Goal: Task Accomplishment & Management: Manage account settings

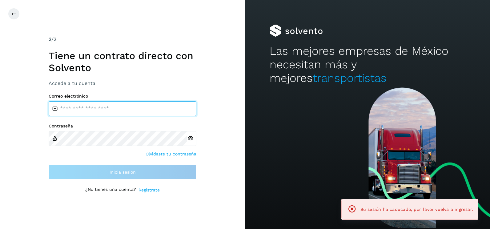
type input "**********"
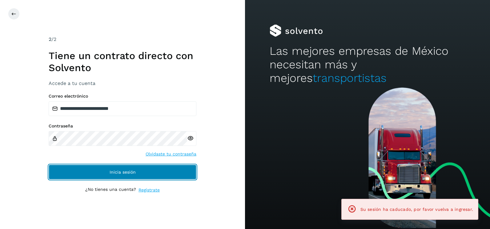
click at [176, 172] on button "Inicia sesión" at bounding box center [123, 172] width 148 height 15
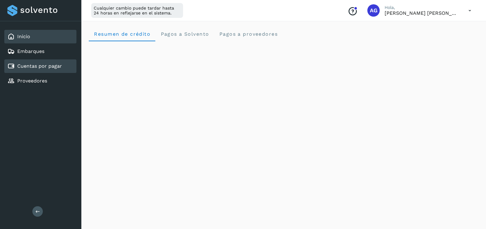
click at [50, 63] on link "Cuentas por pagar" at bounding box center [39, 66] width 45 height 6
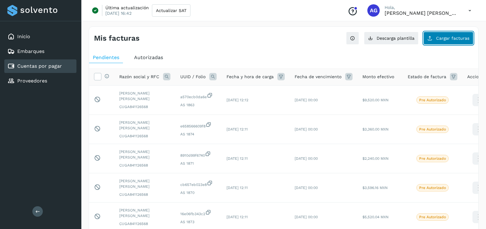
click at [387, 42] on button "Cargar facturas" at bounding box center [448, 38] width 50 height 13
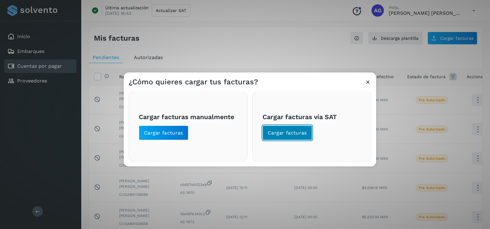
click at [280, 140] on button "Cargar facturas" at bounding box center [288, 133] width 50 height 15
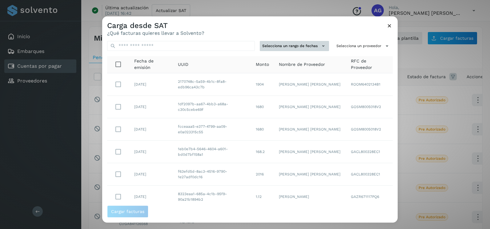
click at [298, 48] on button "Selecciona un rango de fechas" at bounding box center [294, 46] width 69 height 10
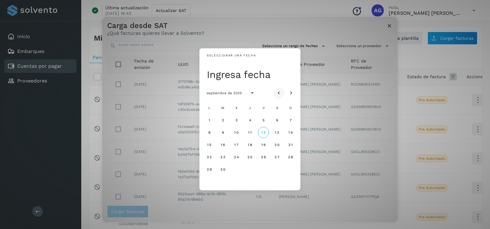
click at [281, 92] on icon "Mes anterior" at bounding box center [279, 93] width 6 height 6
click at [288, 132] on span "10" at bounding box center [290, 132] width 5 height 4
click at [211, 148] on button "11" at bounding box center [209, 144] width 11 height 11
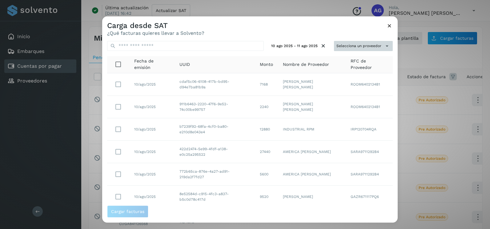
click at [355, 48] on button "Selecciona un proveedor" at bounding box center [363, 46] width 59 height 10
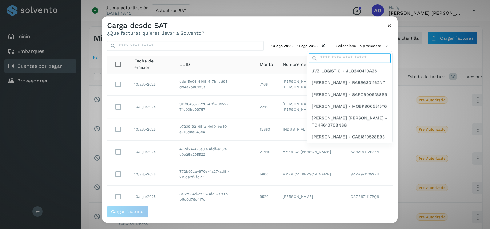
click at [334, 58] on input "text" at bounding box center [350, 58] width 82 height 10
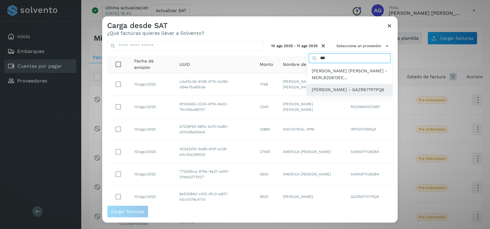
type input "***"
click at [347, 90] on span "[PERSON_NAME] - GAZR671117PQ6" at bounding box center [348, 89] width 73 height 7
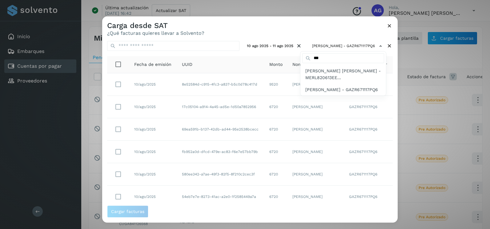
click at [312, 33] on div at bounding box center [347, 130] width 490 height 229
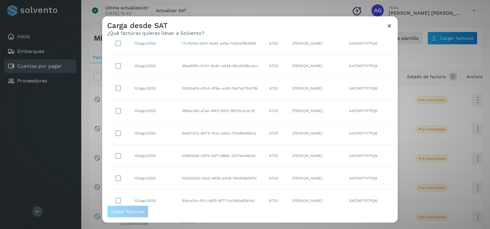
scroll to position [109, 0]
click at [365, 173] on select "** ** **" at bounding box center [370, 194] width 16 height 12
select select "**"
click at [362, 173] on select "** ** **" at bounding box center [370, 194] width 16 height 12
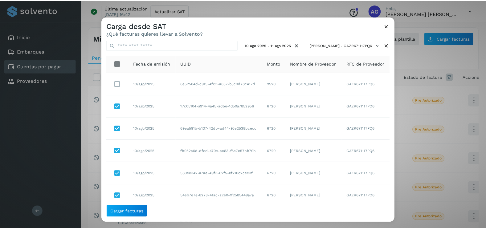
scroll to position [0, 0]
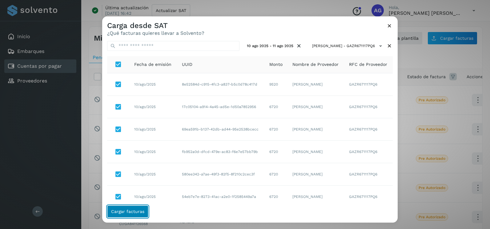
click at [135, 173] on span "Cargar facturas" at bounding box center [127, 211] width 33 height 4
click at [138, 173] on span "Cargar facturas" at bounding box center [127, 211] width 33 height 4
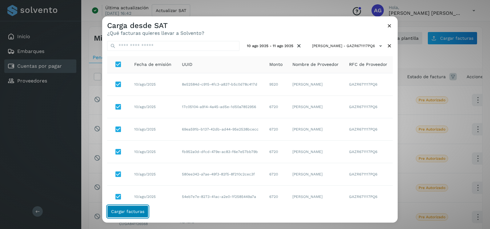
click at [138, 173] on span "Cargar facturas" at bounding box center [127, 211] width 33 height 4
click at [387, 28] on icon at bounding box center [389, 25] width 6 height 6
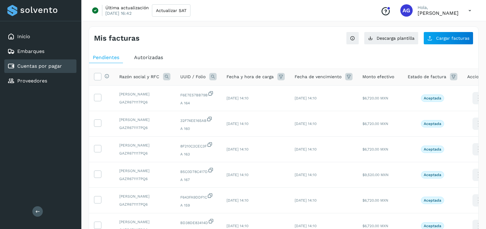
click at [445, 47] on div "Mis facturas Ver instrucciones para cargar Facturas Descarga plantilla Cargar f…" at bounding box center [283, 206] width 389 height 360
click at [436, 42] on button "Cargar facturas" at bounding box center [448, 38] width 50 height 13
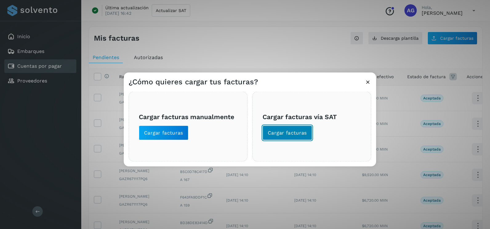
click at [280, 134] on span "Cargar facturas" at bounding box center [287, 133] width 39 height 7
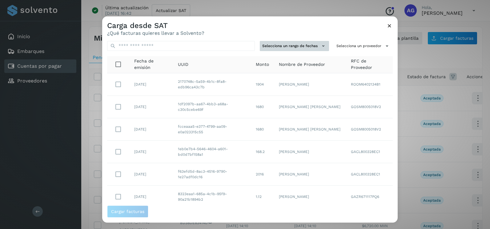
click at [299, 49] on button "Selecciona un rango de fechas" at bounding box center [294, 46] width 69 height 10
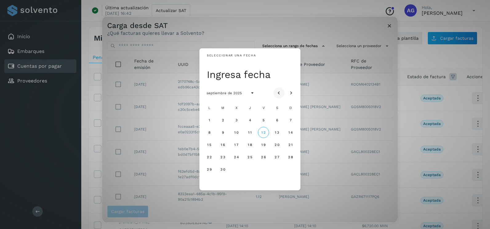
click at [283, 91] on button "Mes anterior" at bounding box center [278, 92] width 11 height 11
click at [221, 133] on button "5" at bounding box center [222, 132] width 11 height 11
click at [238, 132] on button "6" at bounding box center [236, 132] width 11 height 11
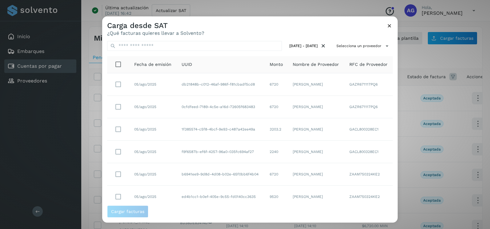
click at [370, 54] on div "05 ago 2025 - 06 ago 2025 Selecciona un proveedor Fecha de emisión UUID Monto N…" at bounding box center [250, 120] width 296 height 169
click at [373, 46] on button "Selecciona un proveedor" at bounding box center [363, 46] width 59 height 10
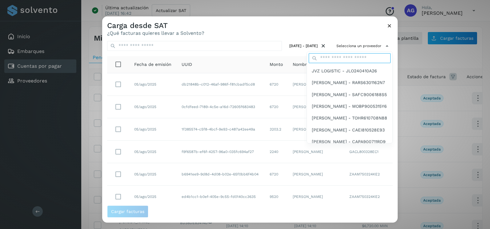
click at [348, 59] on input "text" at bounding box center [350, 58] width 82 height 10
type input "***"
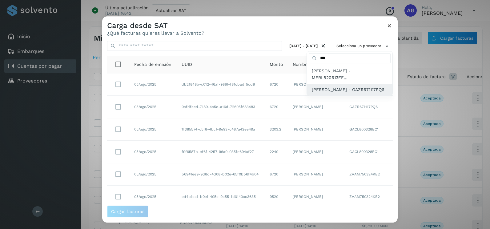
click at [342, 93] on span "[PERSON_NAME] - GAZR671117PQ6" at bounding box center [348, 89] width 73 height 7
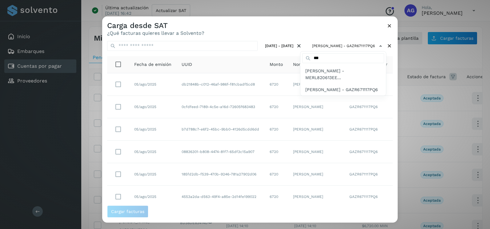
click at [258, 31] on div at bounding box center [347, 130] width 490 height 229
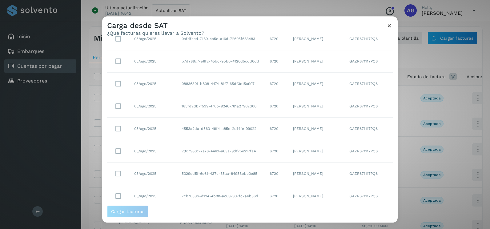
scroll to position [109, 0]
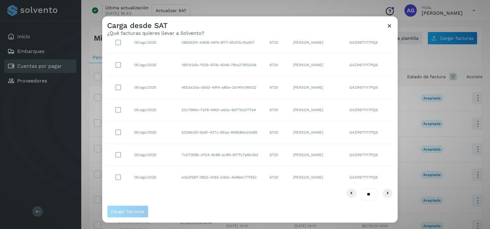
click at [365, 192] on select "** ** **" at bounding box center [370, 194] width 16 height 12
select select "**"
click at [362, 188] on select "** ** **" at bounding box center [370, 194] width 16 height 12
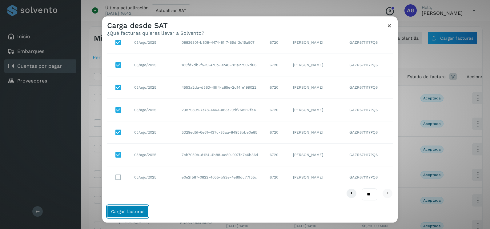
click at [131, 215] on button "Cargar facturas" at bounding box center [127, 211] width 41 height 12
click at [132, 214] on button "Cargar facturas" at bounding box center [127, 211] width 41 height 12
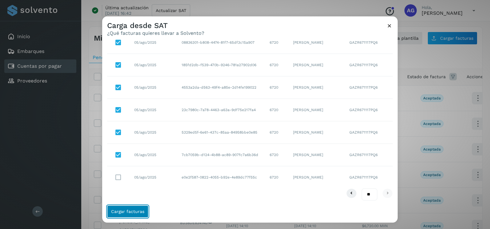
click at [132, 214] on button "Cargar facturas" at bounding box center [127, 211] width 41 height 12
click at [132, 215] on button "Cargar facturas" at bounding box center [127, 211] width 41 height 12
click at [132, 224] on div "Carga desde SAT ¿Qué facturas quieres llevar a Solvento? 05 ago 2025 - 06 ago 2…" at bounding box center [245, 114] width 490 height 229
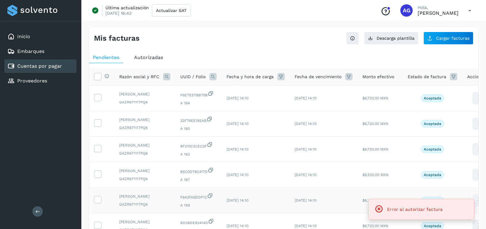
click at [131, 207] on span "GAZR671117PQ6" at bounding box center [144, 205] width 51 height 6
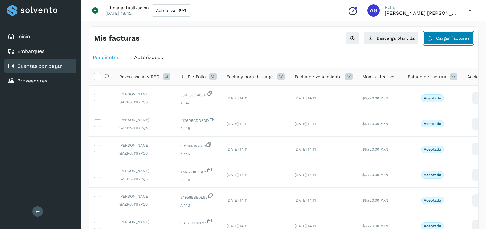
click at [457, 40] on span "Cargar facturas" at bounding box center [452, 38] width 33 height 4
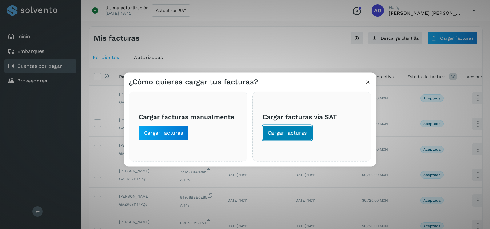
click at [304, 130] on span "Cargar facturas" at bounding box center [287, 133] width 39 height 7
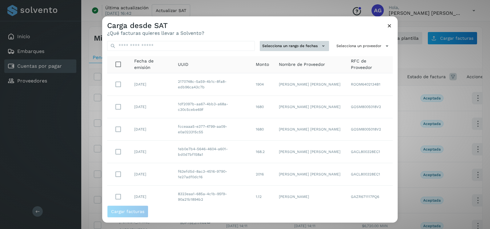
click at [300, 49] on button "Selecciona un rango de fechas" at bounding box center [294, 46] width 69 height 10
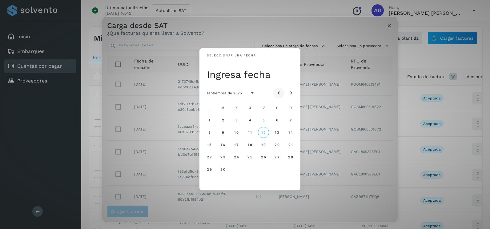
click at [282, 93] on icon "Mes anterior" at bounding box center [279, 93] width 6 height 6
click at [233, 131] on button "6" at bounding box center [236, 132] width 11 height 11
click at [252, 134] on button "7" at bounding box center [249, 132] width 11 height 11
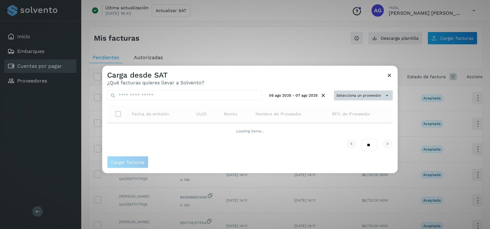
click at [348, 96] on button "Selecciona un proveedor" at bounding box center [363, 96] width 59 height 10
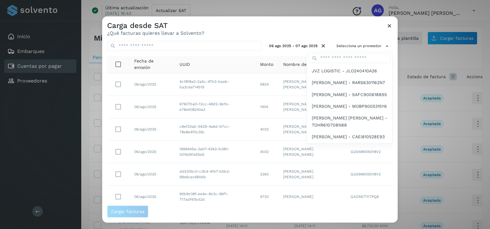
click at [331, 53] on div at bounding box center [350, 58] width 86 height 14
click at [332, 57] on input "text" at bounding box center [350, 58] width 82 height 10
type input "***"
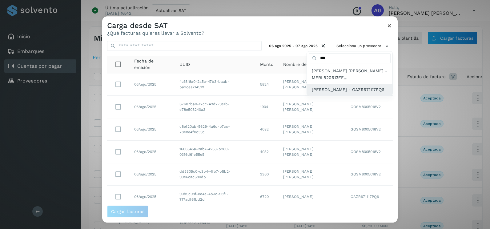
click at [327, 93] on span "[PERSON_NAME] - GAZR671117PQ6" at bounding box center [348, 89] width 73 height 7
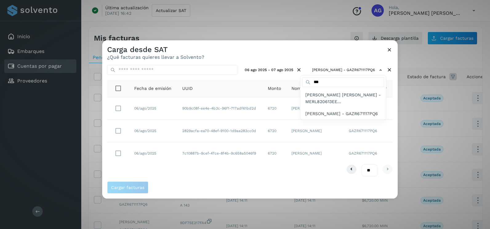
click at [261, 63] on div at bounding box center [347, 154] width 490 height 229
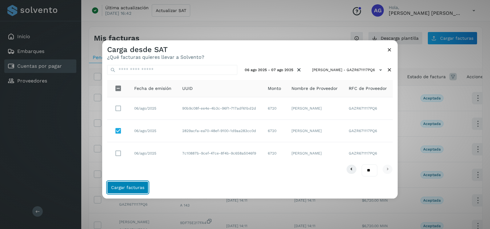
click at [134, 185] on button "Cargar facturas" at bounding box center [127, 187] width 41 height 12
click at [131, 192] on button "Cargar facturas" at bounding box center [127, 187] width 41 height 12
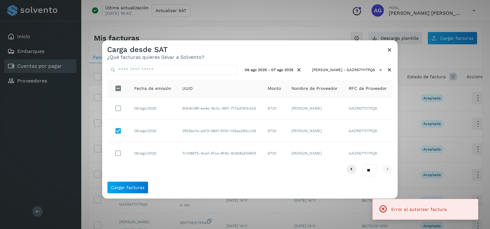
click at [389, 52] on icon at bounding box center [389, 49] width 6 height 6
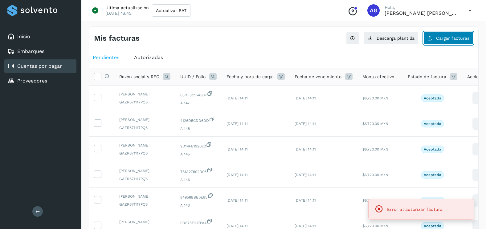
click at [437, 36] on span "Cargar facturas" at bounding box center [452, 38] width 33 height 4
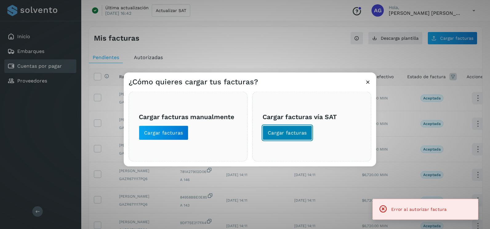
click at [286, 132] on span "Cargar facturas" at bounding box center [287, 133] width 39 height 7
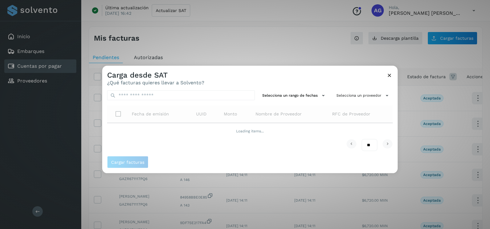
click at [293, 87] on div "Selecciona un rango de fechas Selecciona un proveedor Fecha de emisión UUID Mon…" at bounding box center [250, 121] width 296 height 71
click at [293, 92] on button "Selecciona un rango de fechas" at bounding box center [294, 96] width 69 height 10
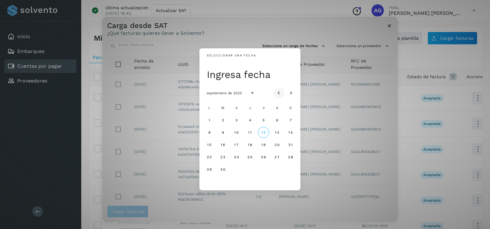
click at [276, 91] on icon "Mes anterior" at bounding box center [279, 93] width 6 height 6
click at [212, 147] on button "11" at bounding box center [209, 144] width 11 height 11
click at [226, 146] on button "12" at bounding box center [222, 144] width 11 height 11
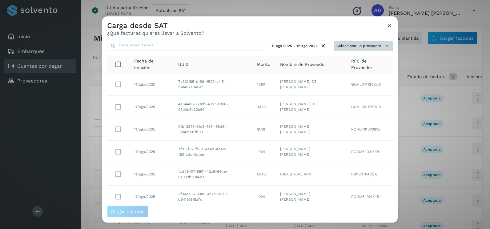
click at [347, 46] on button "Selecciona un proveedor" at bounding box center [363, 46] width 59 height 10
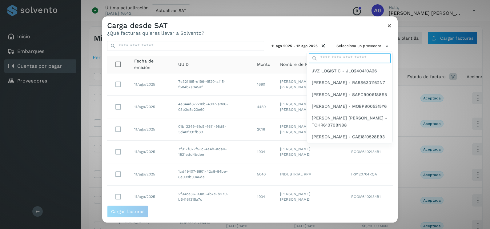
click at [335, 58] on input "text" at bounding box center [350, 58] width 82 height 10
type input "***"
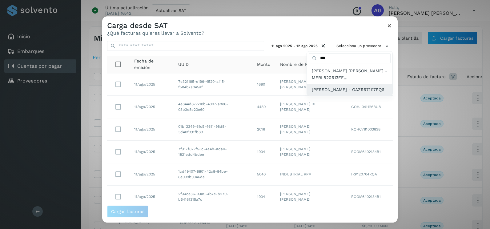
click at [325, 90] on span "[PERSON_NAME] - GAZR671117PQ6" at bounding box center [348, 89] width 73 height 7
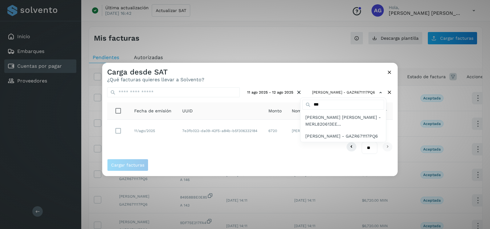
click at [118, 130] on div at bounding box center [347, 177] width 490 height 229
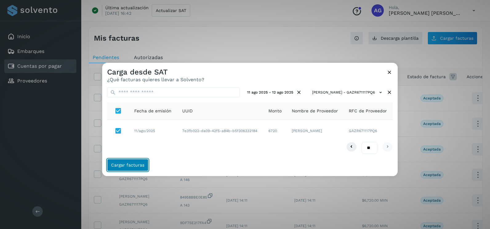
click at [135, 164] on span "Cargar facturas" at bounding box center [127, 165] width 33 height 4
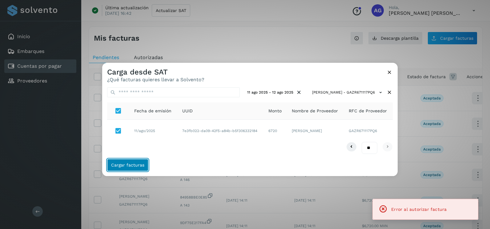
click at [135, 164] on span "Cargar facturas" at bounding box center [127, 165] width 33 height 4
click at [393, 73] on icon at bounding box center [389, 72] width 6 height 6
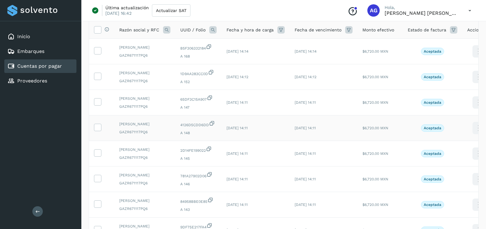
scroll to position [206, 0]
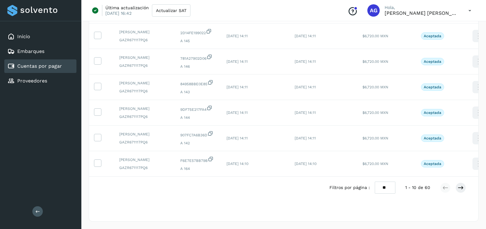
click at [388, 188] on select "** ** **" at bounding box center [384, 188] width 21 height 12
select select "**"
click at [374, 182] on select "** ** **" at bounding box center [384, 188] width 21 height 12
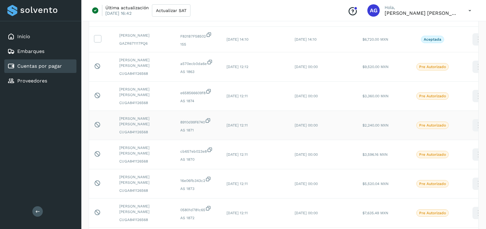
scroll to position [545, 0]
drag, startPoint x: 99, startPoint y: 112, endPoint x: 100, endPoint y: 87, distance: 25.3
click at [99, 41] on icon at bounding box center [97, 38] width 6 height 6
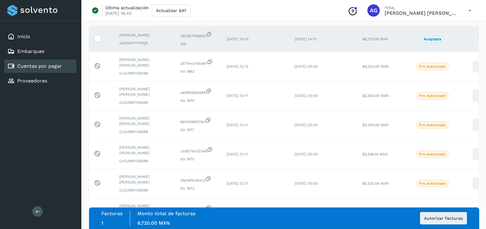
click at [99, 17] on label at bounding box center [97, 12] width 7 height 7
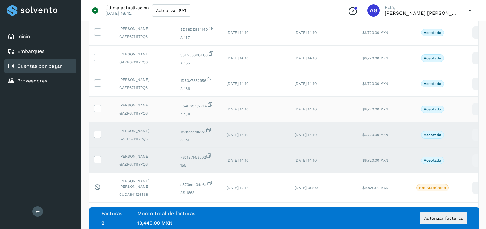
scroll to position [421, 0]
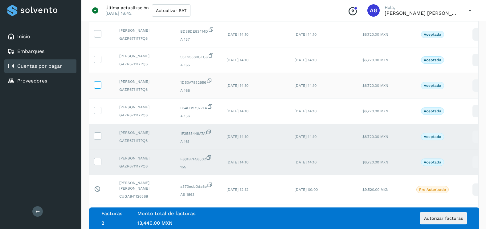
drag, startPoint x: 99, startPoint y: 174, endPoint x: 95, endPoint y: 144, distance: 29.7
click at [99, 113] on icon at bounding box center [97, 110] width 6 height 6
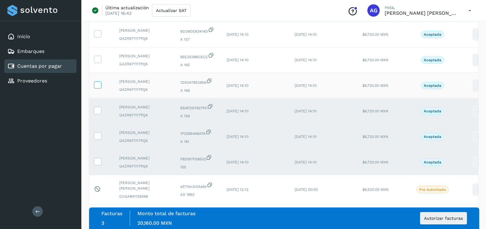
click at [95, 88] on icon at bounding box center [97, 84] width 6 height 6
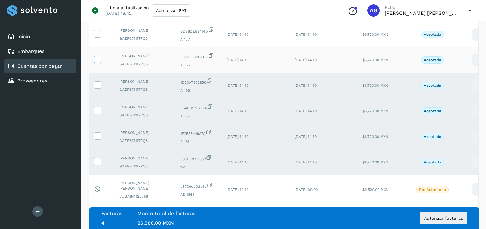
click at [100, 62] on icon at bounding box center [97, 59] width 6 height 6
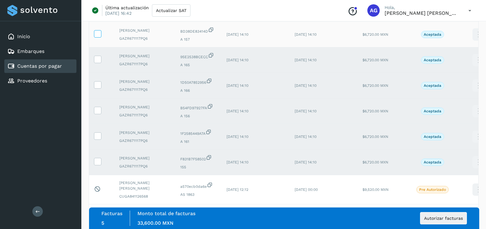
click at [98, 37] on icon at bounding box center [97, 33] width 6 height 6
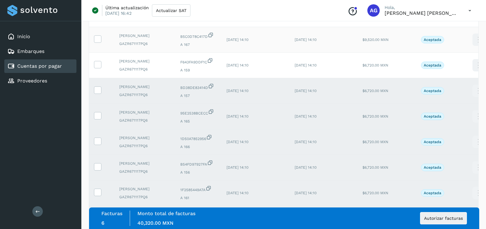
scroll to position [298, 0]
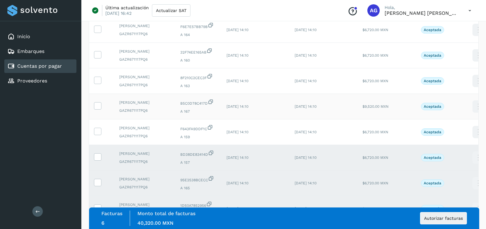
drag, startPoint x: 99, startPoint y: 178, endPoint x: 97, endPoint y: 158, distance: 20.4
click at [99, 134] on icon at bounding box center [97, 131] width 6 height 6
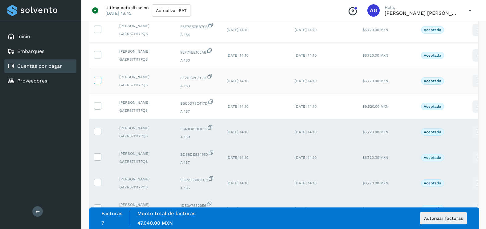
drag, startPoint x: 97, startPoint y: 152, endPoint x: 99, endPoint y: 123, distance: 29.6
click at [97, 109] on icon at bounding box center [97, 105] width 6 height 6
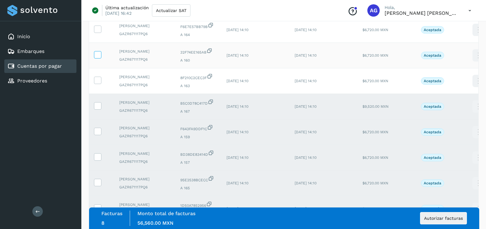
drag, startPoint x: 99, startPoint y: 122, endPoint x: 98, endPoint y: 95, distance: 27.1
click at [99, 83] on icon at bounding box center [97, 80] width 6 height 6
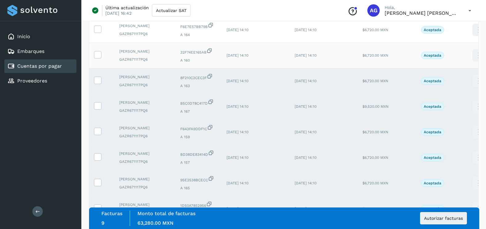
drag, startPoint x: 98, startPoint y: 94, endPoint x: 98, endPoint y: 89, distance: 4.9
click at [98, 58] on icon at bounding box center [97, 54] width 6 height 6
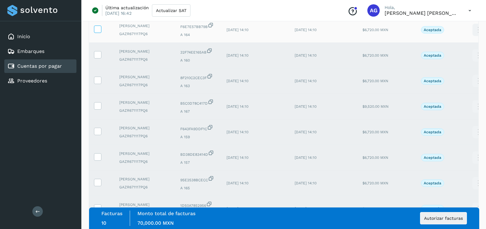
click at [95, 32] on icon at bounding box center [97, 29] width 6 height 6
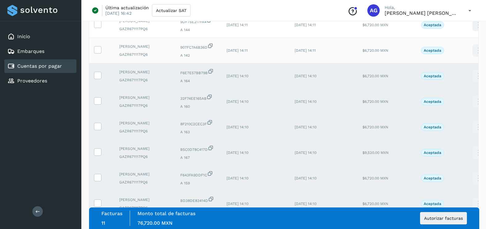
scroll to position [206, 0]
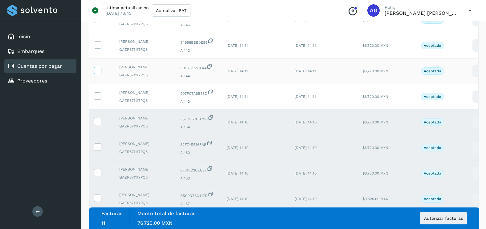
drag, startPoint x: 97, startPoint y: 126, endPoint x: 100, endPoint y: 96, distance: 30.7
click at [98, 99] on icon at bounding box center [97, 95] width 6 height 6
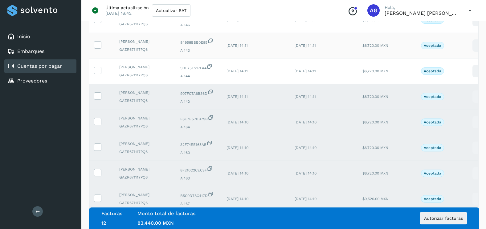
drag, startPoint x: 100, startPoint y: 95, endPoint x: 100, endPoint y: 80, distance: 15.1
click at [100, 73] on icon at bounding box center [97, 70] width 6 height 6
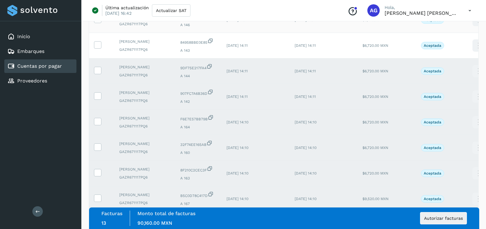
drag, startPoint x: 100, startPoint y: 69, endPoint x: 99, endPoint y: 47, distance: 21.9
click at [101, 49] on label at bounding box center [97, 44] width 7 height 7
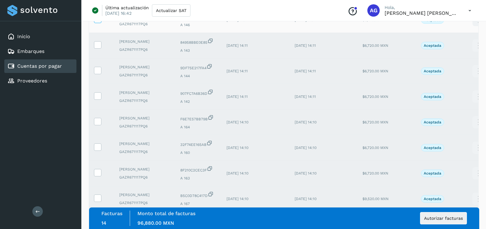
click at [98, 22] on icon at bounding box center [97, 19] width 6 height 6
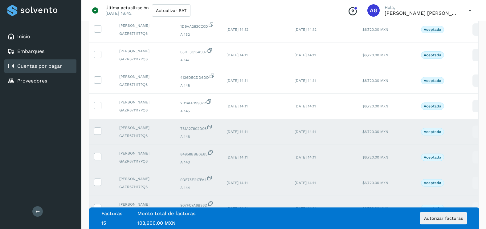
scroll to position [83, 0]
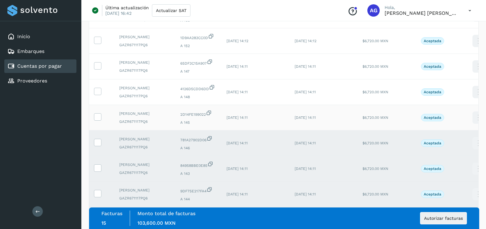
drag, startPoint x: 97, startPoint y: 131, endPoint x: 97, endPoint y: 127, distance: 3.7
click at [97, 129] on td at bounding box center [101, 118] width 25 height 26
drag, startPoint x: 97, startPoint y: 127, endPoint x: 99, endPoint y: 98, distance: 29.6
click at [99, 98] on td at bounding box center [101, 92] width 25 height 26
drag, startPoint x: 99, startPoint y: 98, endPoint x: 97, endPoint y: 78, distance: 20.1
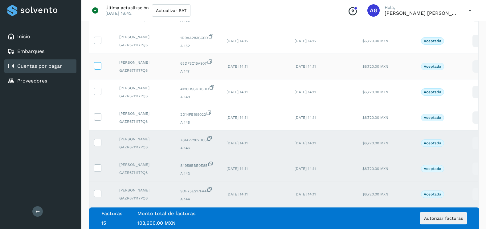
click at [97, 70] on label at bounding box center [97, 65] width 7 height 7
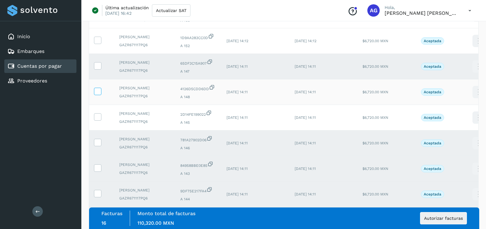
click at [99, 94] on icon at bounding box center [97, 91] width 6 height 6
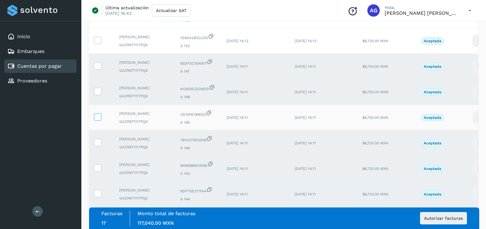
click at [99, 120] on icon at bounding box center [97, 116] width 6 height 6
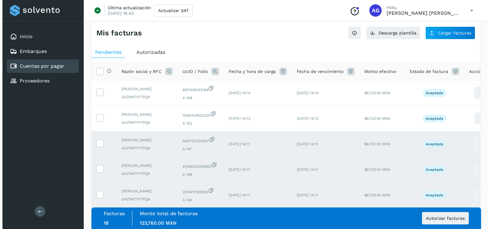
scroll to position [0, 0]
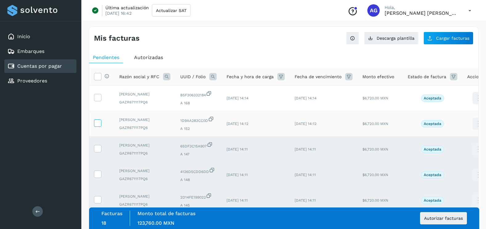
click at [97, 126] on icon at bounding box center [97, 122] width 6 height 6
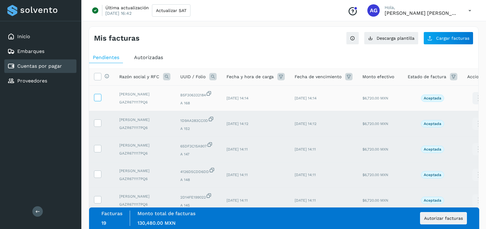
click at [98, 98] on icon at bounding box center [97, 97] width 6 height 6
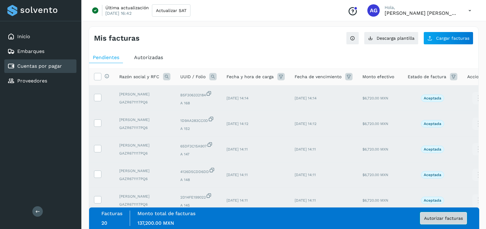
click at [461, 220] on span "Autorizar facturas" at bounding box center [443, 218] width 39 height 4
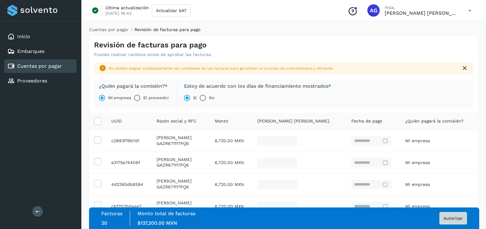
click at [453, 218] on span "Autorizar" at bounding box center [452, 218] width 19 height 4
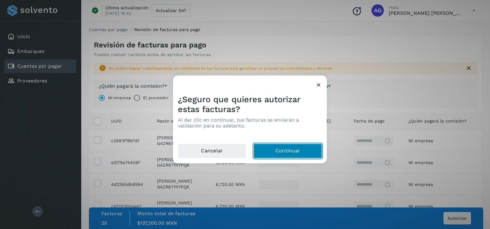
click at [306, 149] on button "Continuar" at bounding box center [288, 151] width 68 height 15
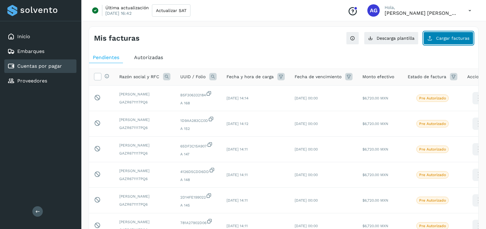
click at [434, 40] on button "Cargar facturas" at bounding box center [448, 38] width 50 height 13
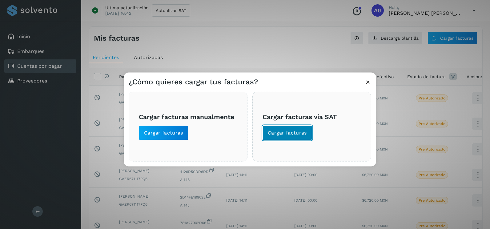
click at [302, 132] on span "Cargar facturas" at bounding box center [287, 133] width 39 height 7
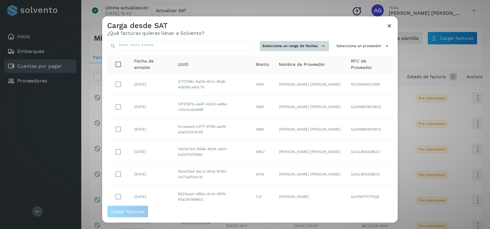
click at [311, 45] on button "Selecciona un rango de fechas" at bounding box center [294, 46] width 69 height 10
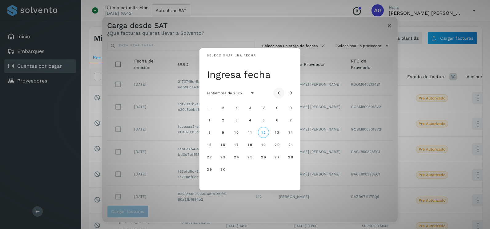
click at [281, 89] on button "Mes anterior" at bounding box center [278, 92] width 11 height 11
click at [225, 170] on span "29" at bounding box center [222, 169] width 5 height 4
click at [238, 169] on span "30" at bounding box center [236, 169] width 5 height 4
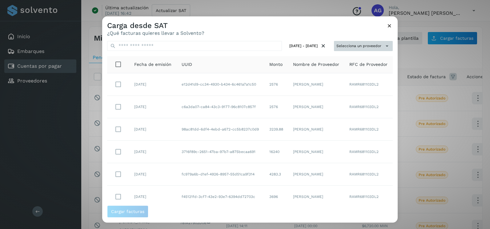
click at [342, 42] on button "Selecciona un proveedor" at bounding box center [363, 46] width 59 height 10
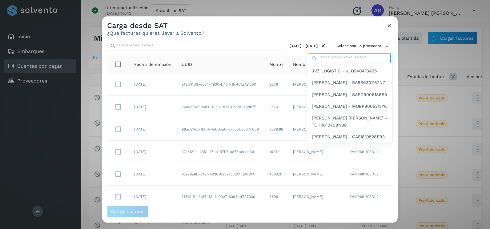
click at [340, 57] on input "text" at bounding box center [350, 58] width 82 height 10
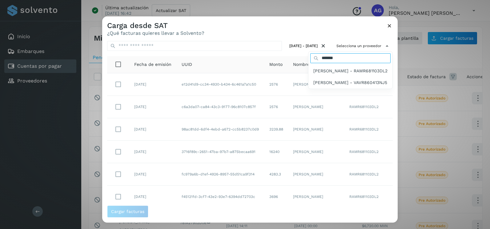
type input "*********"
click at [339, 74] on span "[PERSON_NAME] - RAMR681103DL2" at bounding box center [350, 70] width 74 height 7
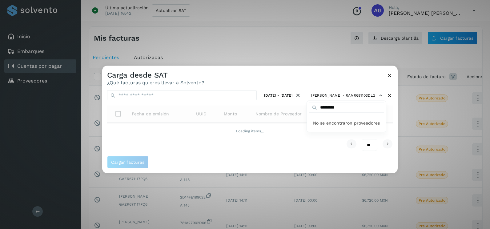
click at [236, 74] on div at bounding box center [347, 180] width 490 height 229
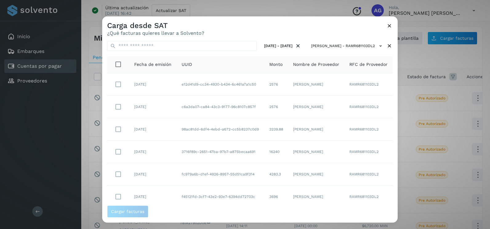
scroll to position [109, 0]
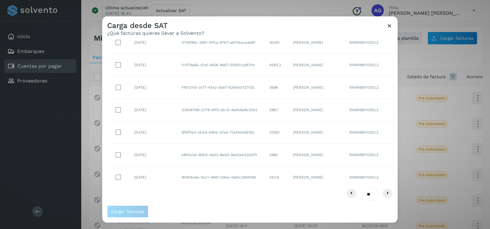
click at [363, 193] on select "** ** **" at bounding box center [370, 194] width 16 height 12
click at [364, 199] on select "** ** **" at bounding box center [370, 194] width 16 height 12
select select "**"
click at [362, 188] on select "** ** **" at bounding box center [370, 194] width 16 height 12
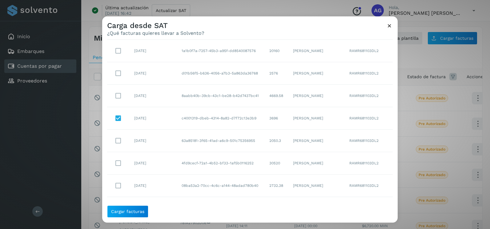
scroll to position [289, 0]
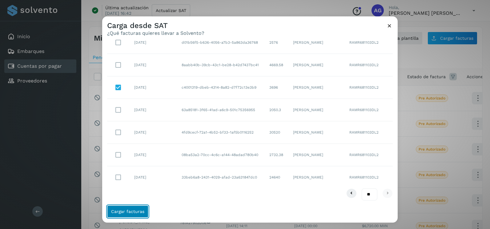
click at [124, 214] on button "Cargar facturas" at bounding box center [127, 211] width 41 height 12
click at [133, 207] on button "Cargar facturas" at bounding box center [127, 211] width 41 height 12
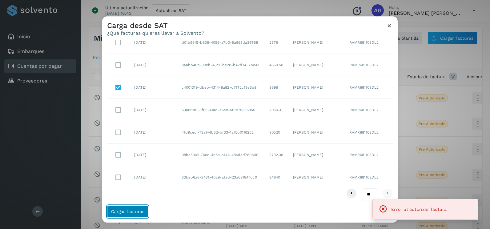
click at [133, 207] on button "Cargar facturas" at bounding box center [127, 211] width 41 height 12
click at [389, 24] on icon at bounding box center [389, 25] width 6 height 6
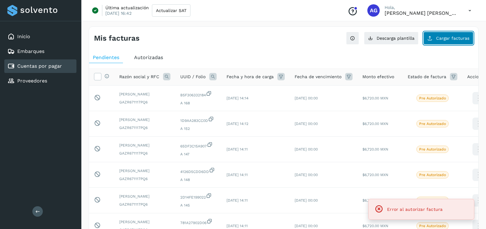
click at [451, 37] on span "Cargar facturas" at bounding box center [452, 38] width 33 height 4
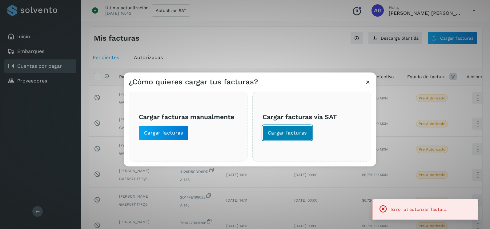
click at [283, 133] on span "Cargar facturas" at bounding box center [287, 133] width 39 height 7
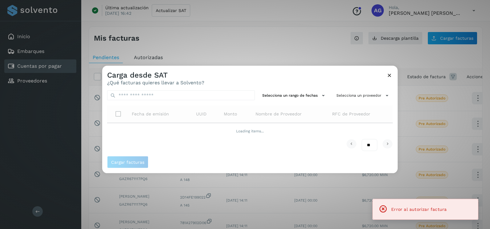
click at [289, 88] on div "Selecciona un rango de fechas Selecciona un proveedor Fecha de emisión UUID Mon…" at bounding box center [250, 121] width 296 height 71
click at [287, 96] on button "Selecciona un rango de fechas" at bounding box center [294, 96] width 69 height 10
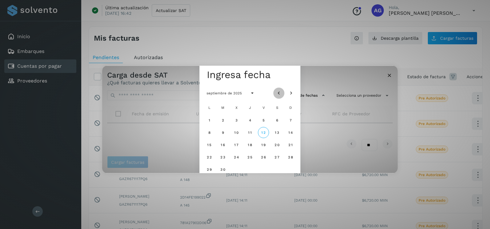
click at [281, 92] on icon "Mes anterior" at bounding box center [279, 93] width 6 height 6
click at [279, 93] on icon "Mes anterior" at bounding box center [279, 93] width 6 height 6
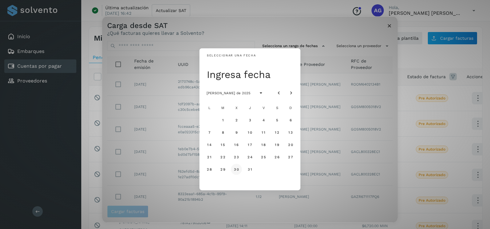
click at [234, 171] on span "30" at bounding box center [236, 169] width 5 height 4
click at [250, 171] on span "31" at bounding box center [250, 169] width 5 height 4
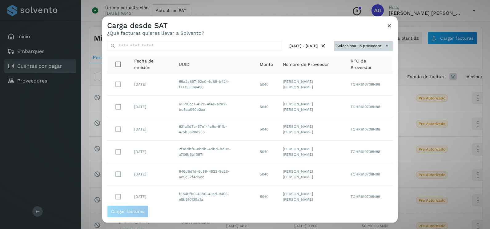
click at [370, 42] on button "Selecciona un proveedor" at bounding box center [363, 46] width 59 height 10
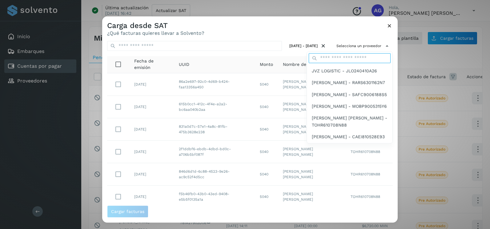
click at [353, 62] on input "text" at bounding box center [350, 58] width 82 height 10
type input "*********"
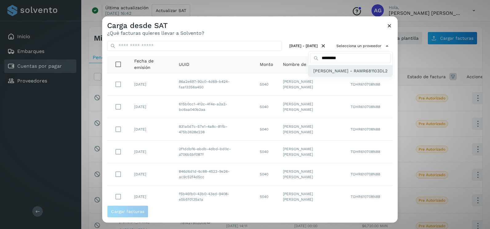
click at [336, 74] on span "[PERSON_NAME] - RAMR681103DL2" at bounding box center [350, 70] width 74 height 7
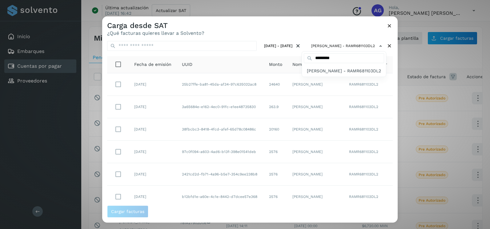
click at [322, 24] on div at bounding box center [347, 130] width 490 height 229
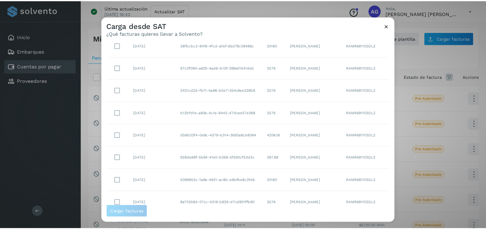
scroll to position [109, 0]
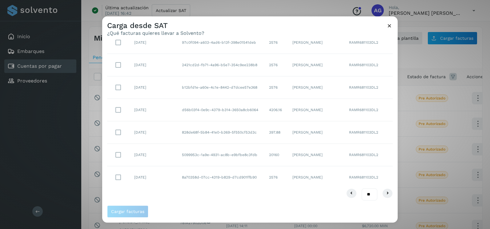
click at [364, 191] on select "** ** **" at bounding box center [370, 194] width 16 height 12
click at [363, 225] on div "Carga desde SAT ¿Qué facturas quieres llevar a Solvento? 30 jul 2025 - 31 jul 2…" at bounding box center [245, 114] width 490 height 229
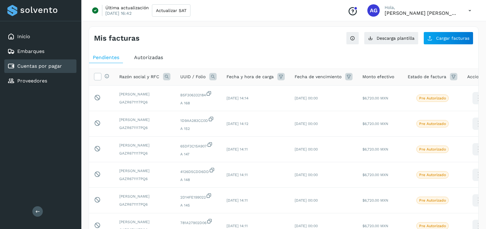
click at [435, 31] on div "Mis facturas Ver instrucciones para cargar Facturas Descarga plantilla Cargar f…" at bounding box center [283, 36] width 389 height 18
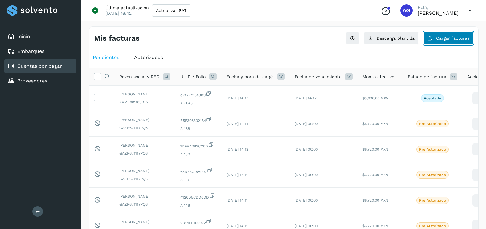
click at [447, 34] on button "Cargar facturas" at bounding box center [448, 38] width 50 height 13
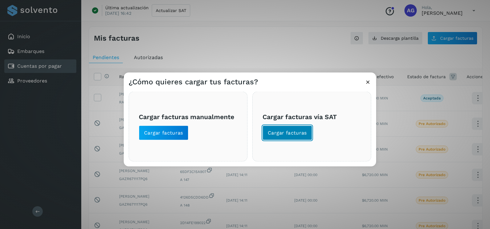
click at [304, 126] on button "Cargar facturas" at bounding box center [288, 133] width 50 height 15
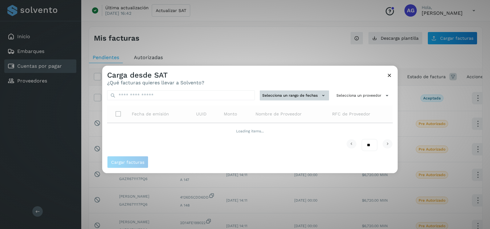
click at [294, 96] on button "Selecciona un rango de fechas" at bounding box center [294, 96] width 69 height 10
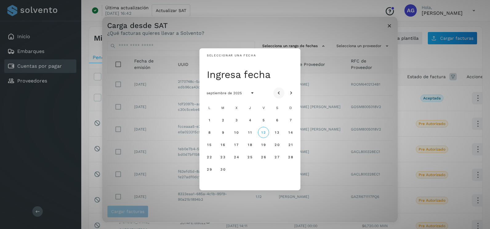
click at [280, 91] on icon "Mes anterior" at bounding box center [279, 93] width 6 height 6
click at [236, 170] on span "30" at bounding box center [236, 169] width 5 height 4
click at [247, 171] on button "31" at bounding box center [249, 169] width 11 height 11
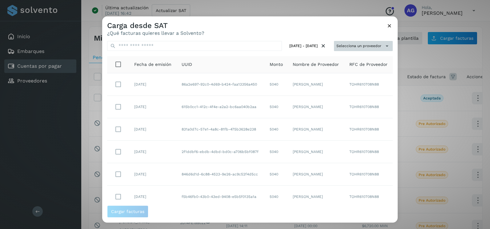
click at [353, 48] on button "Selecciona un proveedor" at bounding box center [363, 46] width 59 height 10
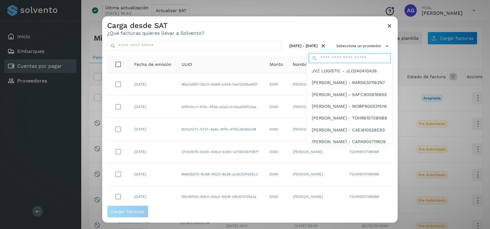
click at [331, 60] on input "text" at bounding box center [350, 58] width 82 height 10
type input "*********"
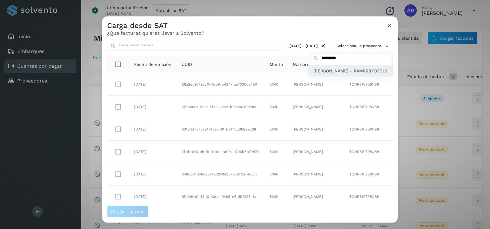
click at [339, 74] on span "[PERSON_NAME] - RAMR681103DL2" at bounding box center [350, 70] width 74 height 7
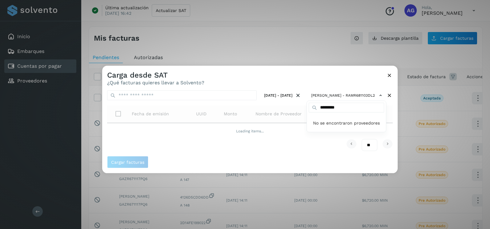
click at [246, 74] on div at bounding box center [347, 180] width 490 height 229
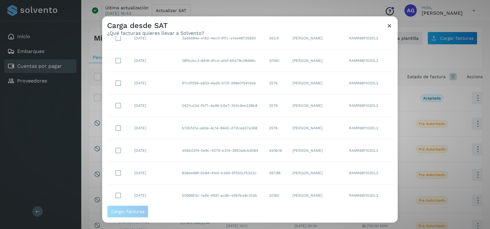
scroll to position [109, 0]
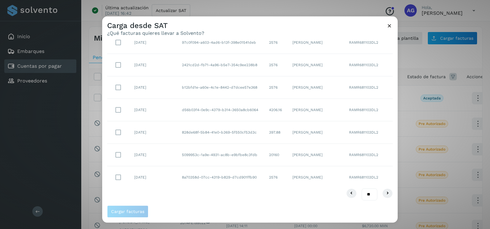
drag, startPoint x: 355, startPoint y: 187, endPoint x: 359, endPoint y: 190, distance: 4.6
click at [359, 190] on div "30 jul 2025 - 31 jul 2025 ROGELIO RAMIREZ MARTINEZ - RAMR681103DL2 Fecha de emi…" at bounding box center [250, 120] width 296 height 169
drag, startPoint x: 359, startPoint y: 190, endPoint x: 365, endPoint y: 194, distance: 7.4
click at [365, 194] on select "** ** **" at bounding box center [370, 194] width 16 height 12
select select "**"
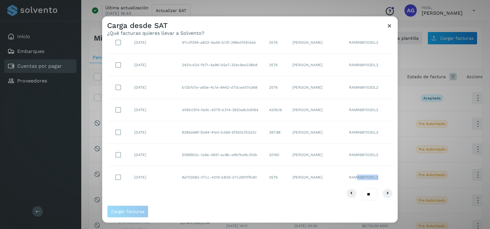
click at [362, 188] on select "** ** **" at bounding box center [370, 194] width 16 height 12
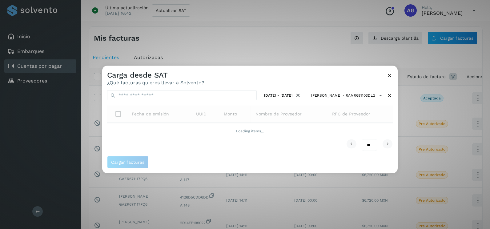
click at [273, 79] on div "Carga desde SAT ¿Qué facturas quieres llevar a Solvento?" at bounding box center [250, 76] width 296 height 20
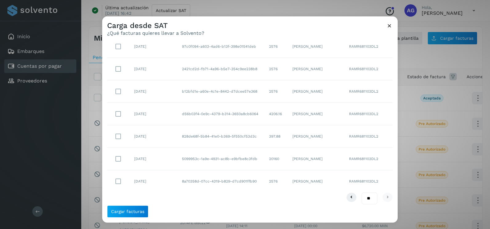
scroll to position [109, 0]
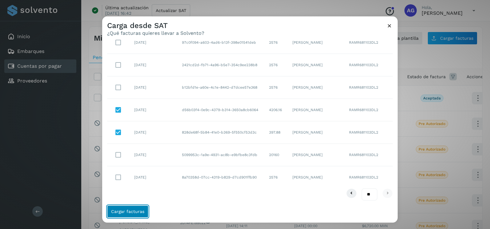
click at [133, 211] on span "Cargar facturas" at bounding box center [127, 211] width 33 height 4
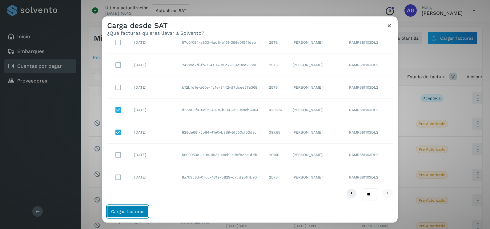
click at [133, 211] on span "Cargar facturas" at bounding box center [127, 211] width 33 height 4
click at [134, 211] on span "Cargar facturas" at bounding box center [127, 211] width 33 height 4
click at [133, 212] on span "Cargar facturas" at bounding box center [127, 211] width 33 height 4
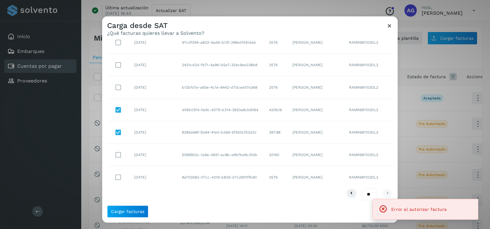
click at [389, 26] on icon at bounding box center [389, 25] width 6 height 6
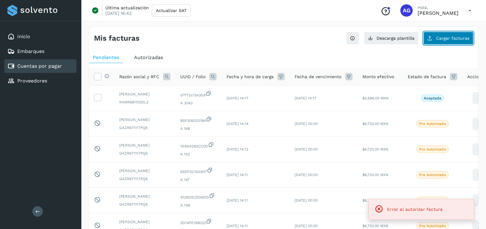
click at [441, 40] on span "Cargar facturas" at bounding box center [452, 38] width 33 height 4
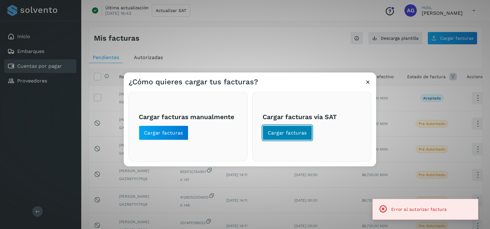
click at [301, 137] on button "Cargar facturas" at bounding box center [288, 133] width 50 height 15
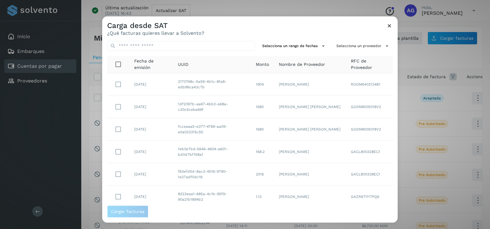
click at [305, 51] on div "Selecciona un rango de fechas Selecciona un proveedor Fecha de emisión UUID Mon…" at bounding box center [250, 120] width 296 height 169
click at [305, 42] on button "Selecciona un rango de fechas" at bounding box center [294, 46] width 69 height 10
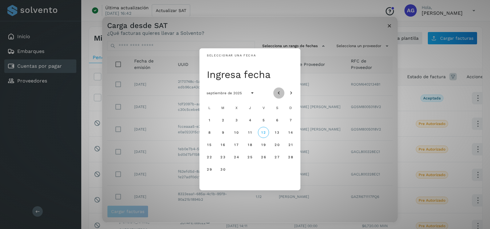
click at [279, 88] on button "Mes anterior" at bounding box center [278, 92] width 11 height 11
click at [287, 132] on button "13" at bounding box center [290, 132] width 11 height 11
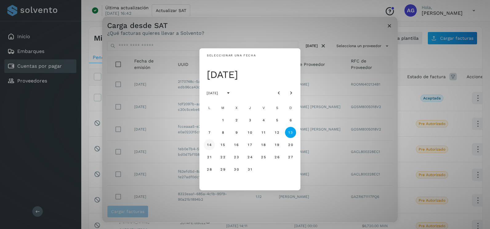
click at [210, 145] on span "14" at bounding box center [209, 145] width 5 height 4
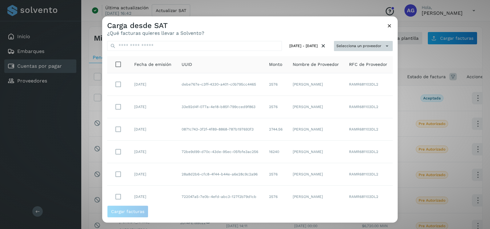
click at [368, 47] on button "Selecciona un proveedor" at bounding box center [363, 46] width 59 height 10
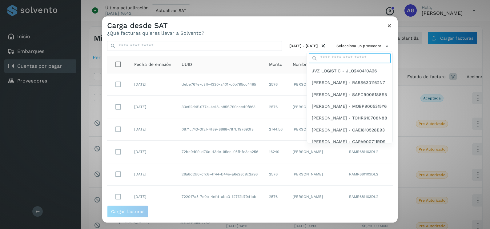
click at [338, 59] on input "text" at bounding box center [350, 58] width 82 height 10
type input "*********"
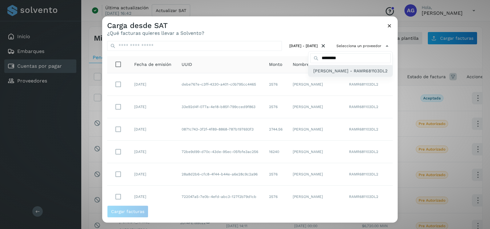
click at [343, 72] on span "[PERSON_NAME] - RAMR681103DL2" at bounding box center [350, 70] width 74 height 7
click at [306, 33] on div at bounding box center [347, 130] width 490 height 229
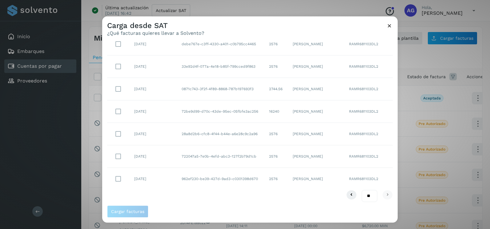
scroll to position [42, 0]
click at [142, 211] on span "Cargar facturas" at bounding box center [127, 211] width 33 height 4
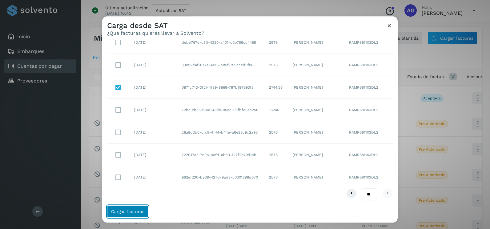
click at [142, 211] on span "Cargar facturas" at bounding box center [127, 211] width 33 height 4
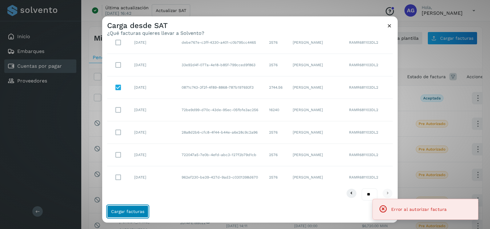
click at [142, 211] on span "Cargar facturas" at bounding box center [127, 211] width 33 height 4
click at [388, 23] on icon at bounding box center [389, 25] width 6 height 6
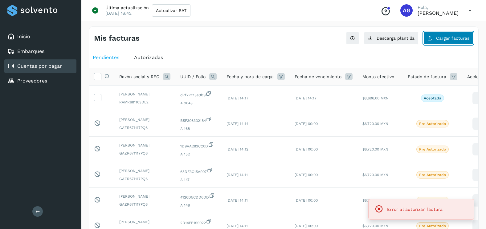
click at [439, 41] on button "Cargar facturas" at bounding box center [448, 38] width 50 height 13
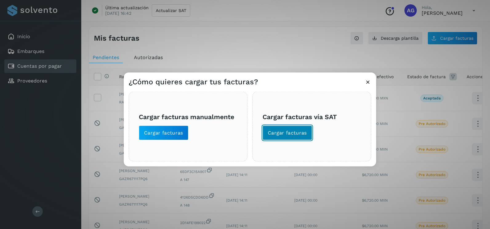
click at [282, 133] on span "Cargar facturas" at bounding box center [287, 133] width 39 height 7
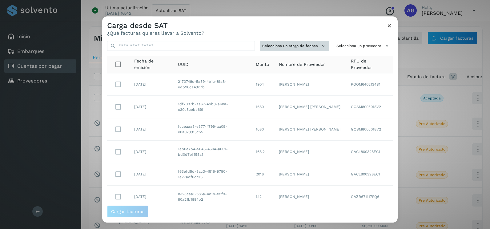
click at [309, 42] on button "Selecciona un rango de fechas" at bounding box center [294, 46] width 69 height 10
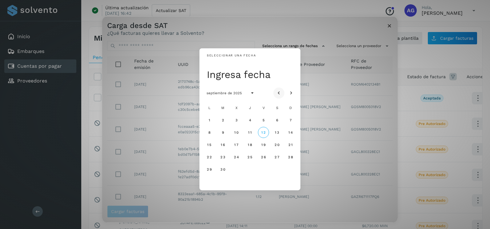
click at [279, 92] on icon "Mes anterior" at bounding box center [279, 93] width 6 height 6
click at [223, 171] on span "29" at bounding box center [222, 169] width 5 height 4
click at [234, 170] on span "30" at bounding box center [236, 169] width 5 height 4
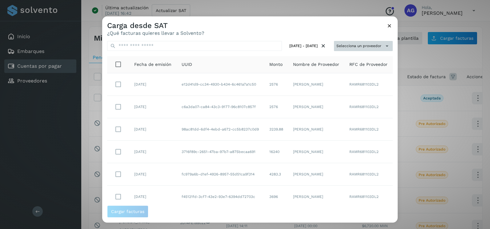
click at [356, 48] on button "Selecciona un proveedor" at bounding box center [363, 46] width 59 height 10
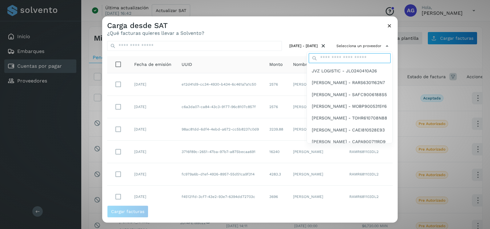
click at [329, 59] on input "text" at bounding box center [350, 58] width 82 height 10
type input "*********"
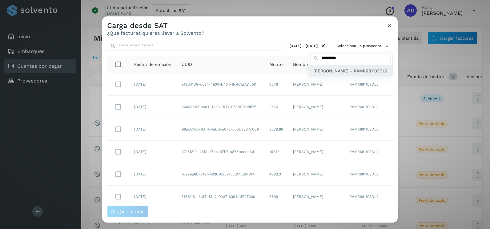
click at [334, 77] on div "[PERSON_NAME] - RAMR681103DL2" at bounding box center [350, 71] width 84 height 12
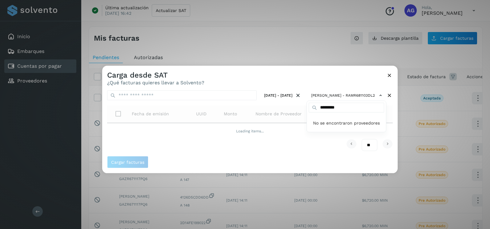
click at [260, 78] on div at bounding box center [347, 180] width 490 height 229
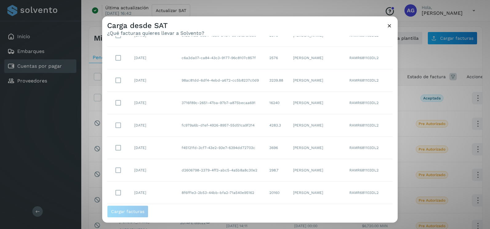
scroll to position [109, 0]
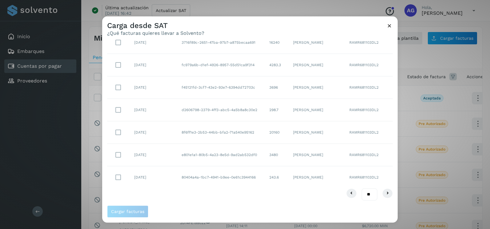
drag, startPoint x: 368, startPoint y: 193, endPoint x: 367, endPoint y: 196, distance: 3.5
click at [368, 193] on select "** ** **" at bounding box center [370, 194] width 16 height 12
select select "**"
click at [362, 188] on select "** ** **" at bounding box center [370, 194] width 16 height 12
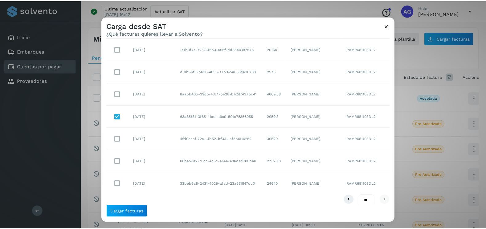
scroll to position [267, 0]
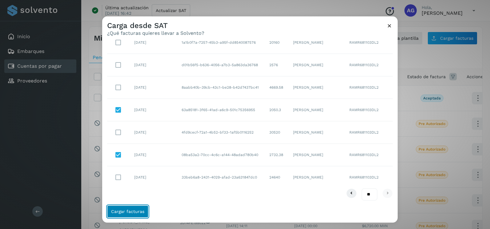
click at [135, 212] on span "Cargar facturas" at bounding box center [127, 211] width 33 height 4
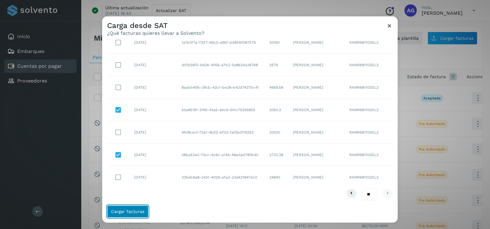
click at [135, 212] on span "Cargar facturas" at bounding box center [127, 211] width 33 height 4
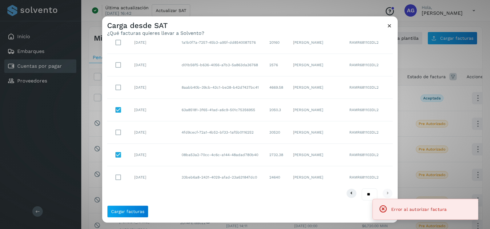
click at [390, 24] on icon at bounding box center [389, 25] width 6 height 6
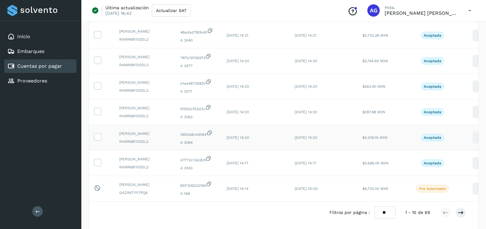
scroll to position [185, 0]
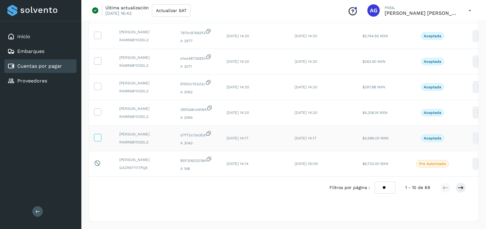
click at [96, 140] on icon at bounding box center [97, 137] width 6 height 6
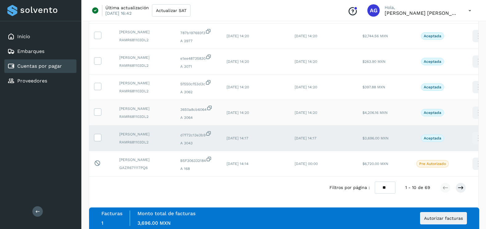
click at [94, 118] on td at bounding box center [101, 113] width 25 height 26
drag, startPoint x: 97, startPoint y: 125, endPoint x: 97, endPoint y: 118, distance: 6.8
click at [97, 120] on td at bounding box center [101, 113] width 25 height 26
drag, startPoint x: 98, startPoint y: 121, endPoint x: 98, endPoint y: 95, distance: 26.8
click at [98, 115] on icon at bounding box center [97, 111] width 6 height 6
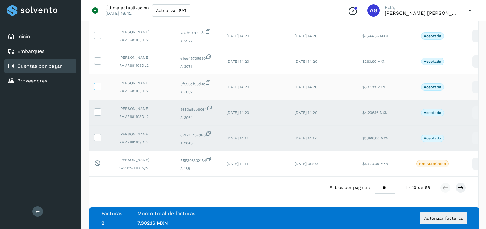
click at [98, 90] on span at bounding box center [97, 88] width 6 height 4
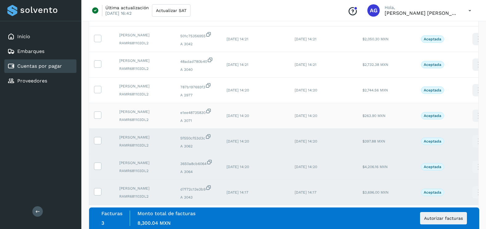
scroll to position [92, 0]
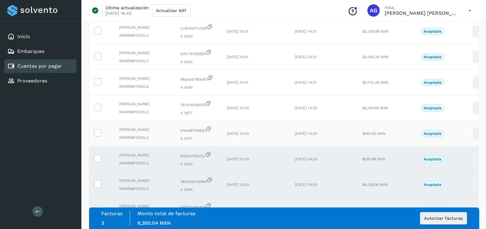
click at [99, 147] on td at bounding box center [101, 134] width 25 height 26
click at [97, 136] on icon at bounding box center [97, 132] width 6 height 6
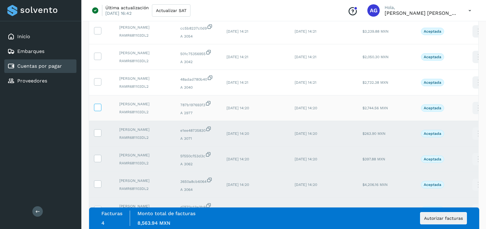
click at [97, 110] on icon at bounding box center [97, 107] width 6 height 6
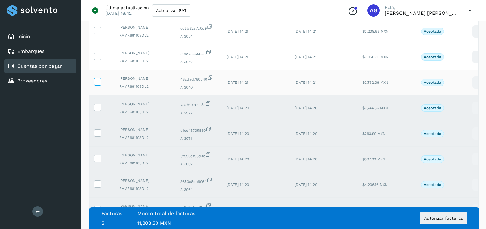
click at [97, 85] on icon at bounding box center [97, 81] width 6 height 6
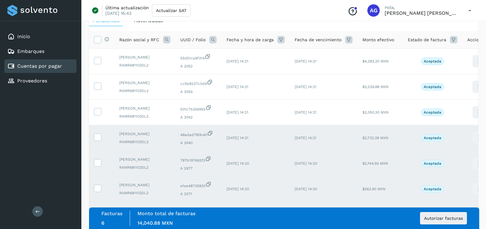
scroll to position [31, 0]
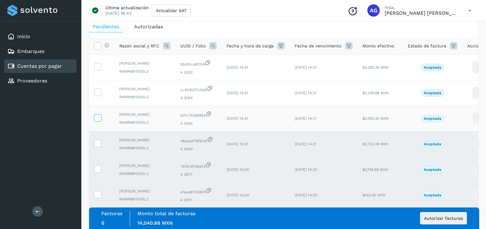
click at [99, 121] on icon at bounding box center [97, 117] width 6 height 6
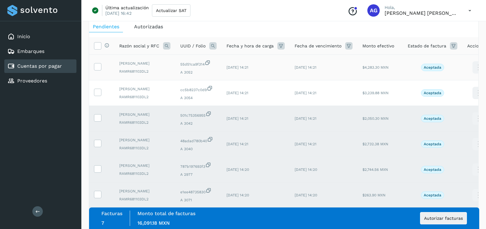
drag, startPoint x: 99, startPoint y: 98, endPoint x: 99, endPoint y: 81, distance: 16.9
click at [99, 95] on icon at bounding box center [97, 92] width 6 height 6
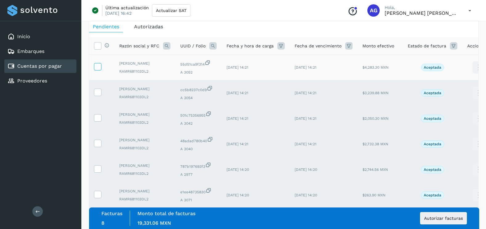
click at [99, 70] on icon at bounding box center [97, 66] width 6 height 6
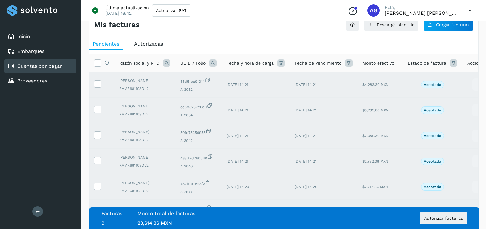
scroll to position [0, 0]
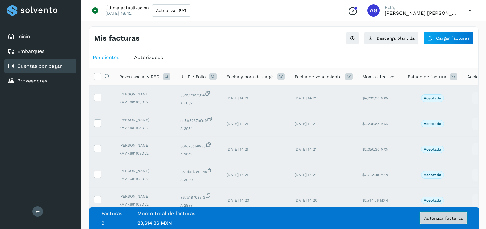
click at [429, 219] on span "Autorizar facturas" at bounding box center [443, 218] width 39 height 4
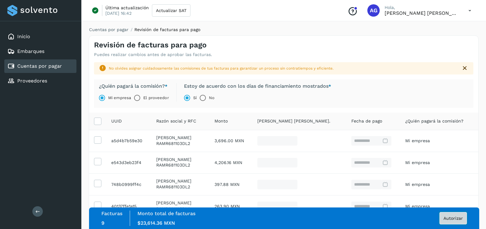
click at [451, 217] on span "Autorizar" at bounding box center [452, 218] width 19 height 4
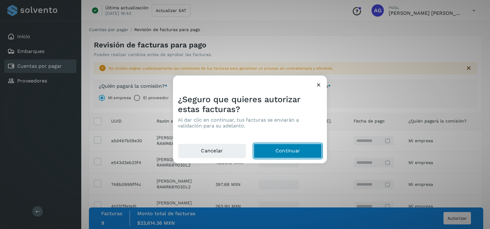
click at [277, 153] on button "Continuar" at bounding box center [288, 151] width 68 height 15
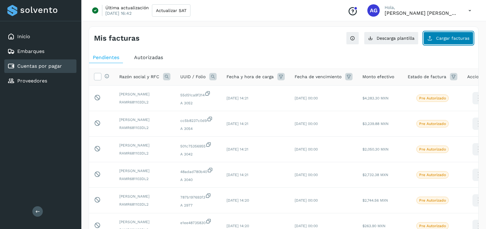
click at [459, 41] on button "Cargar facturas" at bounding box center [448, 38] width 50 height 13
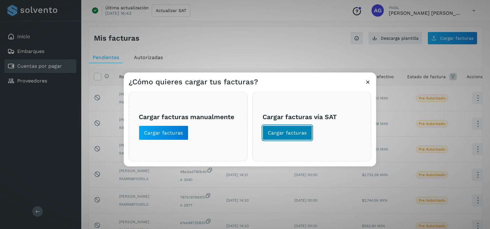
click at [274, 134] on span "Cargar facturas" at bounding box center [287, 133] width 39 height 7
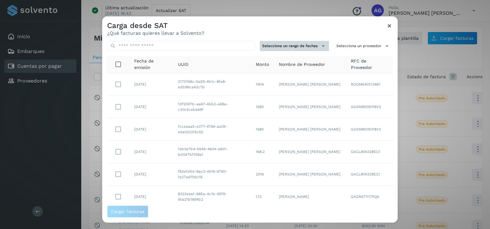
click at [307, 45] on button "Selecciona un rango de fechas" at bounding box center [294, 46] width 69 height 10
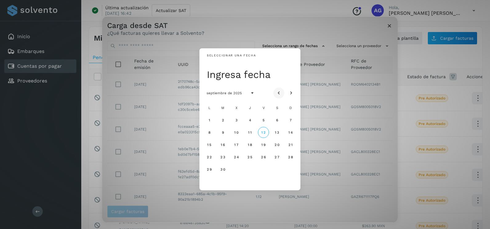
click at [277, 93] on icon "Mes anterior" at bounding box center [279, 93] width 6 height 6
click at [211, 132] on button "4" at bounding box center [209, 132] width 11 height 11
click at [224, 132] on span "5" at bounding box center [222, 132] width 3 height 4
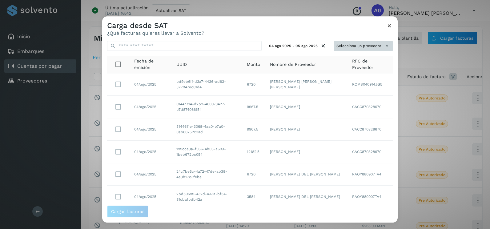
click at [354, 47] on button "Selecciona un proveedor" at bounding box center [363, 46] width 59 height 10
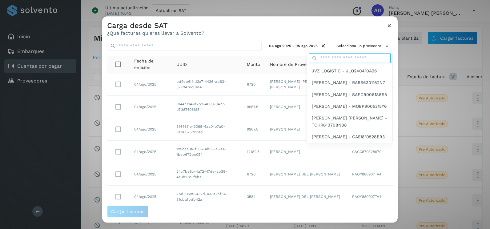
click at [333, 57] on input "text" at bounding box center [350, 58] width 82 height 10
type input "*********"
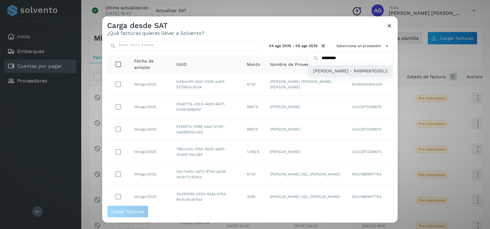
click at [331, 74] on span "[PERSON_NAME] - RAMR681103DL2" at bounding box center [350, 70] width 74 height 7
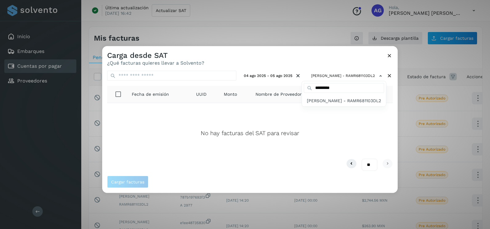
click at [276, 75] on div at bounding box center [347, 160] width 490 height 229
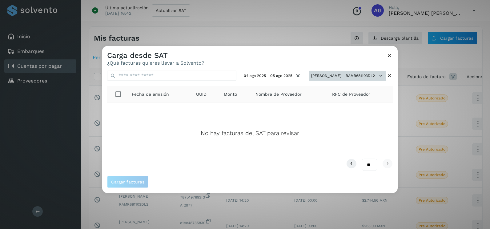
click at [385, 74] on button "ROGELIO RAMIREZ MARTINEZ - RAMR681103DL2" at bounding box center [348, 76] width 78 height 10
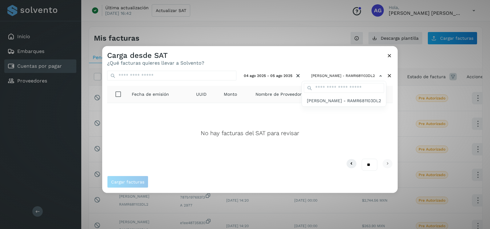
click at [392, 76] on div at bounding box center [347, 160] width 490 height 229
click at [389, 76] on div at bounding box center [347, 160] width 490 height 229
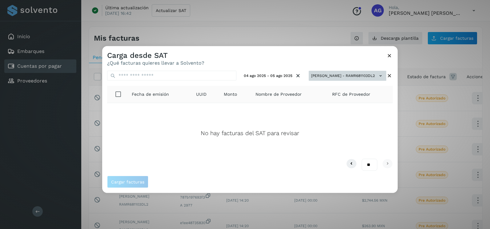
click at [367, 76] on button "[PERSON_NAME] - RAMR681103DL2" at bounding box center [348, 76] width 78 height 10
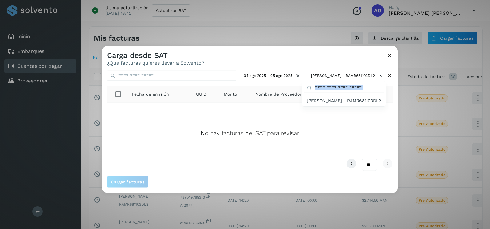
click at [392, 75] on div at bounding box center [347, 160] width 490 height 229
click at [389, 75] on div at bounding box center [347, 160] width 490 height 229
click at [390, 53] on icon at bounding box center [389, 55] width 6 height 6
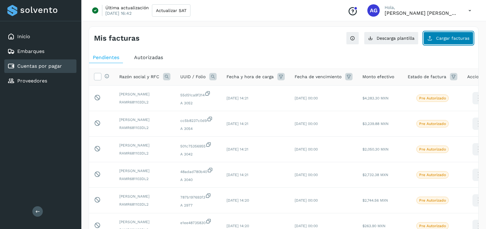
click at [450, 43] on button "Cargar facturas" at bounding box center [448, 38] width 50 height 13
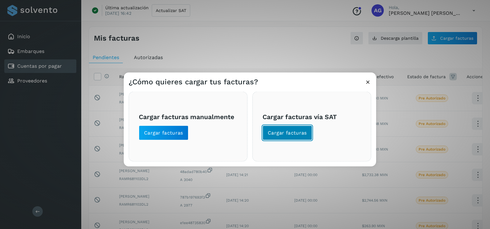
click at [299, 130] on span "Cargar facturas" at bounding box center [287, 133] width 39 height 7
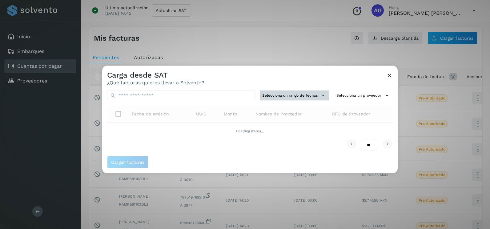
click at [303, 100] on button "Selecciona un rango de fechas" at bounding box center [294, 96] width 69 height 10
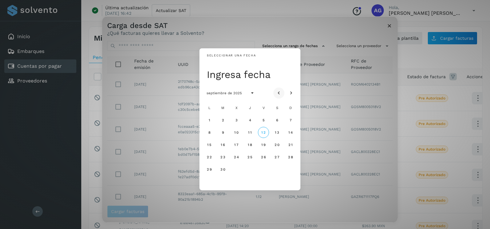
click at [280, 92] on icon "Mes anterior" at bounding box center [279, 93] width 6 height 6
click at [208, 131] on button "4" at bounding box center [209, 132] width 11 height 11
click at [223, 132] on span "5" at bounding box center [222, 132] width 3 height 4
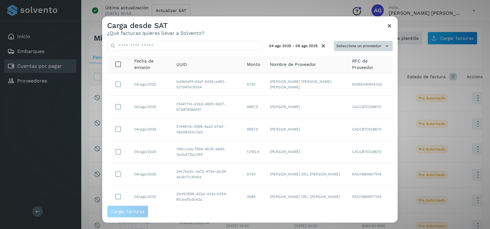
click at [373, 45] on button "Selecciona un proveedor" at bounding box center [363, 46] width 59 height 10
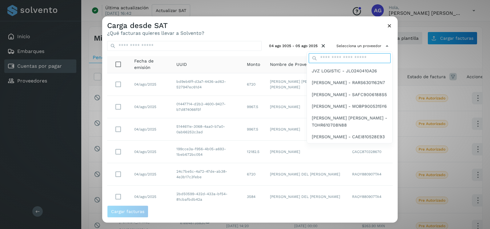
click at [354, 58] on input "text" at bounding box center [350, 58] width 82 height 10
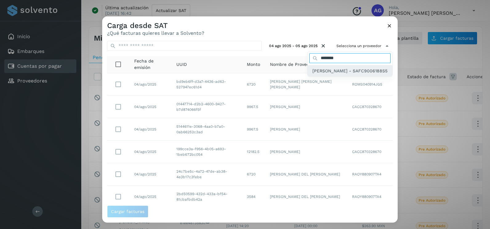
type input "********"
click at [329, 74] on span "[PERSON_NAME] - SAFC9006188S5" at bounding box center [349, 70] width 75 height 7
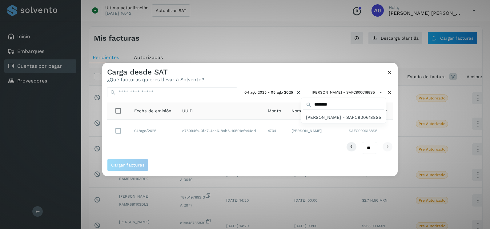
drag, startPoint x: 124, startPoint y: 127, endPoint x: 124, endPoint y: 130, distance: 3.4
click at [124, 130] on div at bounding box center [347, 177] width 490 height 229
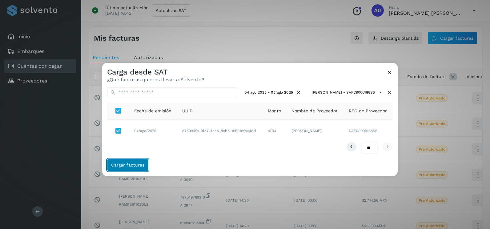
click at [137, 167] on button "Cargar facturas" at bounding box center [127, 165] width 41 height 12
click at [133, 166] on span "Cargar facturas" at bounding box center [127, 165] width 33 height 4
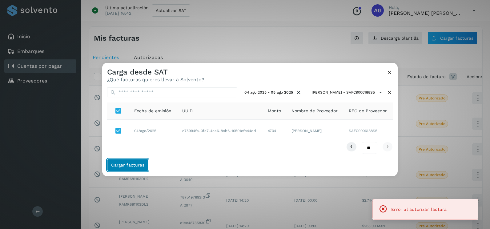
click at [133, 166] on span "Cargar facturas" at bounding box center [127, 165] width 33 height 4
click at [386, 72] on icon at bounding box center [389, 72] width 6 height 6
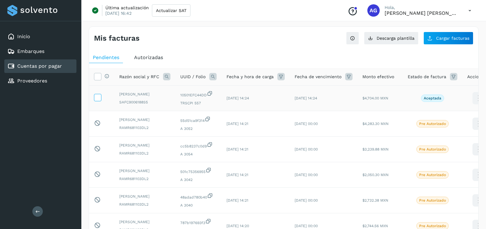
click at [96, 98] on icon at bounding box center [97, 97] width 6 height 6
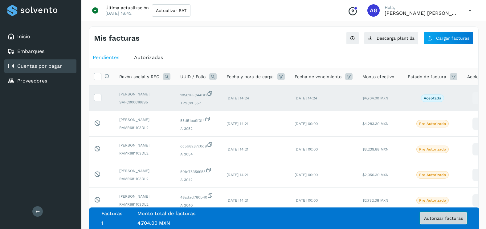
click at [453, 224] on button "Autorizar facturas" at bounding box center [443, 218] width 47 height 12
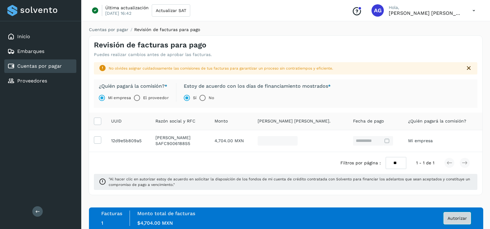
click at [462, 216] on span "Autorizar" at bounding box center [457, 218] width 19 height 4
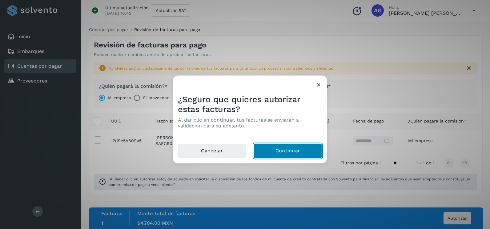
click at [290, 149] on button "Continuar" at bounding box center [288, 151] width 68 height 15
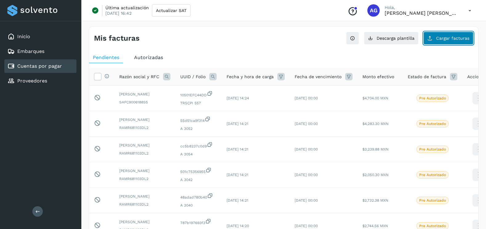
click at [450, 38] on span "Cargar facturas" at bounding box center [452, 38] width 33 height 4
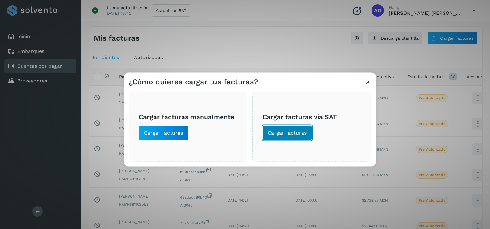
click at [290, 133] on span "Cargar facturas" at bounding box center [287, 133] width 39 height 7
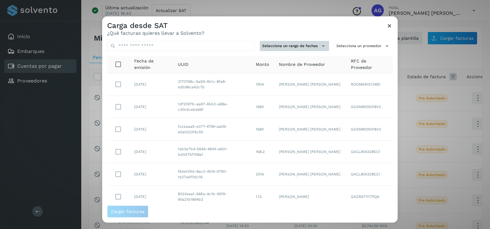
click at [320, 45] on icon at bounding box center [323, 46] width 6 height 6
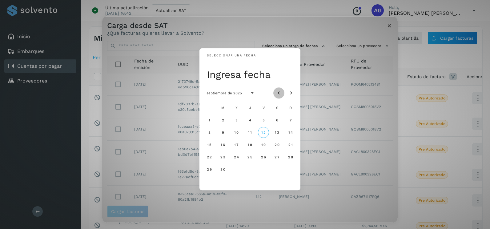
click at [283, 90] on button "Mes anterior" at bounding box center [278, 92] width 11 height 11
click at [275, 90] on div at bounding box center [284, 92] width 23 height 11
click at [279, 93] on icon "Mes anterior" at bounding box center [279, 93] width 6 height 6
click at [237, 169] on span "30" at bounding box center [236, 169] width 5 height 4
click at [248, 170] on span "31" at bounding box center [250, 169] width 5 height 4
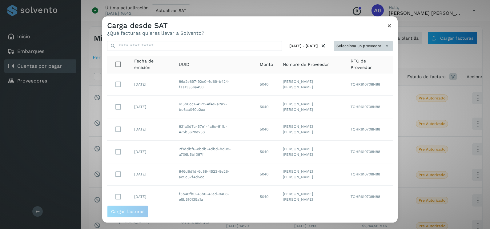
click at [359, 48] on button "Selecciona un proveedor" at bounding box center [363, 46] width 59 height 10
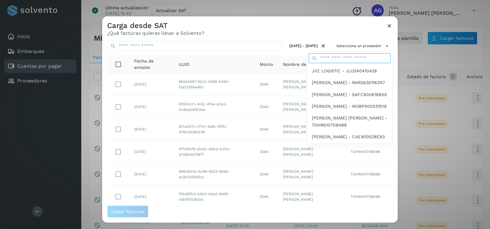
click at [352, 57] on input "text" at bounding box center [350, 58] width 82 height 10
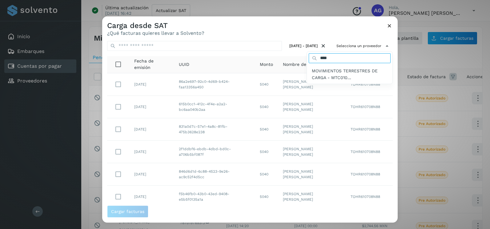
type input "**********"
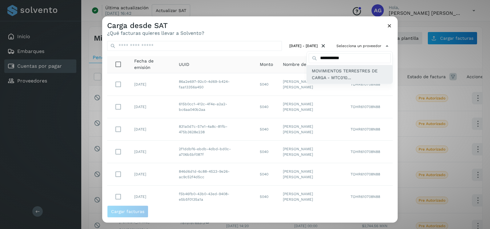
click at [344, 72] on span "MOVIMIENTOS TERRESTRES DE CARGA - MTC010..." at bounding box center [350, 74] width 76 height 14
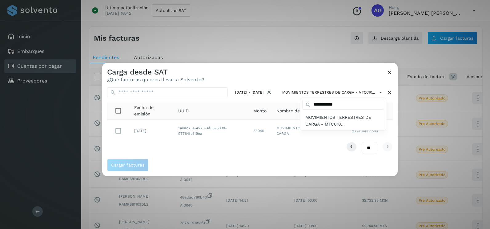
click at [302, 78] on div at bounding box center [347, 177] width 490 height 229
click at [170, 153] on div "** ** **" at bounding box center [250, 148] width 286 height 12
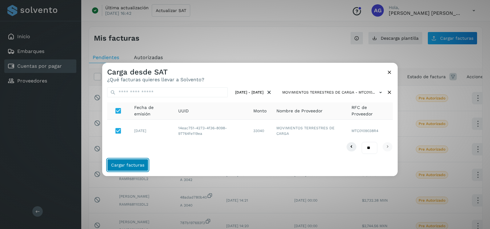
click at [135, 162] on button "Cargar facturas" at bounding box center [127, 165] width 41 height 12
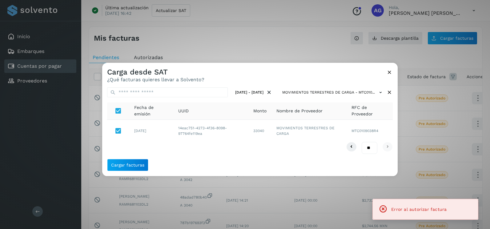
click at [389, 71] on icon at bounding box center [389, 72] width 6 height 6
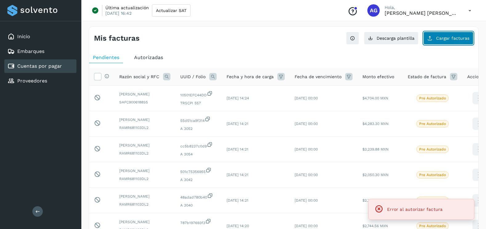
click at [454, 37] on span "Cargar facturas" at bounding box center [452, 38] width 33 height 4
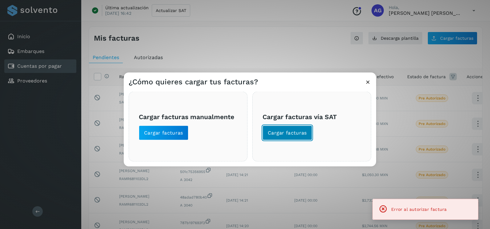
click at [288, 135] on span "Cargar facturas" at bounding box center [287, 133] width 39 height 7
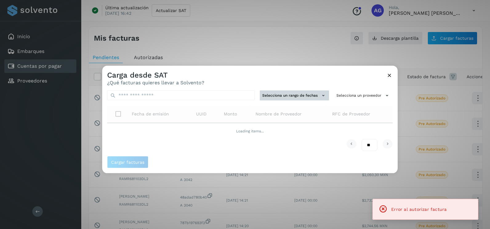
click at [304, 100] on button "Selecciona un rango de fechas" at bounding box center [294, 96] width 69 height 10
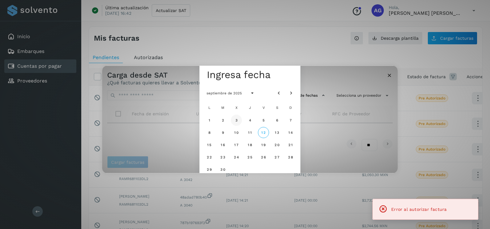
drag, startPoint x: 278, startPoint y: 92, endPoint x: 256, endPoint y: 122, distance: 36.9
click at [278, 92] on icon "Mes anterior" at bounding box center [279, 93] width 6 height 6
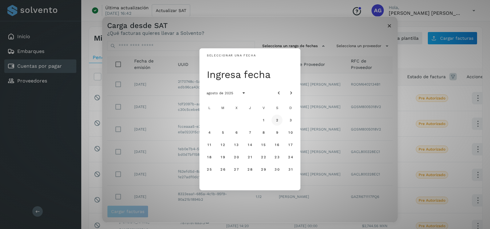
click at [279, 117] on button "2" at bounding box center [277, 120] width 11 height 11
click at [289, 122] on span "3" at bounding box center [290, 120] width 3 height 4
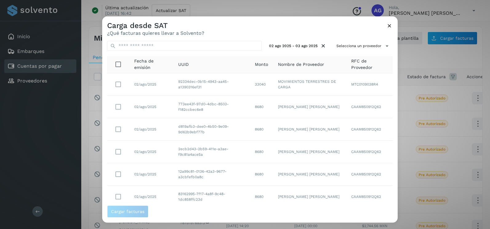
click at [375, 51] on div "02 ago 2025 - 03 ago 2025 Selecciona un proveedor Fecha de emisión UUID Monto N…" at bounding box center [250, 120] width 296 height 169
click at [375, 46] on button "Selecciona un proveedor" at bounding box center [363, 46] width 59 height 10
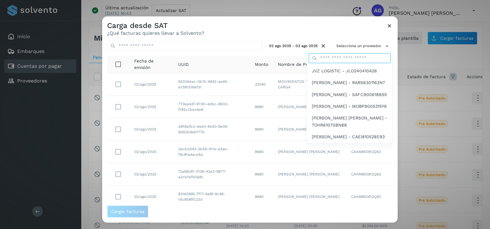
click at [346, 57] on input "text" at bounding box center [350, 58] width 82 height 10
type input "**********"
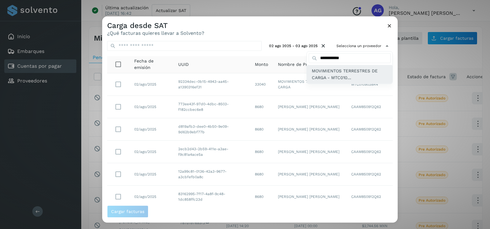
click at [341, 78] on span "MOVIMIENTOS TERRESTRES DE CARGA - MTC010..." at bounding box center [350, 74] width 76 height 14
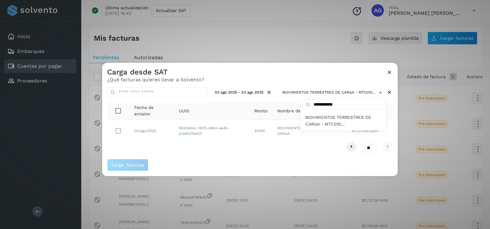
click at [318, 77] on div at bounding box center [347, 177] width 490 height 229
click at [191, 146] on div "** ** **" at bounding box center [250, 148] width 286 height 12
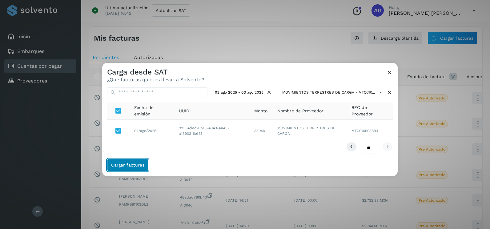
click at [129, 168] on button "Cargar facturas" at bounding box center [127, 165] width 41 height 12
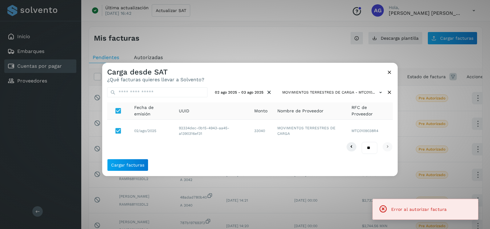
click at [389, 73] on icon at bounding box center [389, 72] width 6 height 6
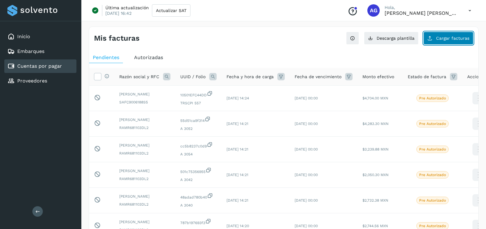
click at [434, 42] on button "Cargar facturas" at bounding box center [448, 38] width 50 height 13
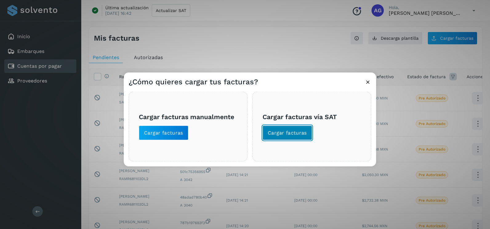
click at [294, 134] on span "Cargar facturas" at bounding box center [287, 133] width 39 height 7
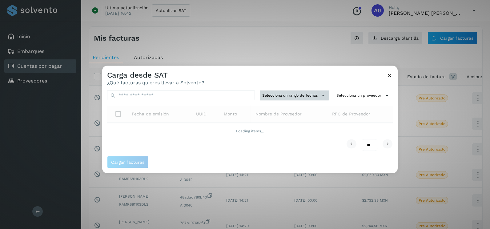
click at [300, 96] on button "Selecciona un rango de fechas" at bounding box center [294, 96] width 69 height 10
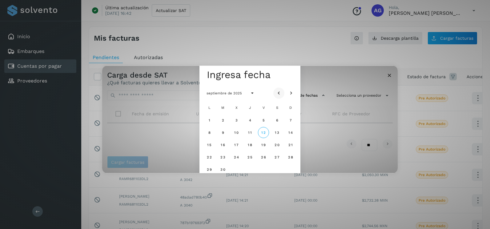
click at [280, 92] on icon "Mes anterior" at bounding box center [279, 93] width 6 height 6
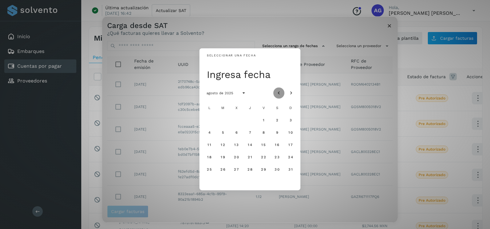
click at [280, 92] on icon "Mes anterior" at bounding box center [279, 93] width 6 height 6
click at [248, 157] on span "24" at bounding box center [249, 157] width 5 height 4
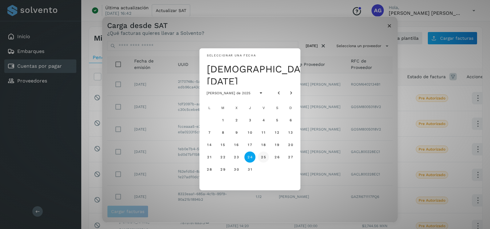
click at [264, 156] on span "25" at bounding box center [263, 157] width 5 height 4
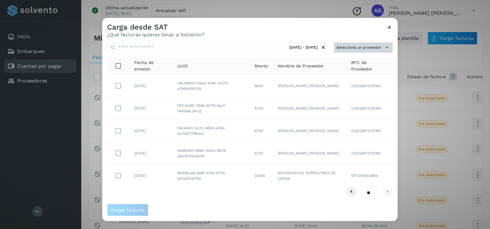
click at [357, 51] on button "Selecciona un proveedor" at bounding box center [363, 47] width 59 height 10
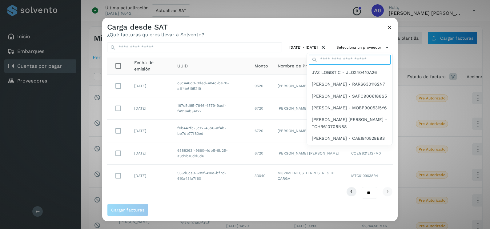
click at [355, 58] on input "text" at bounding box center [350, 60] width 82 height 10
type input "**********"
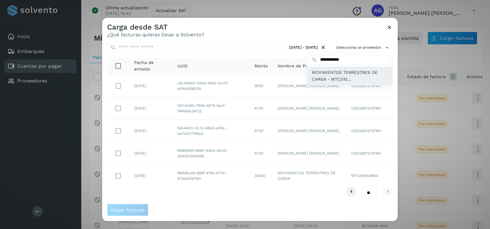
click at [354, 78] on span "MOVIMIENTOS TERRESTRES DE CARGA - MTC010..." at bounding box center [350, 76] width 76 height 14
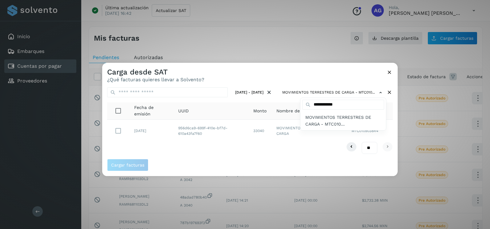
click at [349, 78] on div at bounding box center [347, 177] width 490 height 229
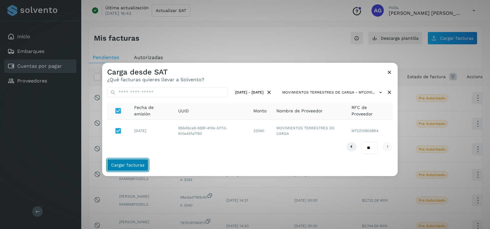
click at [137, 160] on button "Cargar facturas" at bounding box center [127, 165] width 41 height 12
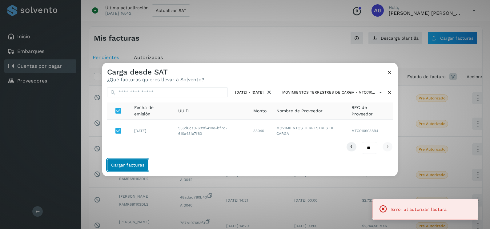
click at [137, 160] on button "Cargar facturas" at bounding box center [127, 165] width 41 height 12
click at [392, 72] on icon at bounding box center [389, 72] width 6 height 6
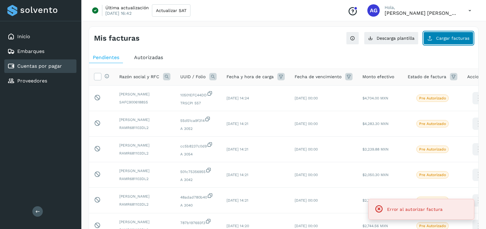
click at [429, 40] on icon at bounding box center [429, 38] width 5 height 5
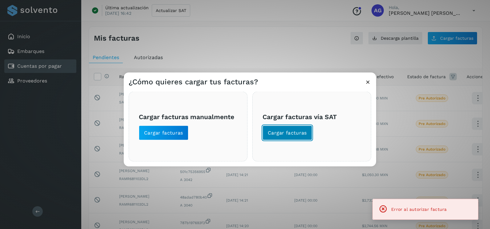
click at [277, 135] on span "Cargar facturas" at bounding box center [287, 133] width 39 height 7
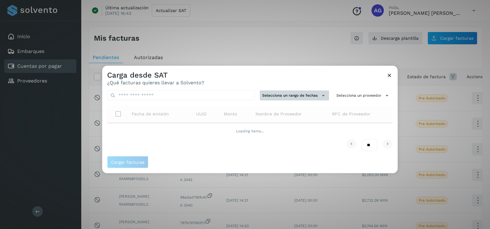
click at [301, 96] on button "Selecciona un rango de fechas" at bounding box center [294, 96] width 69 height 10
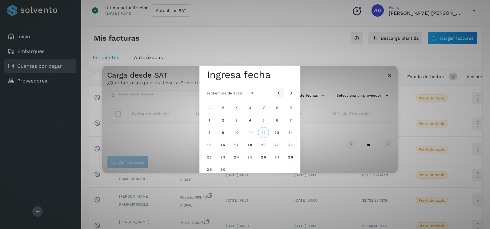
click at [275, 95] on button "Mes anterior" at bounding box center [278, 92] width 11 height 11
click at [280, 94] on icon "Mes anterior" at bounding box center [279, 93] width 6 height 6
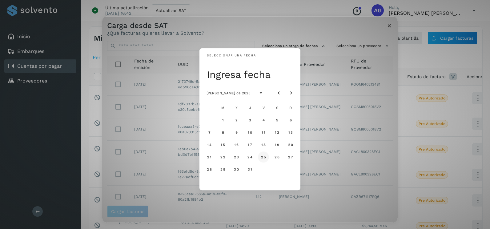
click at [264, 157] on span "25" at bounding box center [263, 157] width 5 height 4
click at [278, 155] on button "26" at bounding box center [277, 156] width 11 height 11
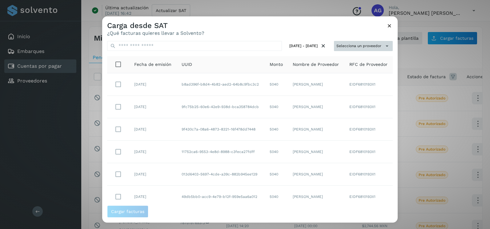
click at [373, 44] on button "Selecciona un proveedor" at bounding box center [363, 46] width 59 height 10
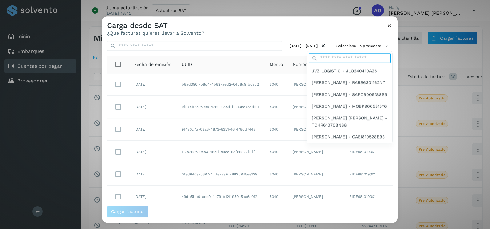
click at [355, 58] on input "text" at bounding box center [350, 58] width 82 height 10
type input "**********"
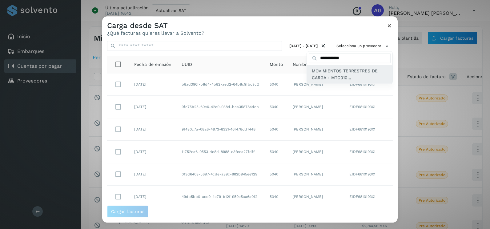
click at [343, 79] on span "MOVIMIENTOS TERRESTRES DE CARGA - MTC010..." at bounding box center [350, 74] width 76 height 14
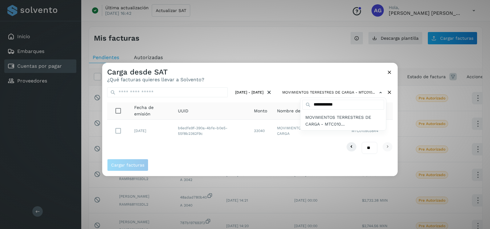
click at [183, 140] on div at bounding box center [347, 177] width 490 height 229
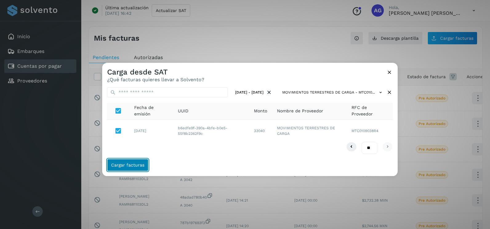
click at [135, 166] on span "Cargar facturas" at bounding box center [127, 165] width 33 height 4
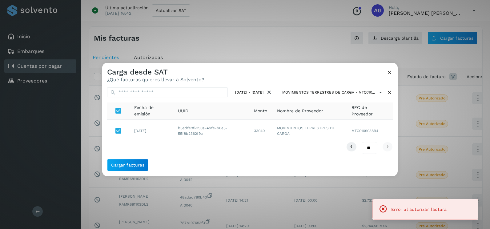
click at [392, 73] on icon at bounding box center [389, 72] width 6 height 6
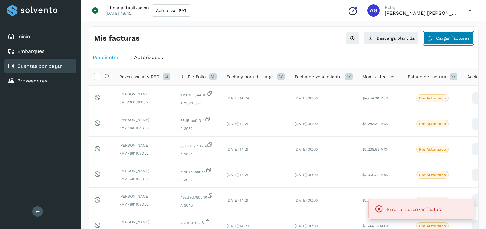
click at [454, 40] on span "Cargar facturas" at bounding box center [452, 38] width 33 height 4
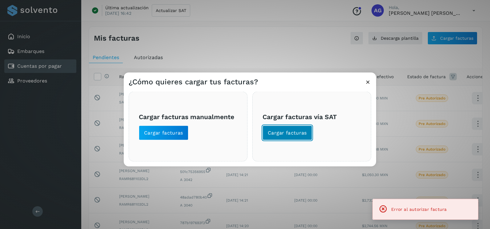
click at [289, 132] on span "Cargar facturas" at bounding box center [287, 133] width 39 height 7
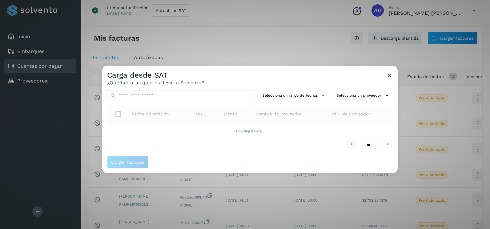
click at [295, 89] on div "Selecciona un rango de fechas Selecciona un proveedor Fecha de emisión UUID Mon…" at bounding box center [250, 121] width 296 height 71
click at [295, 92] on button "Selecciona un rango de fechas" at bounding box center [294, 96] width 69 height 10
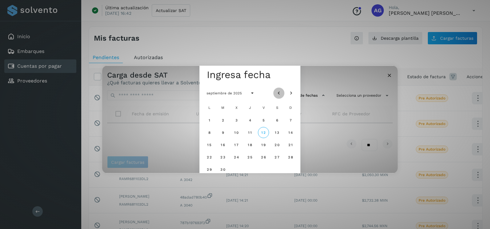
click at [283, 94] on button "Mes anterior" at bounding box center [278, 92] width 11 height 11
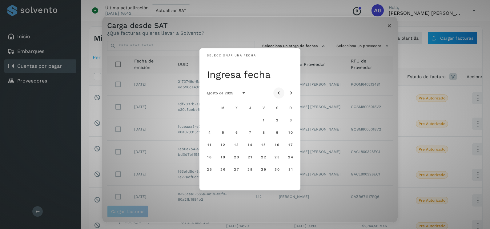
click at [282, 94] on button "Mes anterior" at bounding box center [278, 92] width 11 height 11
click at [209, 170] on span "28" at bounding box center [209, 169] width 5 height 4
click at [222, 170] on span "29" at bounding box center [222, 169] width 5 height 4
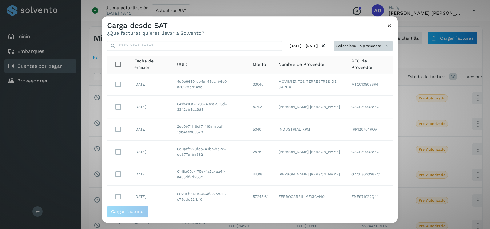
click at [349, 45] on button "Selecciona un proveedor" at bounding box center [363, 46] width 59 height 10
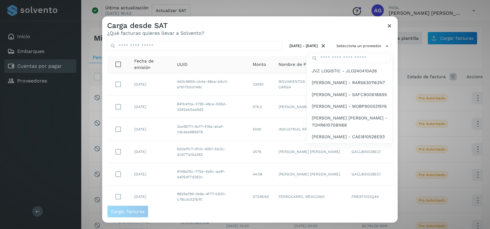
click at [343, 54] on div at bounding box center [350, 58] width 86 height 14
click at [342, 56] on input "text" at bounding box center [350, 58] width 82 height 10
type input "**********"
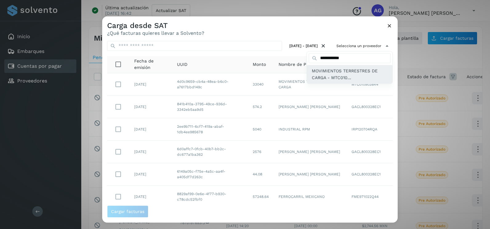
click at [337, 78] on span "MOVIMIENTOS TERRESTRES DE CARGA - MTC010..." at bounding box center [350, 74] width 76 height 14
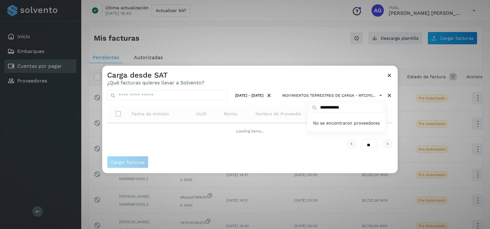
click at [337, 78] on div at bounding box center [347, 180] width 490 height 229
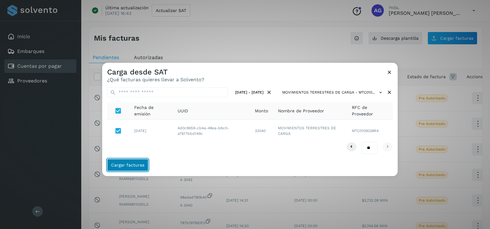
click at [128, 162] on button "Cargar facturas" at bounding box center [127, 165] width 41 height 12
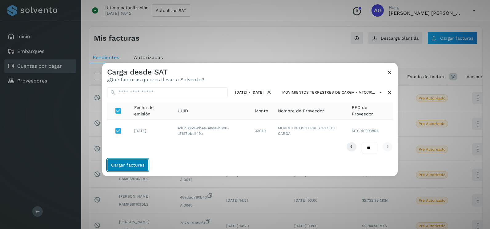
click at [128, 162] on button "Cargar facturas" at bounding box center [127, 165] width 41 height 12
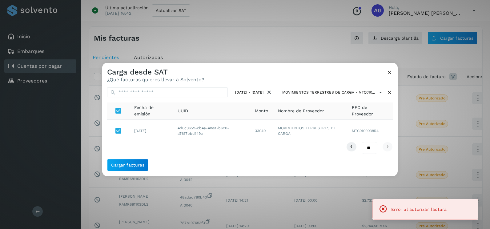
click at [390, 71] on icon at bounding box center [389, 72] width 6 height 6
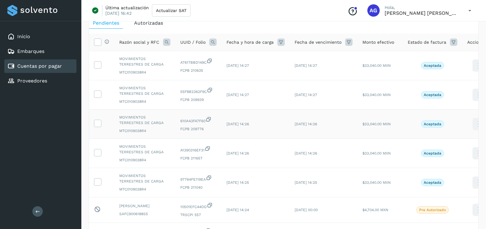
scroll to position [31, 0]
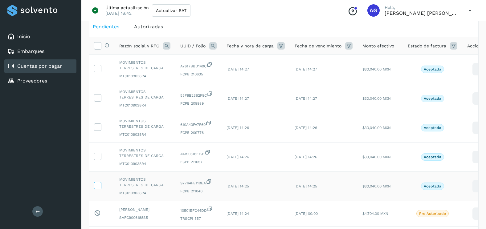
click at [96, 186] on icon at bounding box center [97, 185] width 6 height 6
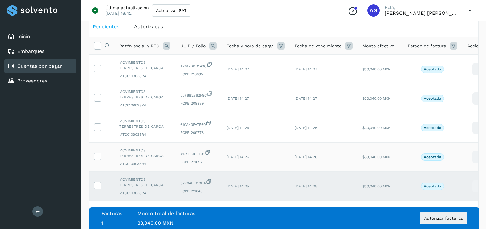
click at [99, 152] on td at bounding box center [101, 157] width 25 height 29
click at [100, 155] on icon at bounding box center [97, 156] width 6 height 6
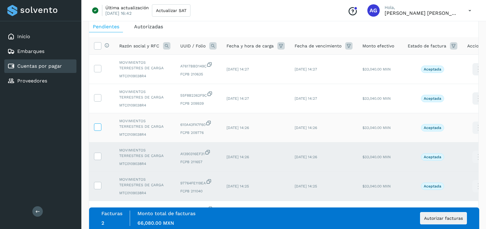
click at [100, 128] on icon at bounding box center [97, 126] width 6 height 6
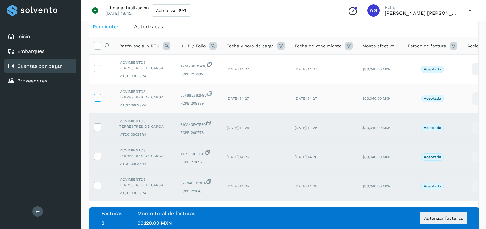
click at [96, 94] on icon at bounding box center [97, 97] width 6 height 6
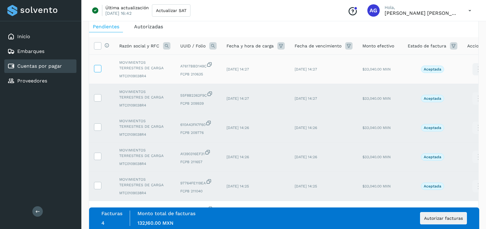
click at [99, 68] on icon at bounding box center [97, 68] width 6 height 6
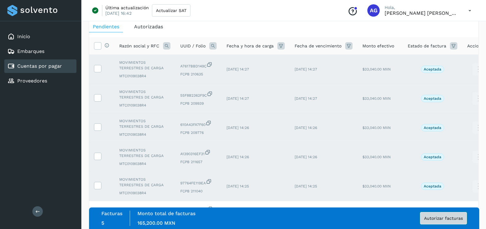
click at [440, 224] on button "Autorizar facturas" at bounding box center [443, 218] width 47 height 12
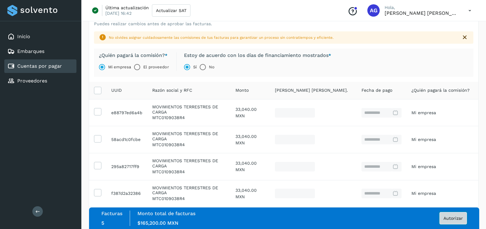
click at [457, 218] on span "Autorizar" at bounding box center [452, 218] width 19 height 4
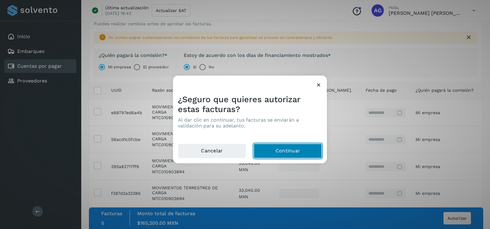
click at [284, 153] on button "Continuar" at bounding box center [288, 151] width 68 height 15
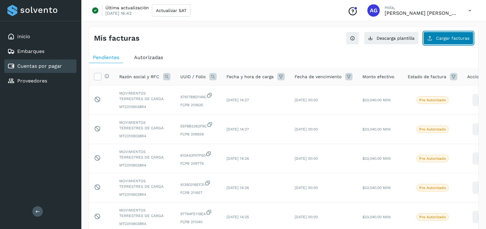
click at [444, 37] on span "Cargar facturas" at bounding box center [452, 38] width 33 height 4
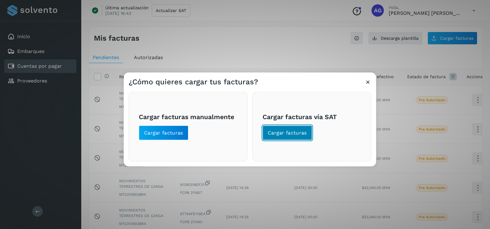
click at [301, 133] on span "Cargar facturas" at bounding box center [287, 133] width 39 height 7
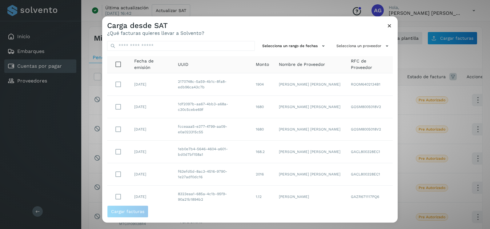
drag, startPoint x: 254, startPoint y: 228, endPoint x: 323, endPoint y: 26, distance: 213.3
click at [323, 26] on div "Carga desde SAT ¿Qué facturas quieres llevar a Solvento?" at bounding box center [250, 26] width 296 height 20
click at [307, 49] on button "Selecciona un rango de fechas" at bounding box center [294, 46] width 69 height 10
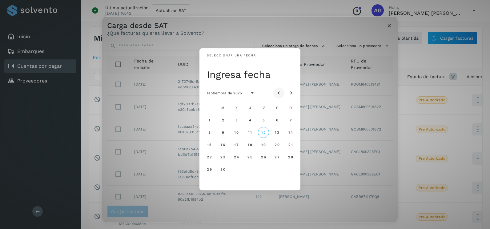
click at [281, 93] on icon "Mes anterior" at bounding box center [279, 93] width 6 height 6
click at [280, 124] on button "2" at bounding box center [277, 120] width 11 height 11
click at [287, 123] on button "3" at bounding box center [290, 120] width 11 height 11
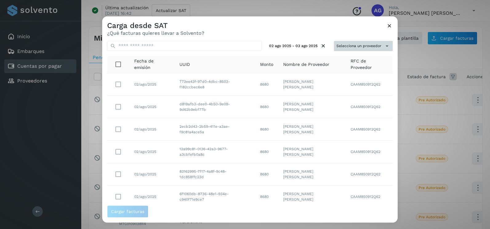
click at [363, 43] on button "Selecciona un proveedor" at bounding box center [363, 46] width 59 height 10
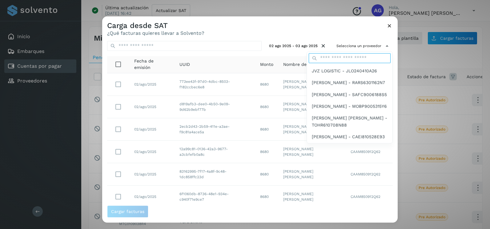
click at [339, 59] on input "text" at bounding box center [350, 58] width 82 height 10
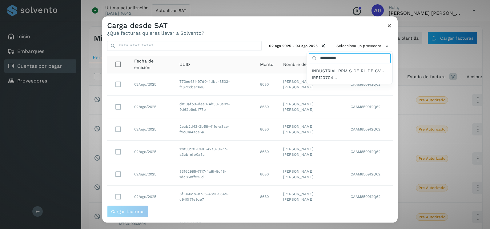
type input "**********"
click at [330, 79] on span "INDUSTRIAL RPM S DE RL DE CV - IRP120704..." at bounding box center [350, 74] width 76 height 14
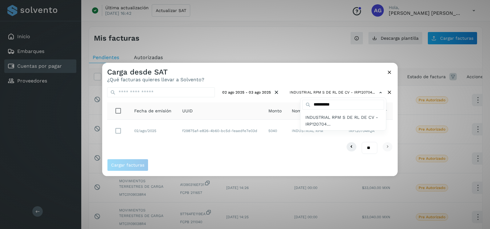
click at [119, 132] on div at bounding box center [347, 177] width 490 height 229
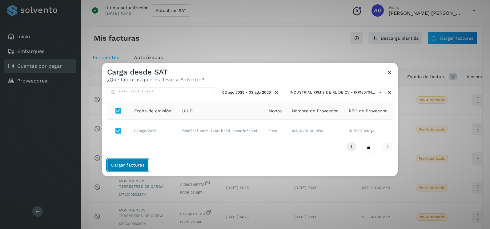
click at [133, 163] on span "Cargar facturas" at bounding box center [127, 165] width 33 height 4
click at [389, 74] on icon at bounding box center [389, 72] width 6 height 6
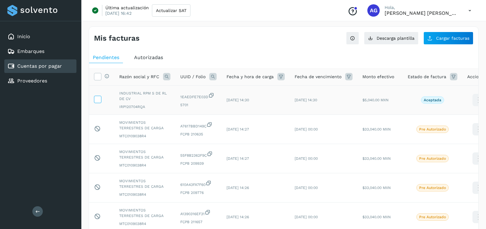
click at [97, 100] on icon at bounding box center [97, 99] width 6 height 6
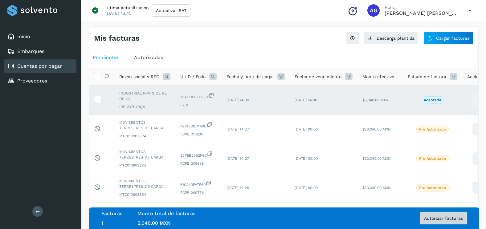
click at [421, 217] on button "Autorizar facturas" at bounding box center [443, 218] width 47 height 12
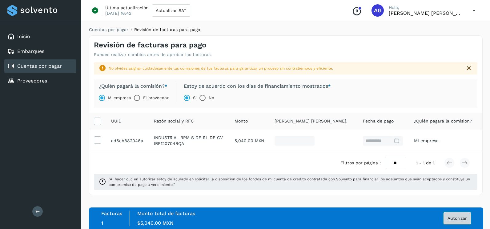
click at [462, 218] on span "Autorizar" at bounding box center [457, 218] width 19 height 4
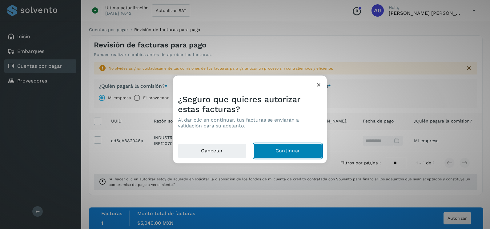
click at [290, 154] on button "Continuar" at bounding box center [288, 151] width 68 height 15
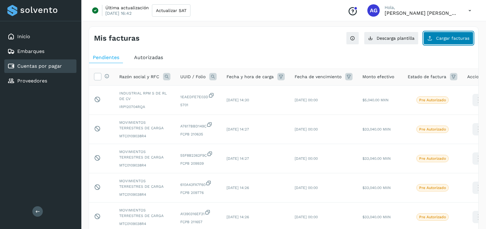
click at [456, 43] on button "Cargar facturas" at bounding box center [448, 38] width 50 height 13
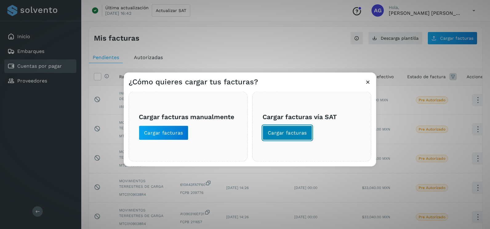
click at [274, 133] on span "Cargar facturas" at bounding box center [287, 133] width 39 height 7
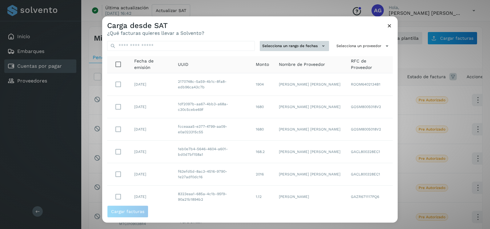
click at [301, 42] on button "Selecciona un rango de fechas" at bounding box center [294, 46] width 69 height 10
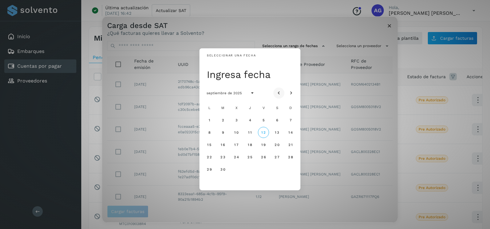
click at [276, 92] on button "Mes anterior" at bounding box center [278, 92] width 11 height 11
click at [250, 131] on span "10" at bounding box center [250, 132] width 5 height 4
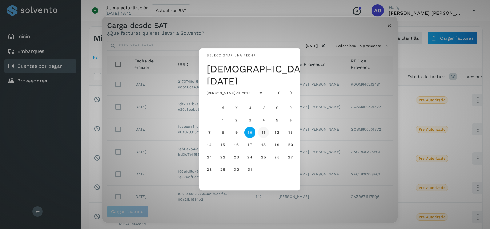
click at [266, 134] on button "11" at bounding box center [263, 132] width 11 height 11
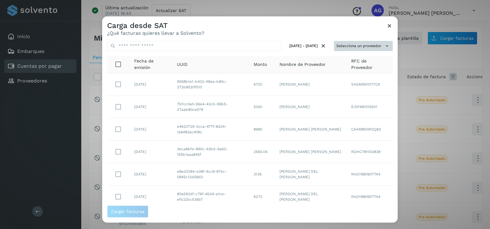
click at [379, 45] on button "Selecciona un proveedor" at bounding box center [363, 46] width 59 height 10
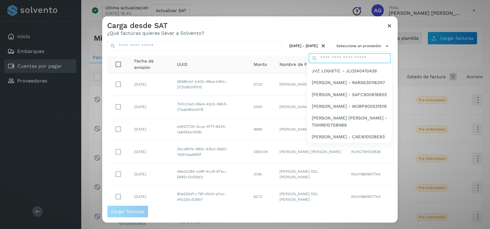
click at [358, 55] on input "text" at bounding box center [350, 58] width 82 height 10
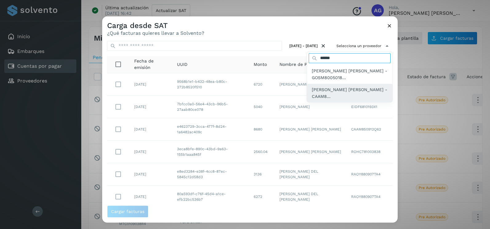
type input "******"
click at [348, 91] on span "[PERSON_NAME] [PERSON_NAME] - CAAM8..." at bounding box center [350, 93] width 76 height 14
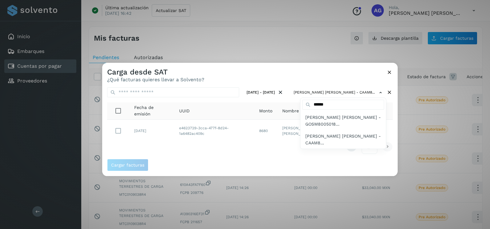
click at [286, 79] on div at bounding box center [347, 177] width 490 height 229
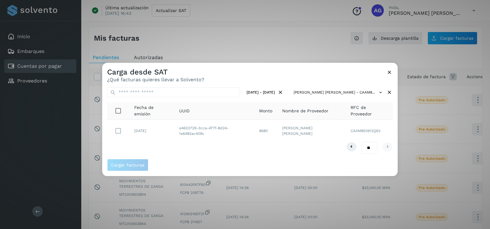
click at [210, 158] on div "10 jul 2025 - 11 jul 2025 MIGUEL ALEJANDRO CARRASCO ANGULO - CAAM8... Fecha de …" at bounding box center [250, 121] width 296 height 76
click at [134, 168] on button "Cargar facturas" at bounding box center [127, 165] width 41 height 12
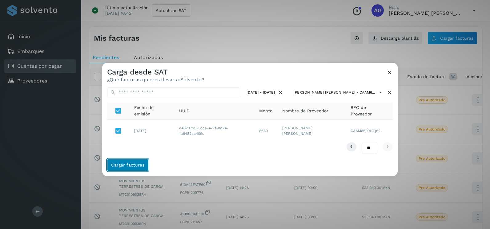
click at [134, 168] on button "Cargar facturas" at bounding box center [127, 165] width 41 height 12
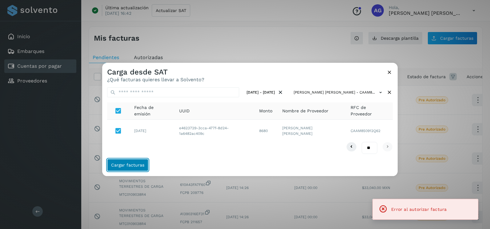
click at [134, 168] on button "Cargar facturas" at bounding box center [127, 165] width 41 height 12
click at [389, 72] on icon at bounding box center [389, 72] width 6 height 6
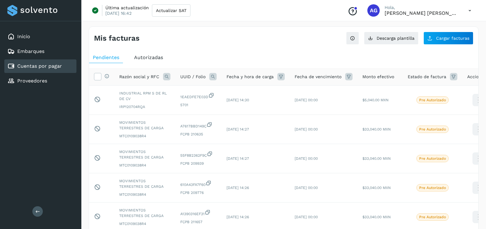
click at [455, 30] on div "Mis facturas Ver instrucciones para cargar Facturas Descarga plantilla Cargar f…" at bounding box center [283, 36] width 389 height 18
click at [450, 39] on span "Cargar facturas" at bounding box center [452, 38] width 33 height 4
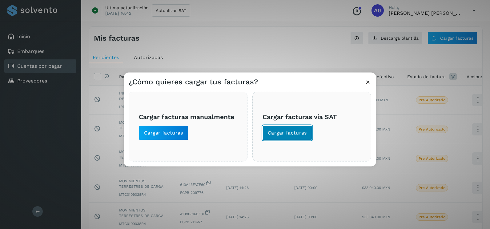
click at [302, 135] on span "Cargar facturas" at bounding box center [287, 133] width 39 height 7
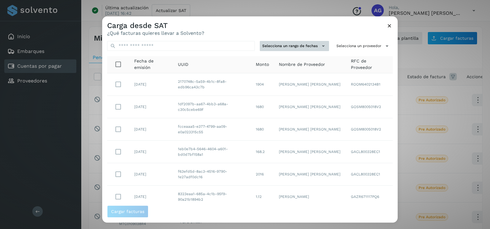
click at [320, 47] on icon at bounding box center [323, 46] width 6 height 6
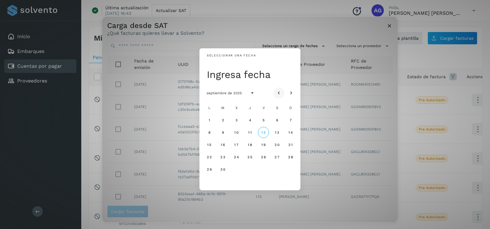
click at [282, 94] on button "Mes anterior" at bounding box center [278, 92] width 11 height 11
click at [278, 121] on span "2" at bounding box center [277, 120] width 3 height 4
click at [292, 120] on button "3" at bounding box center [290, 120] width 11 height 11
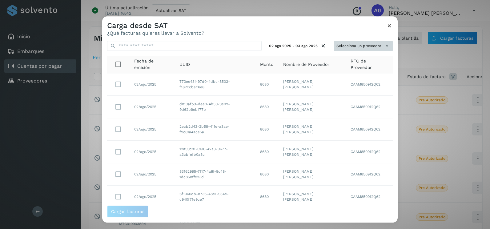
click at [361, 48] on button "Selecciona un proveedor" at bounding box center [363, 46] width 59 height 10
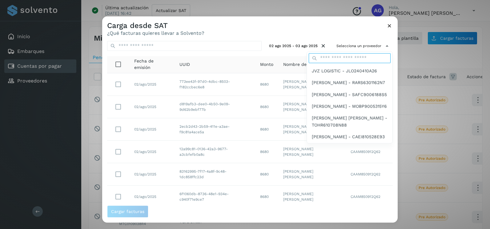
click at [334, 60] on input "text" at bounding box center [350, 58] width 82 height 10
click at [335, 58] on input "text" at bounding box center [350, 58] width 82 height 10
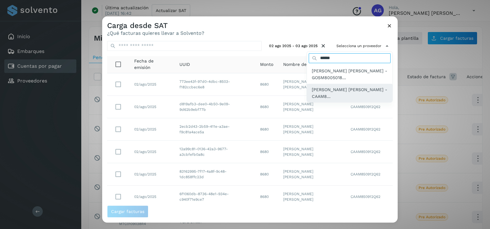
type input "******"
click at [336, 86] on span "[PERSON_NAME] [PERSON_NAME] - CAAM8..." at bounding box center [350, 93] width 76 height 14
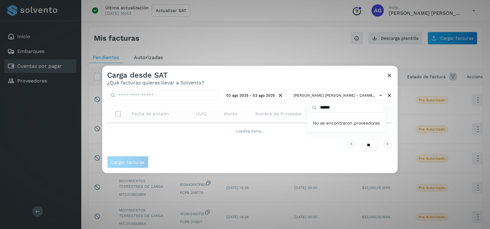
click at [320, 75] on div at bounding box center [347, 180] width 490 height 229
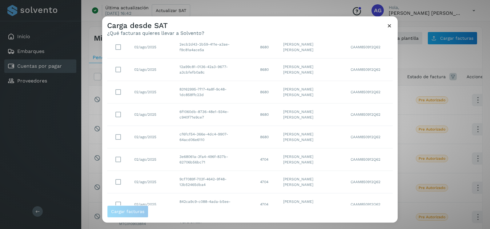
scroll to position [109, 0]
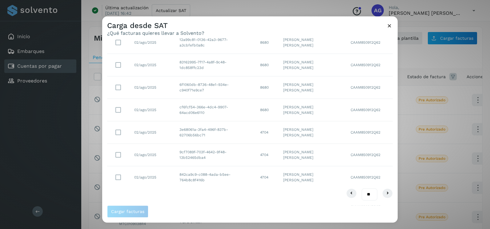
click at [365, 193] on select "** ** **" at bounding box center [370, 194] width 16 height 12
select select "**"
click at [362, 188] on select "** ** **" at bounding box center [370, 194] width 16 height 12
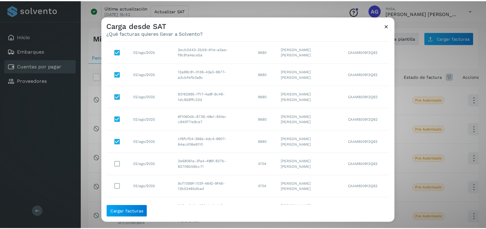
scroll to position [168, 0]
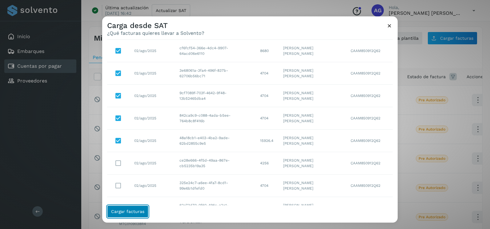
click at [132, 209] on span "Cargar facturas" at bounding box center [127, 211] width 33 height 4
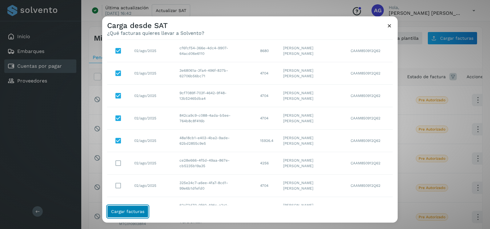
click at [132, 209] on span "Cargar facturas" at bounding box center [127, 211] width 33 height 4
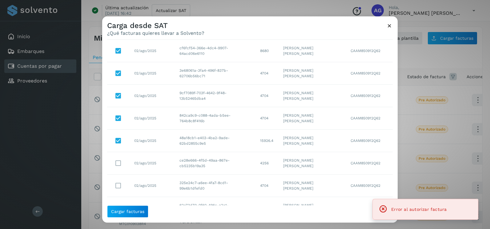
click at [388, 29] on icon at bounding box center [389, 25] width 6 height 6
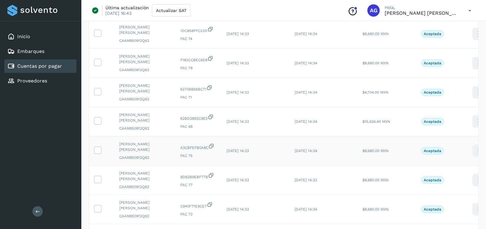
scroll to position [206, 0]
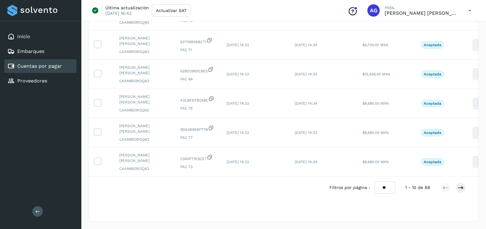
click at [383, 190] on select "** ** **" at bounding box center [384, 188] width 21 height 12
select select "**"
click at [374, 182] on select "** ** **" at bounding box center [384, 188] width 21 height 12
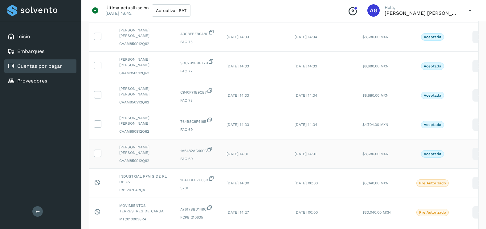
scroll to position [268, 0]
click at [96, 150] on icon at bounding box center [97, 153] width 6 height 6
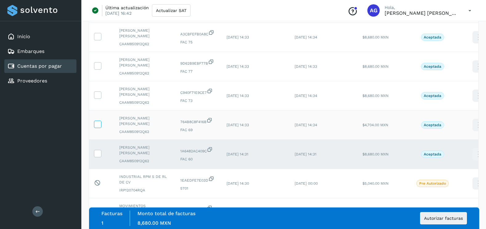
click at [98, 124] on icon at bounding box center [97, 124] width 6 height 6
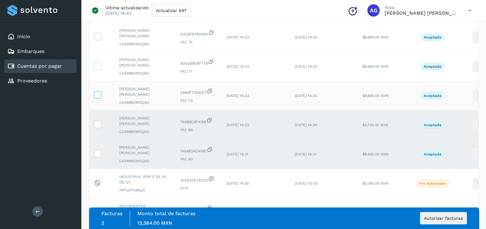
click at [99, 94] on icon at bounding box center [97, 94] width 6 height 6
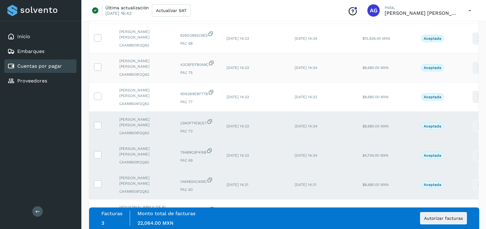
scroll to position [144, 0]
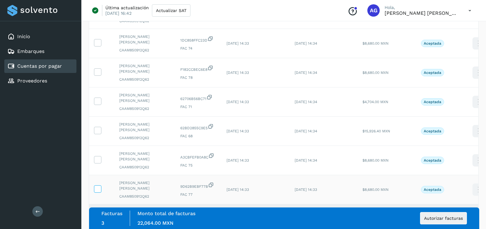
click at [96, 189] on icon at bounding box center [97, 188] width 6 height 6
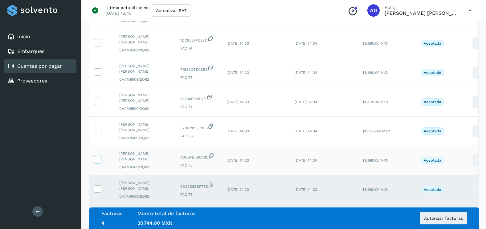
click at [97, 159] on icon at bounding box center [97, 159] width 6 height 6
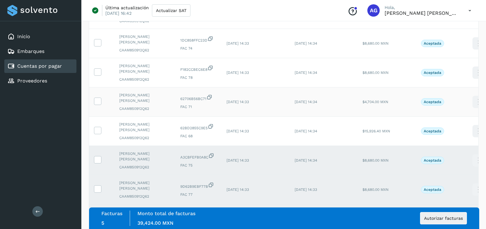
drag, startPoint x: 98, startPoint y: 132, endPoint x: 98, endPoint y: 110, distance: 22.2
click at [98, 128] on icon at bounding box center [97, 130] width 6 height 6
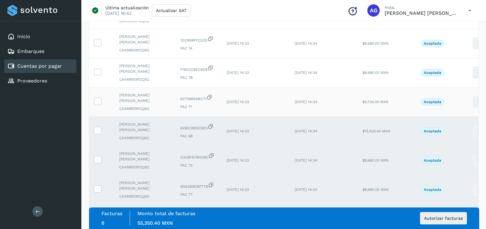
click at [98, 105] on td at bounding box center [101, 101] width 25 height 29
click at [97, 102] on icon at bounding box center [97, 101] width 6 height 6
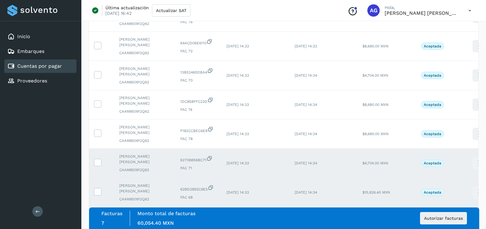
scroll to position [83, 0]
click at [97, 132] on icon at bounding box center [97, 133] width 6 height 6
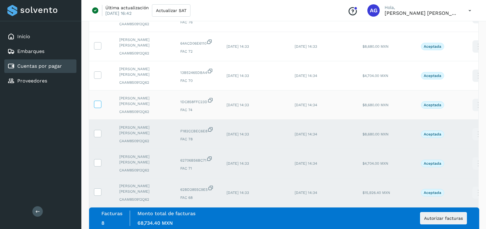
click at [99, 107] on span at bounding box center [97, 105] width 6 height 4
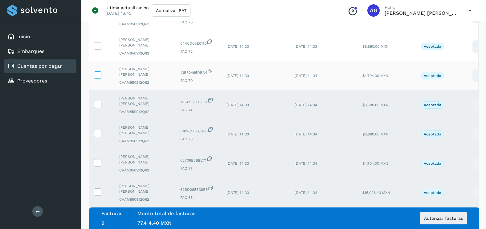
click at [97, 79] on label at bounding box center [97, 74] width 7 height 7
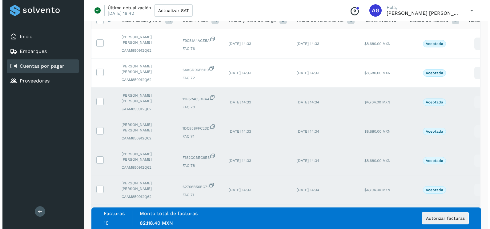
scroll to position [0, 0]
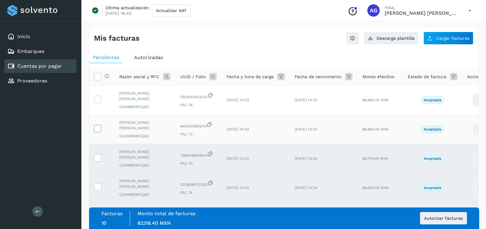
drag, startPoint x: 93, startPoint y: 131, endPoint x: 94, endPoint y: 127, distance: 4.4
click at [94, 128] on td at bounding box center [101, 129] width 25 height 29
drag, startPoint x: 94, startPoint y: 127, endPoint x: 97, endPoint y: 100, distance: 27.3
click at [97, 100] on icon at bounding box center [97, 99] width 6 height 6
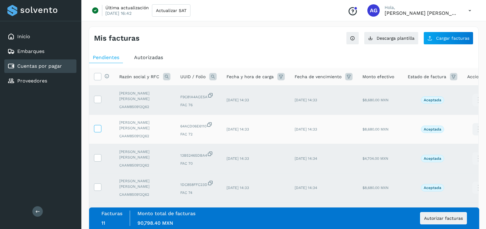
click at [99, 129] on icon at bounding box center [97, 128] width 6 height 6
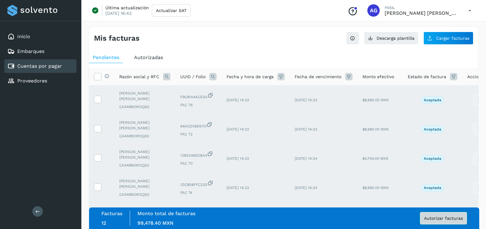
click at [449, 214] on button "Autorizar facturas" at bounding box center [443, 218] width 47 height 12
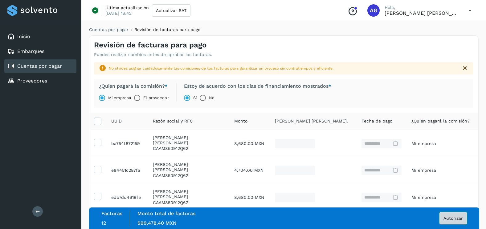
click at [454, 221] on button "Autorizar" at bounding box center [452, 218] width 27 height 12
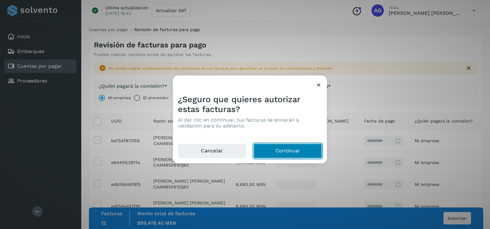
click at [290, 157] on button "Continuar" at bounding box center [288, 151] width 68 height 15
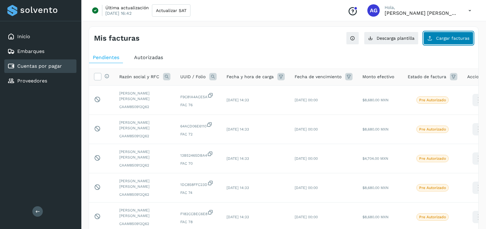
click at [459, 42] on button "Cargar facturas" at bounding box center [448, 38] width 50 height 13
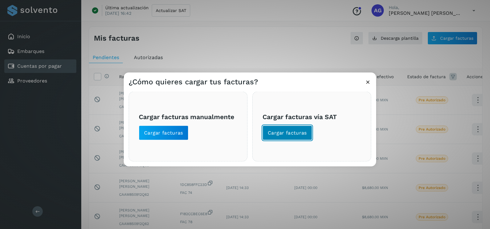
click at [308, 134] on button "Cargar facturas" at bounding box center [288, 133] width 50 height 15
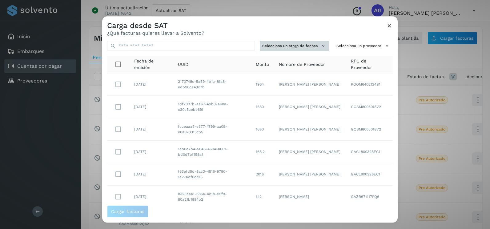
click at [294, 45] on button "Selecciona un rango de fechas" at bounding box center [294, 46] width 69 height 10
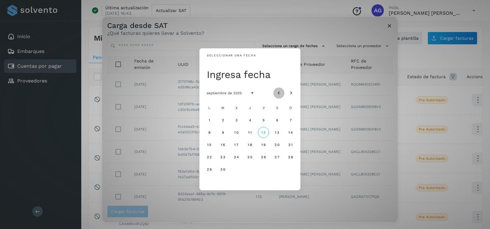
click at [280, 90] on icon "Mes anterior" at bounding box center [279, 93] width 6 height 6
click at [235, 132] on span "6" at bounding box center [236, 132] width 3 height 4
click at [253, 134] on button "7" at bounding box center [249, 132] width 11 height 11
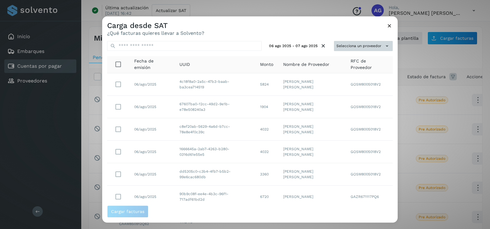
click at [367, 46] on button "Selecciona un proveedor" at bounding box center [363, 46] width 59 height 10
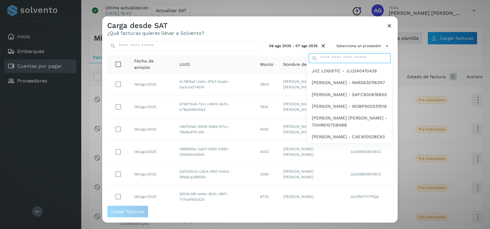
click at [345, 58] on input "text" at bounding box center [350, 58] width 82 height 10
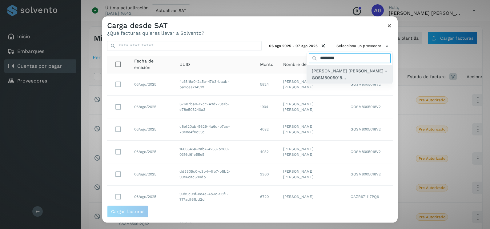
type input "*********"
click at [335, 79] on span "[PERSON_NAME] [PERSON_NAME] - GOSM8005018..." at bounding box center [350, 74] width 76 height 14
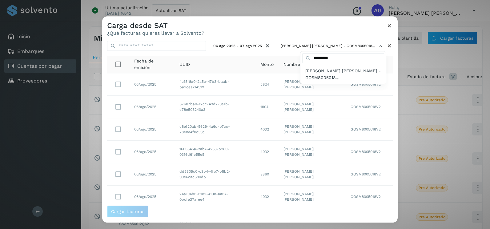
click at [385, 146] on div at bounding box center [347, 130] width 490 height 229
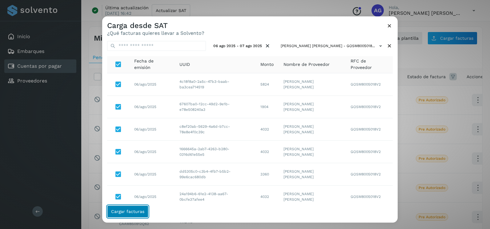
click at [139, 212] on span "Cargar facturas" at bounding box center [127, 211] width 33 height 4
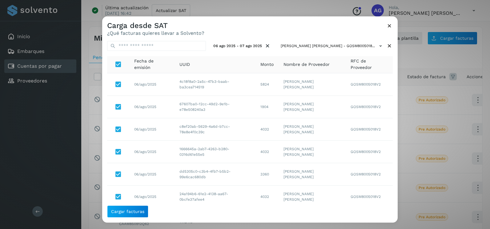
click at [391, 25] on icon at bounding box center [389, 25] width 6 height 6
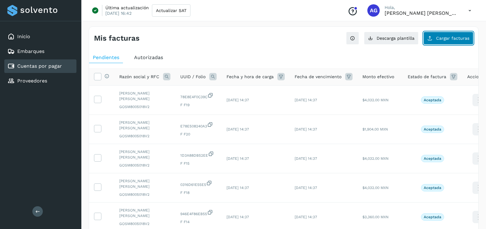
click at [463, 42] on button "Cargar facturas" at bounding box center [448, 38] width 50 height 13
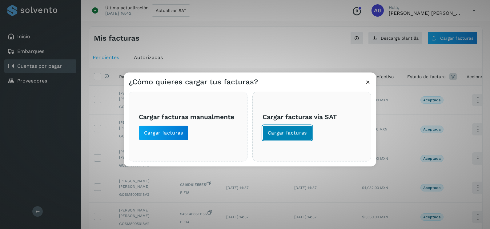
click at [301, 129] on button "Cargar facturas" at bounding box center [288, 133] width 50 height 15
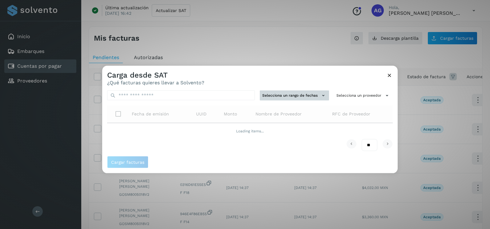
click at [328, 96] on button "Selecciona un rango de fechas" at bounding box center [294, 96] width 69 height 10
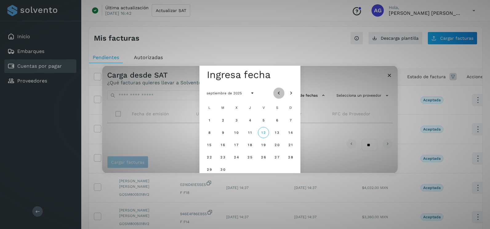
click at [282, 91] on button "Mes anterior" at bounding box center [278, 92] width 11 height 11
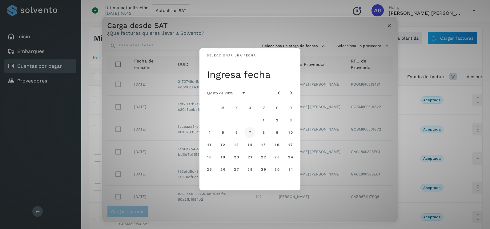
click at [250, 134] on span "7" at bounding box center [249, 132] width 3 height 4
click at [267, 133] on button "8" at bounding box center [263, 132] width 11 height 11
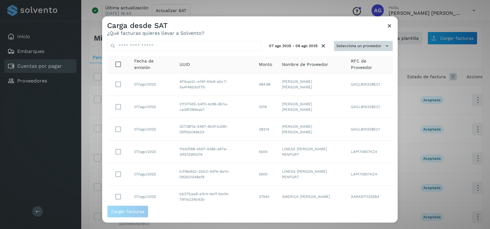
click at [335, 47] on button "Selecciona un proveedor" at bounding box center [363, 46] width 59 height 10
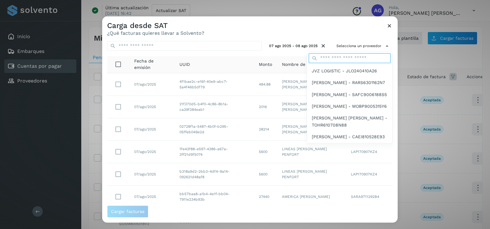
click at [322, 61] on input "text" at bounding box center [350, 58] width 82 height 10
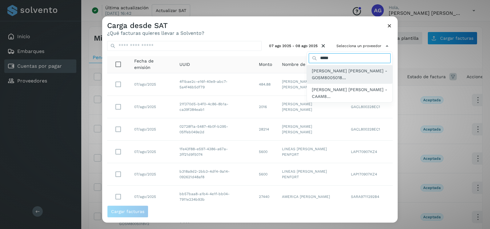
type input "*****"
click at [343, 72] on span "[PERSON_NAME] [PERSON_NAME] - GOSM8005018..." at bounding box center [350, 74] width 76 height 14
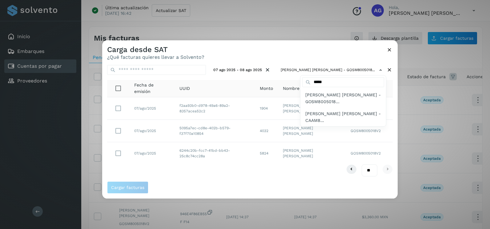
click at [131, 157] on div at bounding box center [347, 154] width 490 height 229
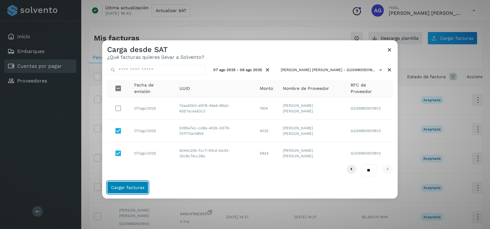
click at [125, 184] on button "Cargar facturas" at bounding box center [127, 187] width 41 height 12
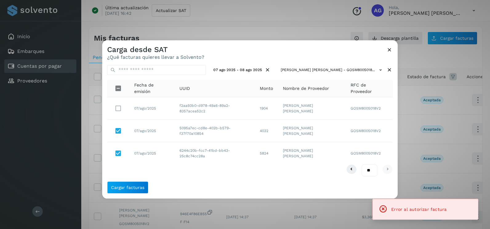
click at [388, 52] on icon at bounding box center [389, 49] width 6 height 6
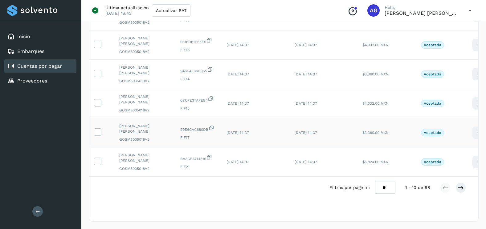
scroll to position [206, 0]
click at [388, 187] on select "** ** **" at bounding box center [384, 188] width 21 height 12
select select "**"
click at [374, 182] on select "** ** **" at bounding box center [384, 188] width 21 height 12
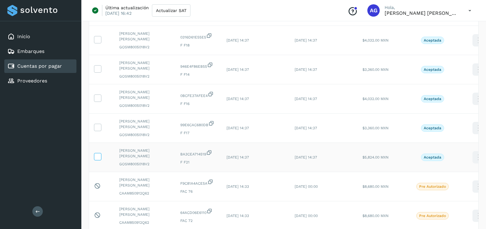
click at [100, 157] on icon at bounding box center [97, 156] width 6 height 6
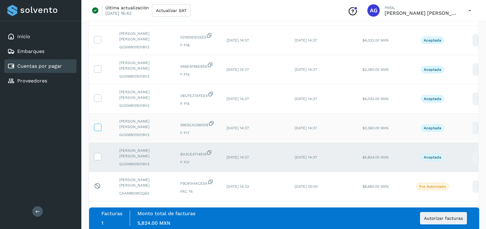
click at [97, 127] on icon at bounding box center [97, 127] width 6 height 6
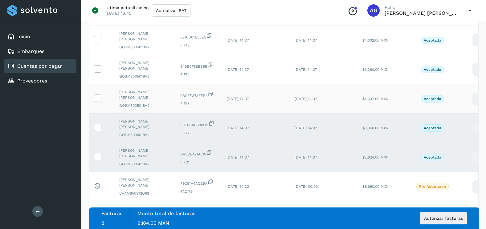
click at [98, 102] on td at bounding box center [101, 98] width 25 height 29
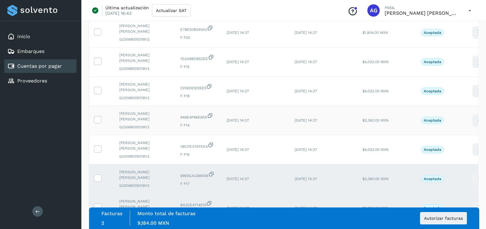
scroll to position [144, 0]
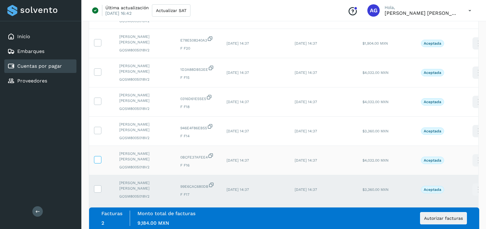
click at [95, 158] on icon at bounding box center [97, 159] width 6 height 6
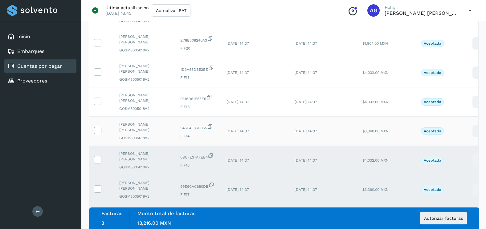
click at [96, 131] on icon at bounding box center [97, 130] width 6 height 6
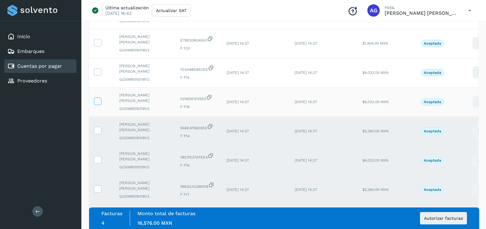
click at [98, 101] on icon at bounding box center [97, 101] width 6 height 6
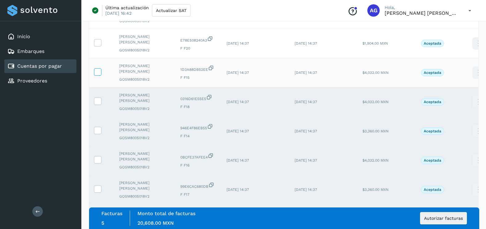
click at [99, 70] on icon at bounding box center [97, 71] width 6 height 6
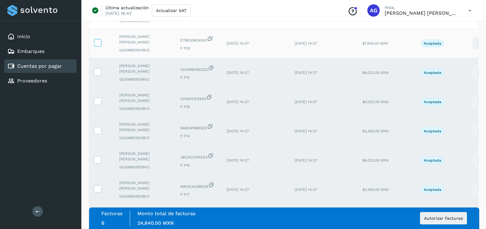
click at [98, 46] on label at bounding box center [97, 42] width 7 height 7
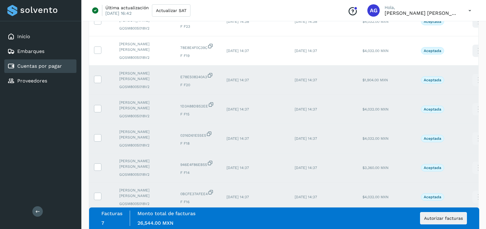
scroll to position [52, 0]
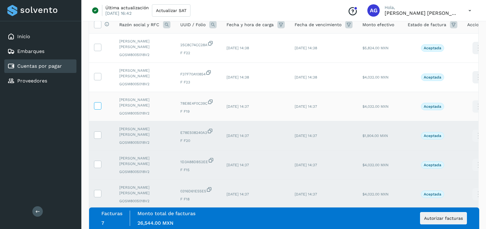
click at [98, 107] on icon at bounding box center [97, 105] width 6 height 6
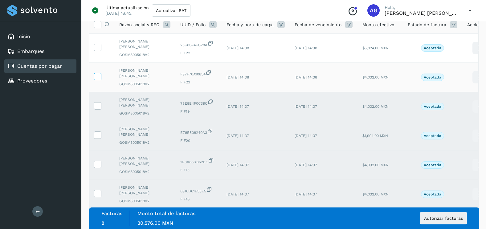
click at [98, 76] on icon at bounding box center [97, 76] width 6 height 6
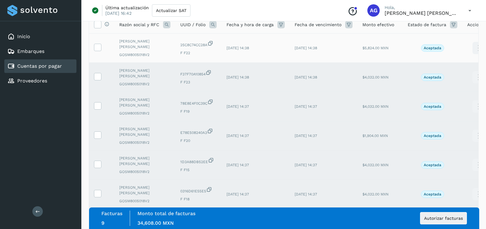
click at [96, 53] on td at bounding box center [101, 48] width 25 height 29
click at [96, 49] on icon at bounding box center [97, 47] width 6 height 6
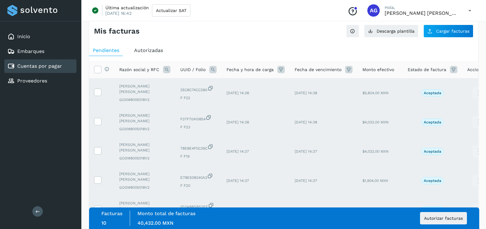
scroll to position [0, 0]
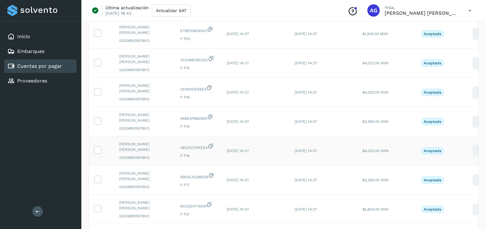
scroll to position [206, 0]
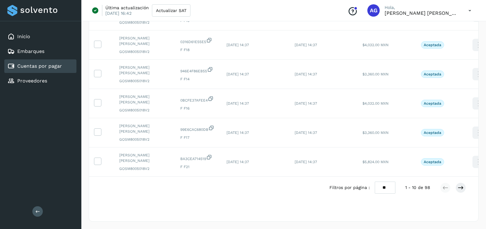
click at [383, 189] on select "** ** **" at bounding box center [384, 188] width 21 height 12
select select "**"
click at [374, 182] on select "** ** **" at bounding box center [384, 188] width 21 height 12
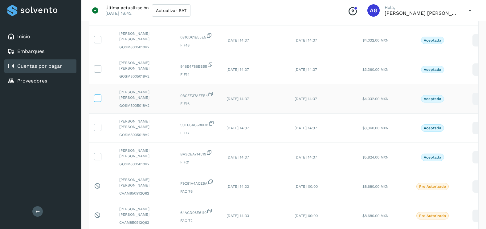
click at [98, 101] on icon at bounding box center [97, 98] width 6 height 6
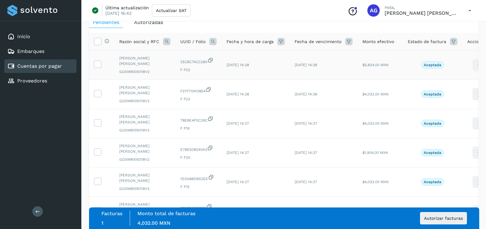
scroll to position [21, 0]
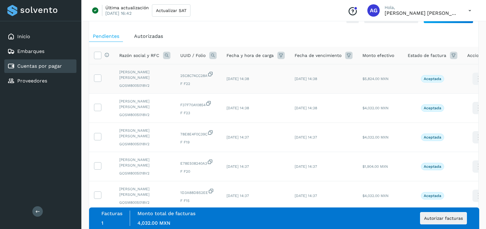
click at [100, 82] on td at bounding box center [101, 78] width 25 height 29
click at [98, 80] on icon at bounding box center [97, 78] width 6 height 6
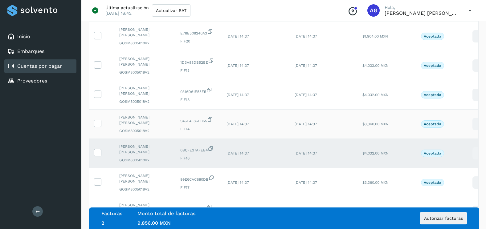
scroll to position [175, 0]
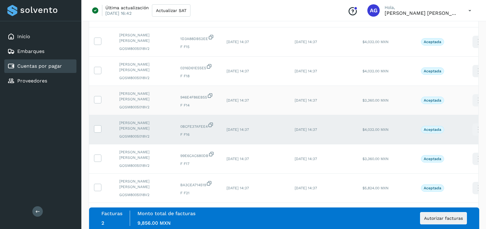
click at [99, 104] on td at bounding box center [101, 100] width 25 height 29
click at [99, 102] on icon at bounding box center [97, 99] width 6 height 6
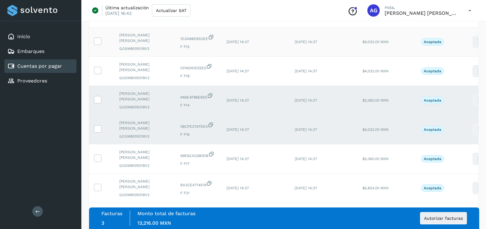
click at [99, 45] on td at bounding box center [101, 41] width 25 height 29
click at [99, 44] on icon at bounding box center [97, 41] width 6 height 6
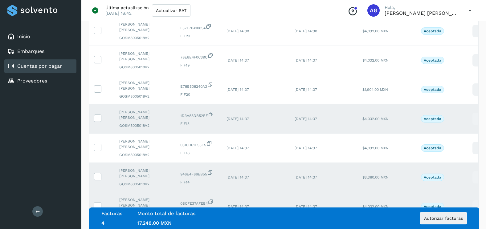
scroll to position [83, 0]
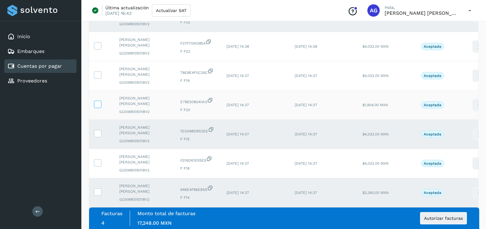
click at [99, 106] on icon at bounding box center [97, 104] width 6 height 6
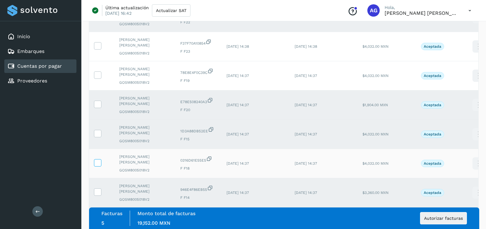
click at [99, 165] on icon at bounding box center [97, 162] width 6 height 6
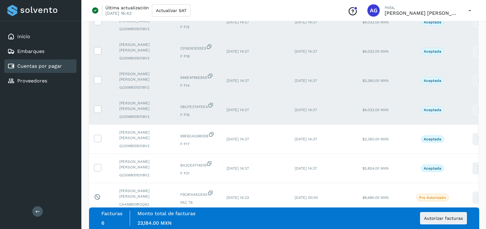
scroll to position [206, 0]
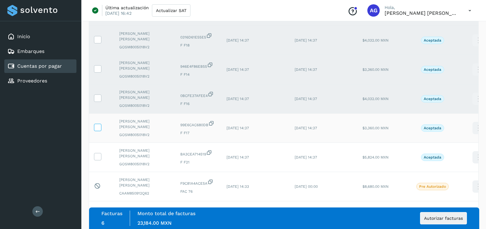
click at [98, 130] on icon at bounding box center [97, 127] width 6 height 6
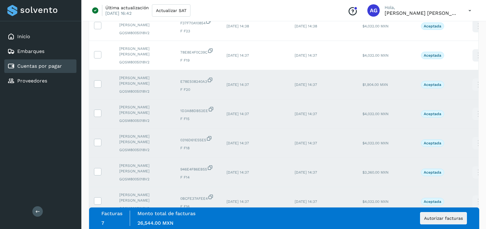
scroll to position [83, 0]
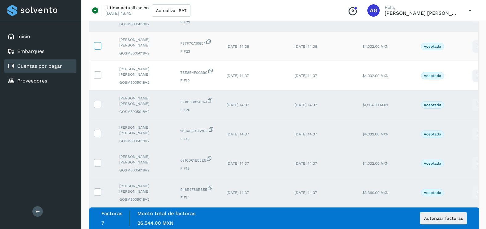
click at [99, 46] on icon at bounding box center [97, 45] width 6 height 6
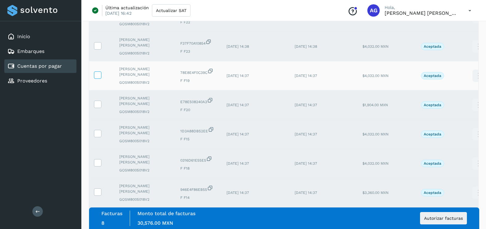
click at [96, 75] on icon at bounding box center [97, 74] width 6 height 6
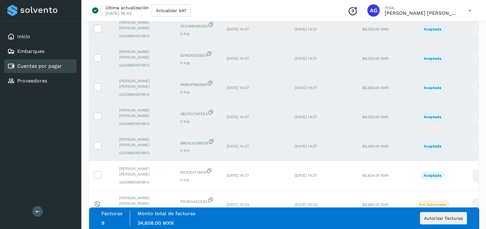
scroll to position [206, 0]
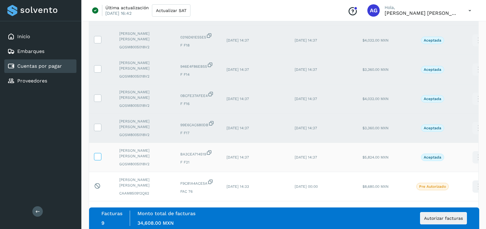
click at [100, 156] on icon at bounding box center [97, 156] width 6 height 6
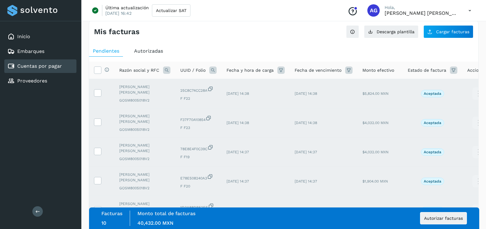
scroll to position [0, 0]
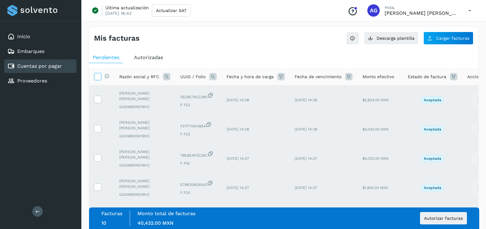
click at [98, 76] on icon at bounding box center [97, 76] width 6 height 6
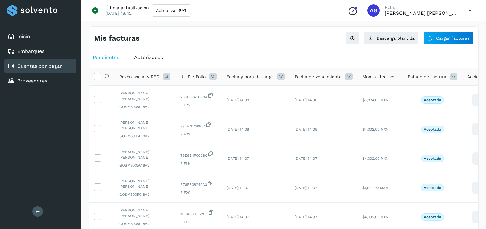
click at [453, 40] on span "Cargar facturas" at bounding box center [452, 38] width 33 height 4
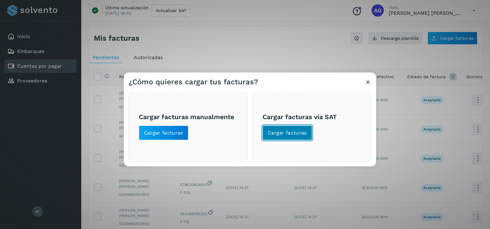
click at [296, 140] on button "Cargar facturas" at bounding box center [288, 133] width 50 height 15
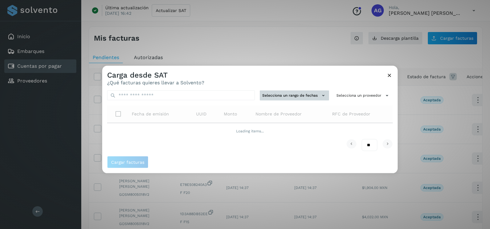
click at [296, 94] on button "Selecciona un rango de fechas" at bounding box center [294, 96] width 69 height 10
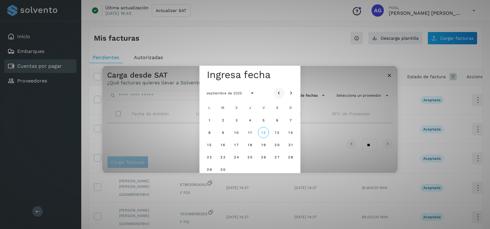
click at [281, 92] on icon "Mes anterior" at bounding box center [279, 93] width 6 height 6
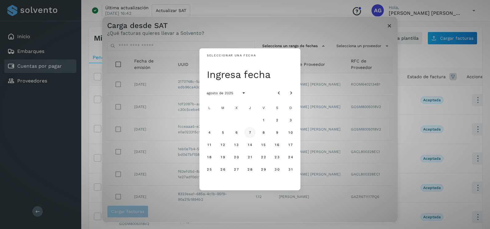
click at [250, 132] on span "7" at bounding box center [249, 132] width 3 height 4
click at [264, 134] on span "8" at bounding box center [263, 132] width 3 height 4
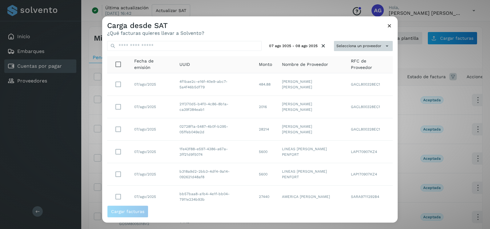
click at [345, 43] on button "Selecciona un proveedor" at bounding box center [363, 46] width 59 height 10
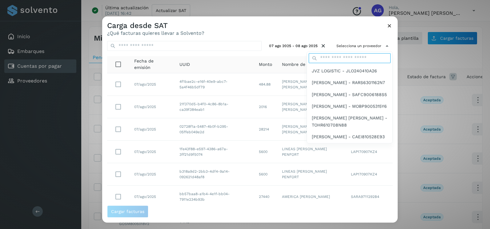
click at [331, 58] on input "text" at bounding box center [350, 58] width 82 height 10
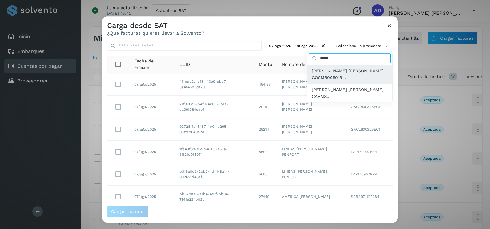
type input "*****"
click at [344, 72] on span "[PERSON_NAME] [PERSON_NAME] - GOSM8005018..." at bounding box center [350, 74] width 76 height 14
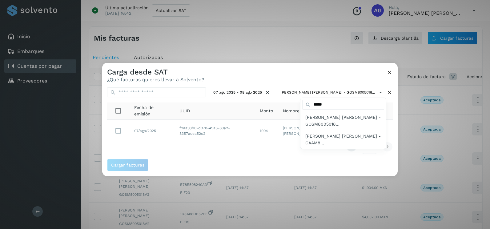
click at [117, 133] on div at bounding box center [347, 177] width 490 height 229
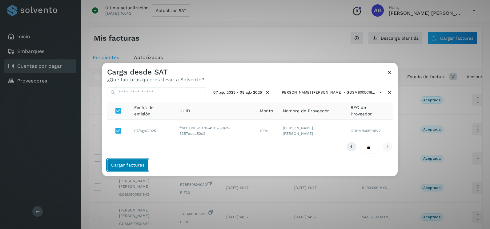
click at [135, 170] on button "Cargar facturas" at bounding box center [127, 165] width 41 height 12
click at [134, 166] on span "Cargar facturas" at bounding box center [127, 165] width 33 height 4
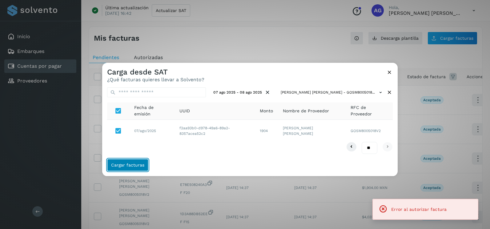
click at [134, 166] on span "Cargar facturas" at bounding box center [127, 165] width 33 height 4
click at [388, 70] on icon at bounding box center [389, 72] width 6 height 6
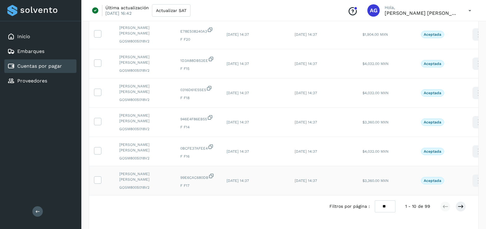
scroll to position [206, 0]
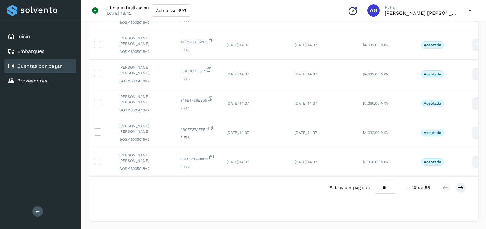
click at [382, 187] on select "** ** **" at bounding box center [384, 188] width 21 height 12
select select "**"
click at [374, 182] on select "** ** **" at bounding box center [384, 188] width 21 height 12
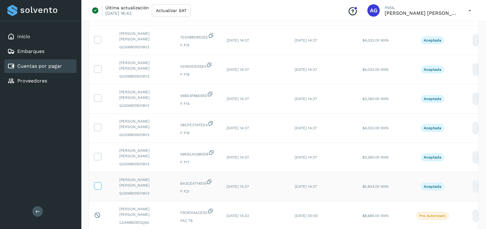
click at [94, 187] on icon at bounding box center [97, 185] width 6 height 6
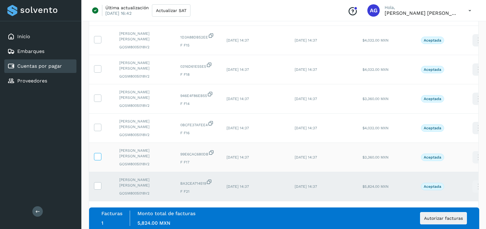
drag, startPoint x: 97, startPoint y: 159, endPoint x: 96, endPoint y: 155, distance: 3.1
click at [96, 156] on span at bounding box center [97, 158] width 6 height 4
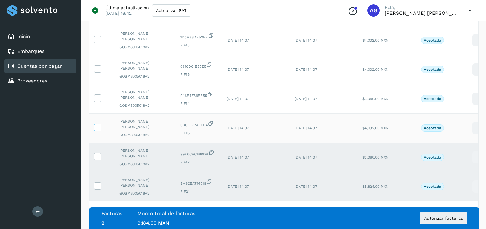
drag, startPoint x: 98, startPoint y: 128, endPoint x: 97, endPoint y: 110, distance: 18.2
click at [98, 128] on icon at bounding box center [97, 127] width 6 height 6
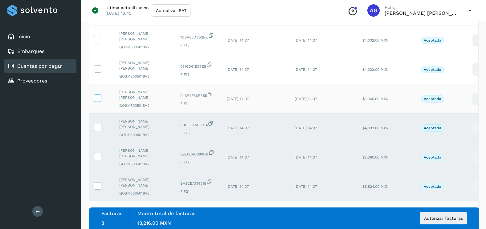
click at [98, 100] on icon at bounding box center [97, 98] width 6 height 6
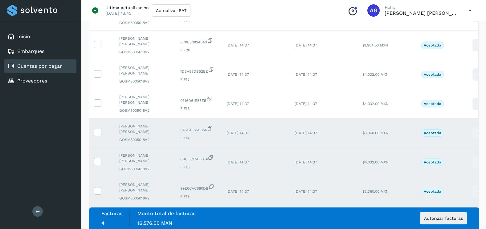
scroll to position [114, 0]
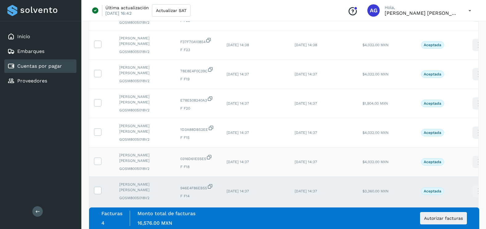
click at [101, 156] on td at bounding box center [101, 161] width 25 height 29
click at [99, 164] on td at bounding box center [101, 161] width 25 height 29
click at [98, 156] on td at bounding box center [101, 161] width 25 height 29
drag, startPoint x: 98, startPoint y: 155, endPoint x: 99, endPoint y: 131, distance: 24.3
click at [99, 131] on icon at bounding box center [97, 131] width 6 height 6
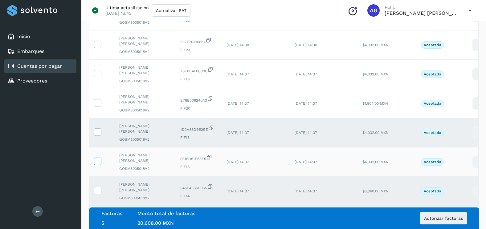
click at [101, 159] on label at bounding box center [97, 161] width 7 height 7
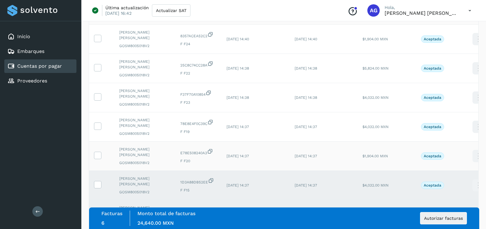
scroll to position [52, 0]
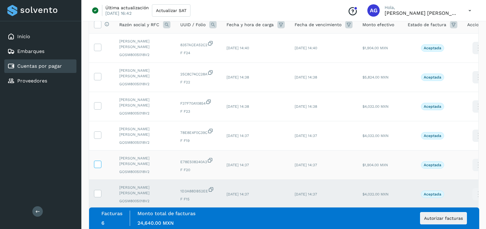
click at [99, 163] on icon at bounding box center [97, 164] width 6 height 6
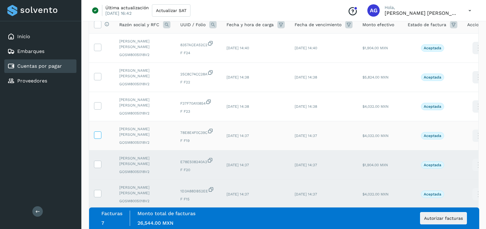
click at [99, 131] on icon at bounding box center [97, 134] width 6 height 6
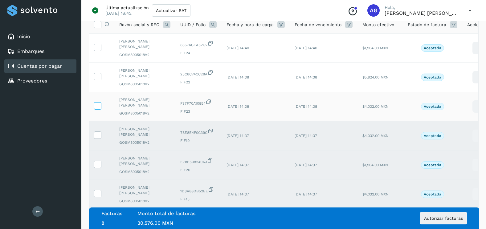
click at [99, 109] on span at bounding box center [97, 107] width 6 height 4
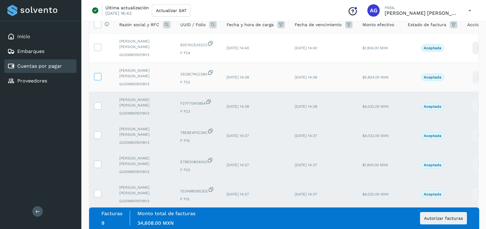
click at [94, 77] on icon at bounding box center [97, 76] width 6 height 6
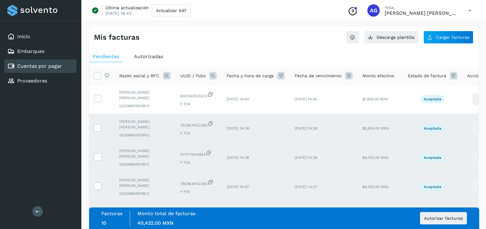
scroll to position [0, 0]
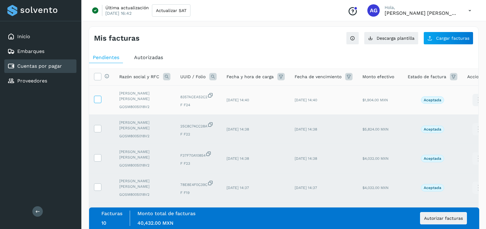
click at [99, 99] on icon at bounding box center [97, 99] width 6 height 6
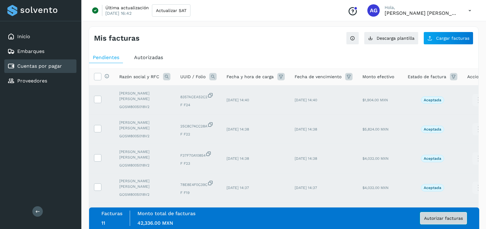
click at [444, 218] on span "Autorizar facturas" at bounding box center [443, 218] width 39 height 4
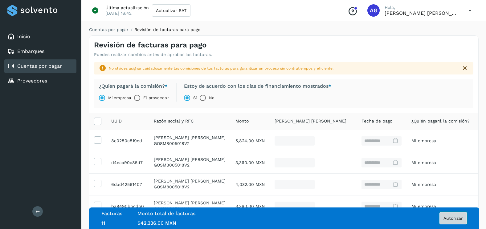
click at [452, 218] on span "Autorizar" at bounding box center [452, 218] width 19 height 4
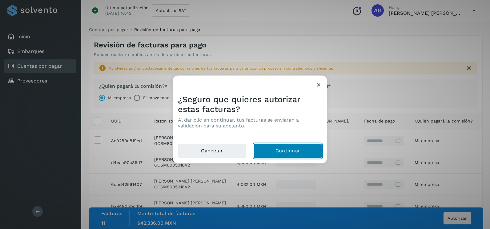
click at [281, 150] on button "Continuar" at bounding box center [288, 151] width 68 height 15
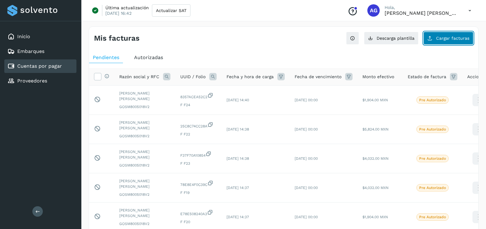
click at [449, 38] on span "Cargar facturas" at bounding box center [452, 38] width 33 height 4
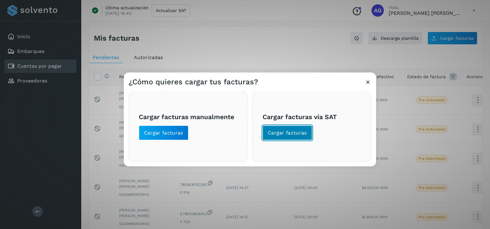
click at [292, 133] on span "Cargar facturas" at bounding box center [287, 133] width 39 height 7
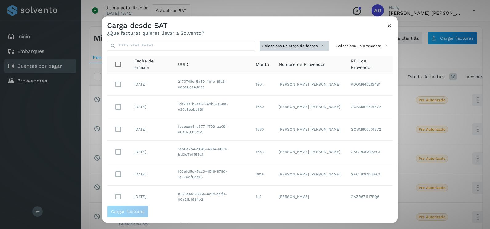
click at [314, 44] on button "Selecciona un rango de fechas" at bounding box center [294, 46] width 69 height 10
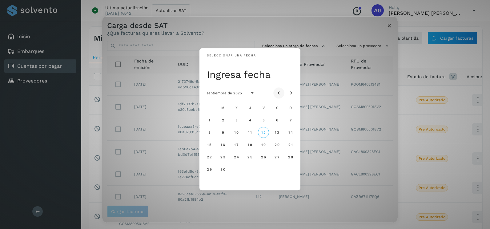
click at [279, 93] on icon "Mes anterior" at bounding box center [279, 93] width 6 height 6
click at [263, 131] on span "8" at bounding box center [263, 132] width 3 height 4
click at [276, 134] on span "9" at bounding box center [277, 132] width 3 height 4
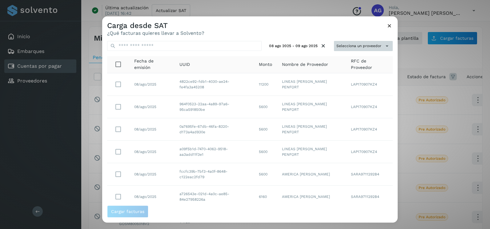
click at [346, 47] on button "Selecciona un proveedor" at bounding box center [363, 46] width 59 height 10
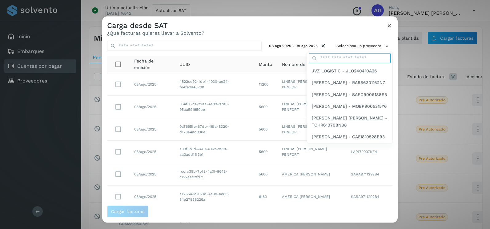
click at [344, 57] on input "text" at bounding box center [350, 58] width 82 height 10
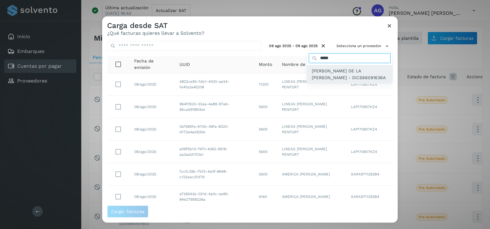
type input "*****"
click at [341, 76] on span "[PERSON_NAME] DE LA [PERSON_NAME] - DICS66091636A" at bounding box center [350, 74] width 76 height 14
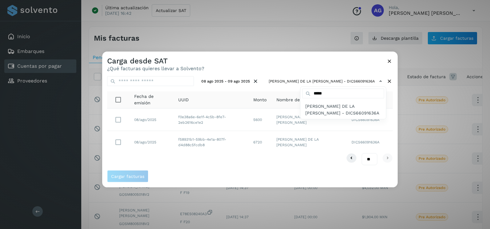
drag, startPoint x: 208, startPoint y: 162, endPoint x: 159, endPoint y: 154, distance: 50.0
click at [208, 162] on div at bounding box center [347, 166] width 490 height 229
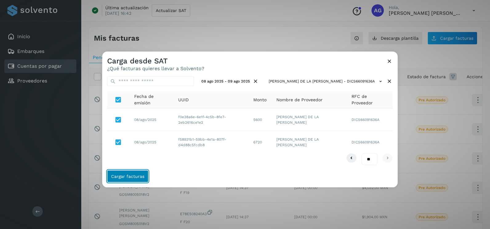
click at [130, 176] on span "Cargar facturas" at bounding box center [127, 176] width 33 height 4
drag, startPoint x: 130, startPoint y: 176, endPoint x: 135, endPoint y: 176, distance: 4.9
click at [131, 176] on span "Cargar facturas" at bounding box center [127, 176] width 33 height 4
click at [135, 176] on span "Cargar facturas" at bounding box center [127, 176] width 33 height 4
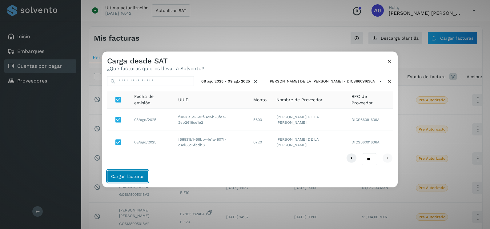
drag, startPoint x: 135, startPoint y: 176, endPoint x: 144, endPoint y: 182, distance: 10.9
click at [144, 182] on button "Cargar facturas" at bounding box center [127, 176] width 41 height 12
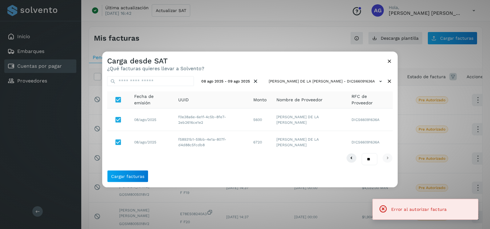
click at [391, 57] on div "Carga desde SAT ¿Qué facturas quieres llevar a Solvento?" at bounding box center [250, 62] width 296 height 20
click at [388, 65] on button at bounding box center [389, 62] width 6 height 8
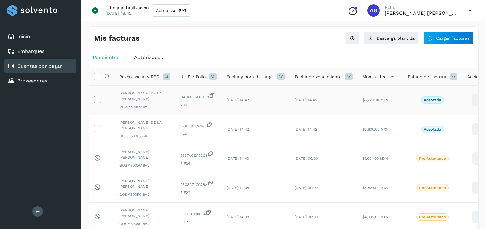
click at [95, 96] on icon at bounding box center [97, 99] width 6 height 6
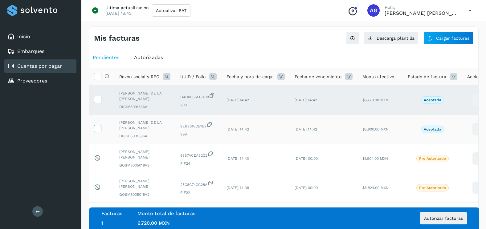
click at [99, 125] on icon at bounding box center [97, 128] width 6 height 6
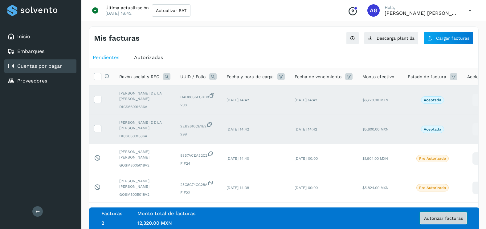
click at [435, 223] on button "Autorizar facturas" at bounding box center [443, 218] width 47 height 12
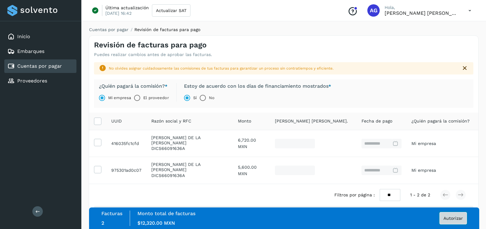
click at [455, 217] on span "Autorizar" at bounding box center [452, 218] width 19 height 4
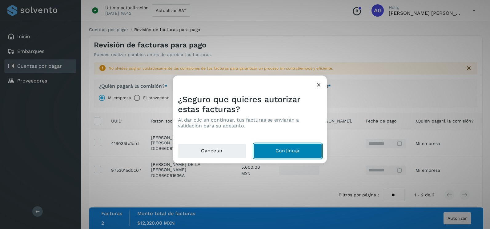
click at [293, 151] on button "Continuar" at bounding box center [288, 151] width 68 height 15
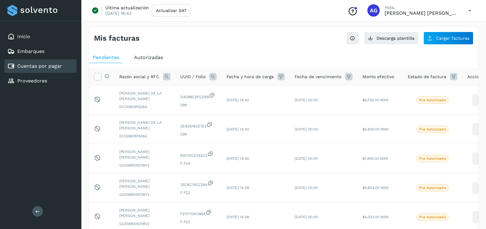
click at [449, 59] on ul "Pendientes Autorizadas" at bounding box center [283, 57] width 389 height 11
click at [451, 38] on span "Cargar facturas" at bounding box center [452, 38] width 33 height 4
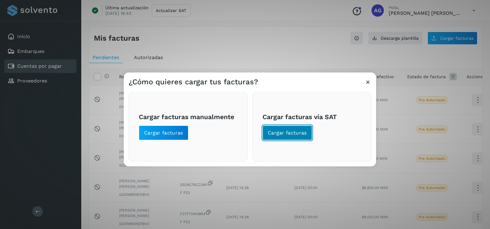
click at [291, 129] on button "Cargar facturas" at bounding box center [288, 133] width 50 height 15
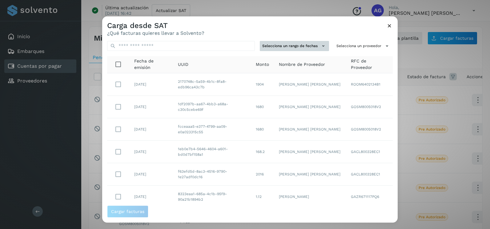
click at [310, 44] on button "Selecciona un rango de fechas" at bounding box center [294, 46] width 69 height 10
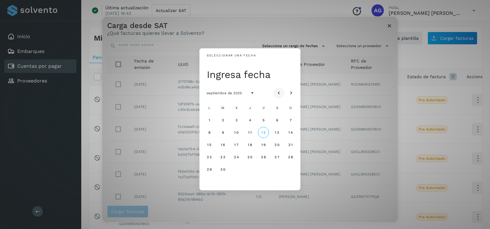
click at [281, 88] on button "Mes anterior" at bounding box center [278, 92] width 11 height 11
click at [280, 90] on icon "Mes anterior" at bounding box center [279, 93] width 6 height 6
click at [221, 172] on button "29" at bounding box center [222, 169] width 11 height 11
drag, startPoint x: 238, startPoint y: 172, endPoint x: 241, endPoint y: 167, distance: 6.0
click at [238, 171] on button "30" at bounding box center [236, 169] width 11 height 11
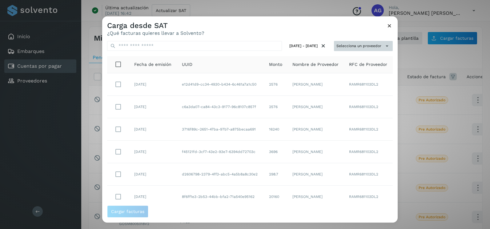
click at [351, 45] on button "Selecciona un proveedor" at bounding box center [363, 46] width 59 height 10
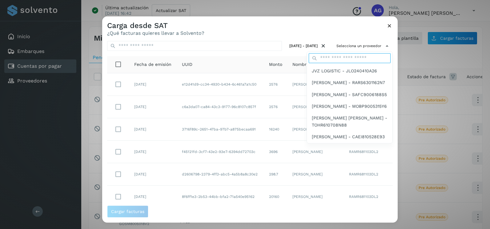
click at [345, 57] on input "text" at bounding box center [350, 58] width 82 height 10
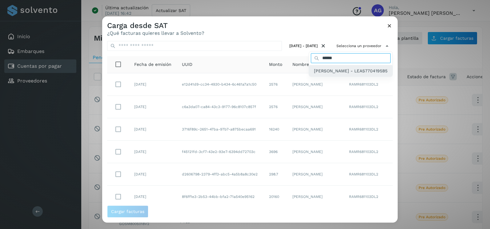
type input "******"
click at [324, 74] on span "SUGELI LEYVA ANGULO - LEAS7704195B5" at bounding box center [351, 70] width 74 height 7
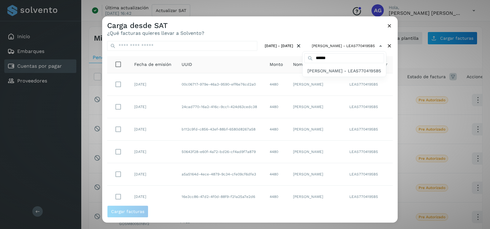
click at [284, 38] on div at bounding box center [347, 130] width 490 height 229
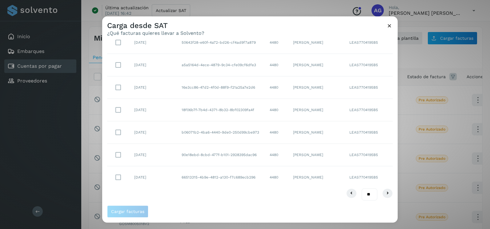
click at [366, 195] on select "** ** **" at bounding box center [370, 194] width 16 height 12
select select "**"
click at [362, 188] on select "** ** **" at bounding box center [370, 194] width 16 height 12
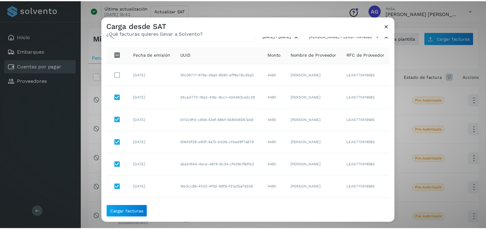
scroll to position [0, 0]
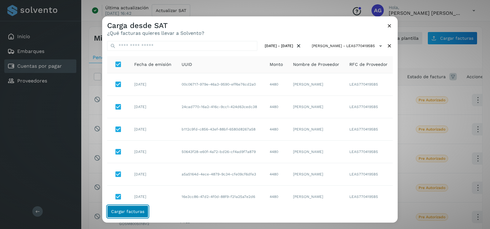
click at [126, 212] on span "Cargar facturas" at bounding box center [127, 211] width 33 height 4
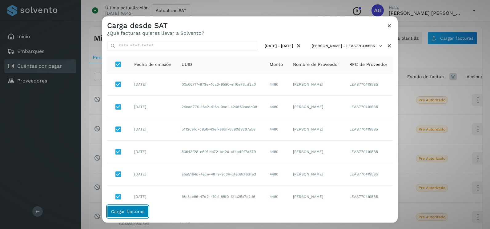
click at [126, 212] on span "Cargar facturas" at bounding box center [127, 211] width 33 height 4
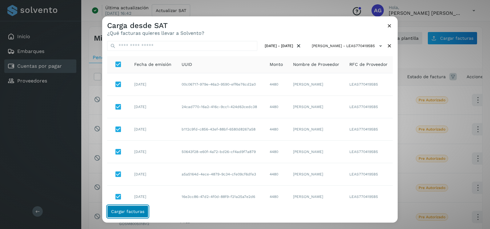
click at [126, 212] on span "Cargar facturas" at bounding box center [127, 211] width 33 height 4
click at [389, 23] on icon at bounding box center [389, 25] width 6 height 6
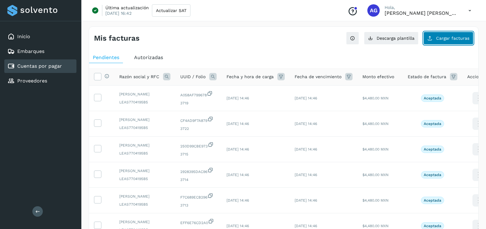
click at [442, 37] on span "Cargar facturas" at bounding box center [452, 38] width 33 height 4
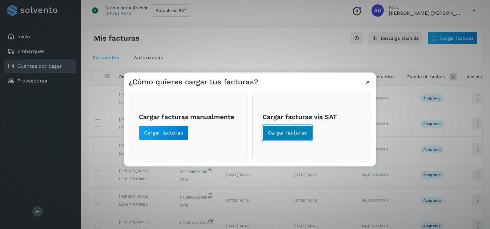
click at [291, 135] on span "Cargar facturas" at bounding box center [287, 133] width 39 height 7
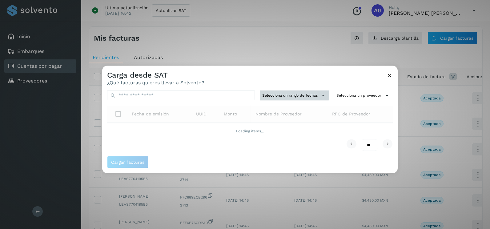
click at [292, 96] on button "Selecciona un rango de fechas" at bounding box center [294, 96] width 69 height 10
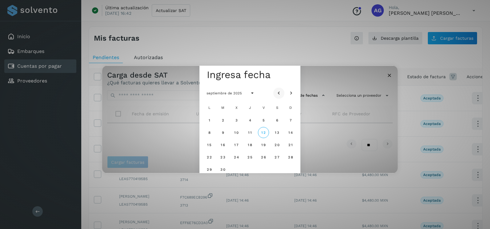
click at [282, 95] on button "Mes anterior" at bounding box center [278, 92] width 11 height 11
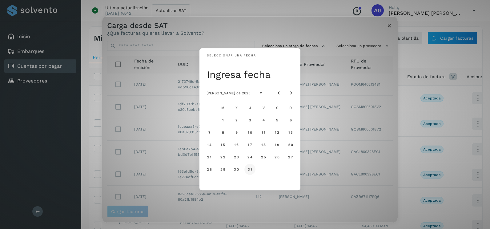
drag, startPoint x: 248, startPoint y: 172, endPoint x: 280, endPoint y: 110, distance: 69.5
click at [248, 171] on button "31" at bounding box center [249, 169] width 11 height 11
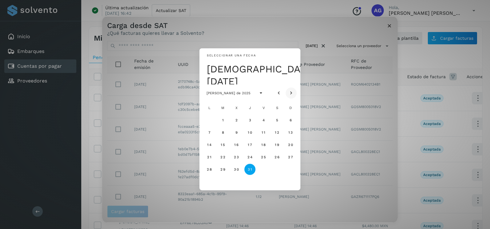
click at [289, 92] on icon "Mes siguiente" at bounding box center [291, 93] width 6 height 6
click at [264, 120] on span "1" at bounding box center [263, 120] width 2 height 4
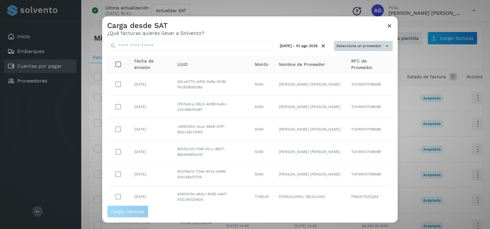
click at [375, 41] on button "Selecciona un proveedor" at bounding box center [363, 46] width 59 height 10
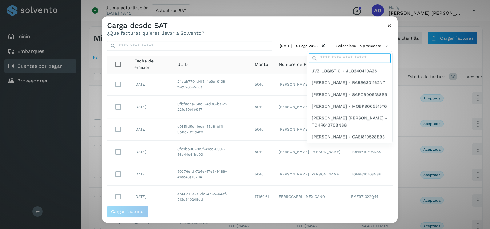
click at [340, 56] on input "text" at bounding box center [350, 58] width 82 height 10
type input "******"
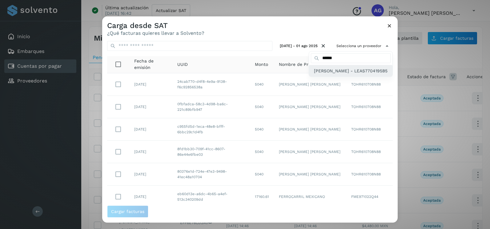
click at [339, 77] on div "[PERSON_NAME] - LEAS7704195B5" at bounding box center [350, 71] width 83 height 12
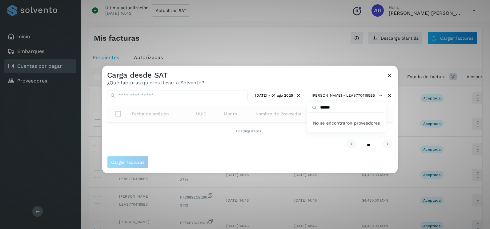
click at [333, 80] on div at bounding box center [347, 180] width 490 height 229
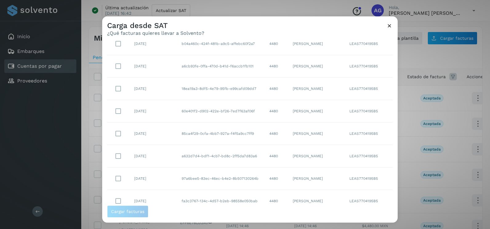
scroll to position [109, 0]
click at [364, 194] on select "** ** **" at bounding box center [370, 194] width 16 height 12
click at [366, 192] on select "** ** **" at bounding box center [370, 194] width 16 height 12
select select "**"
click at [362, 188] on select "** ** **" at bounding box center [370, 194] width 16 height 12
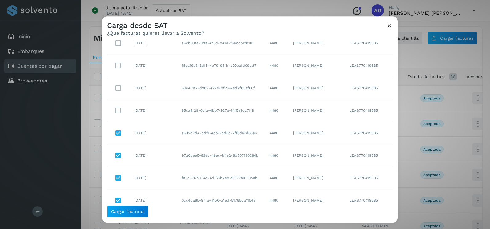
scroll to position [71, 0]
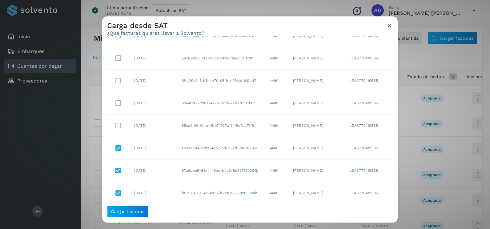
click at [125, 125] on td at bounding box center [118, 126] width 22 height 22
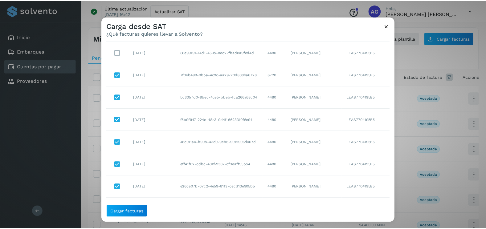
scroll to position [379, 0]
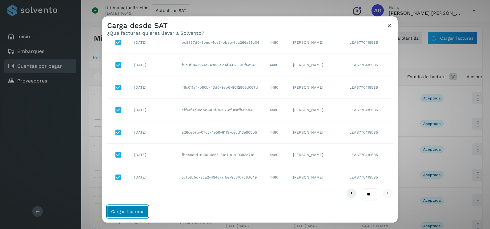
click at [137, 208] on button "Cargar facturas" at bounding box center [127, 211] width 41 height 12
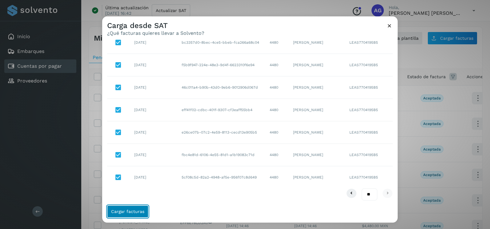
click at [137, 208] on button "Cargar facturas" at bounding box center [127, 211] width 41 height 12
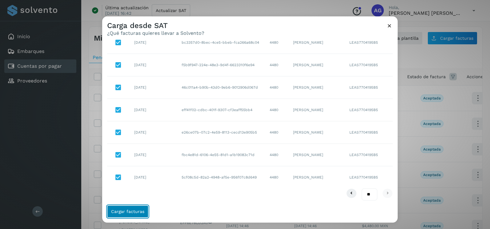
click at [137, 208] on button "Cargar facturas" at bounding box center [127, 211] width 41 height 12
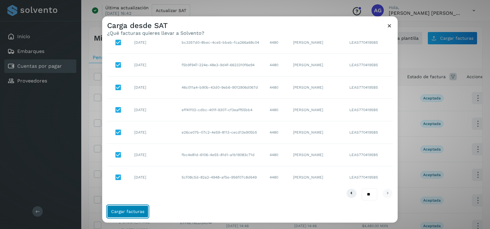
click at [137, 208] on button "Cargar facturas" at bounding box center [127, 211] width 41 height 12
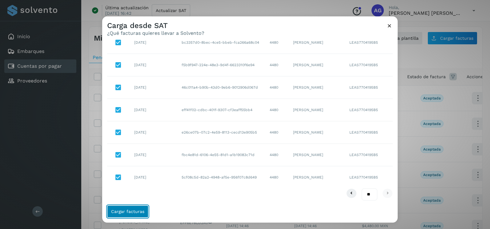
click at [137, 208] on button "Cargar facturas" at bounding box center [127, 211] width 41 height 12
click at [392, 25] on icon at bounding box center [389, 25] width 6 height 6
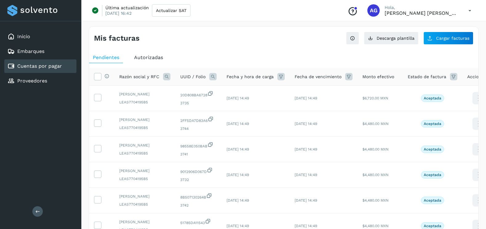
click at [464, 55] on ul "Pendientes Autorizadas" at bounding box center [283, 57] width 389 height 11
click at [457, 39] on span "Cargar facturas" at bounding box center [452, 38] width 33 height 4
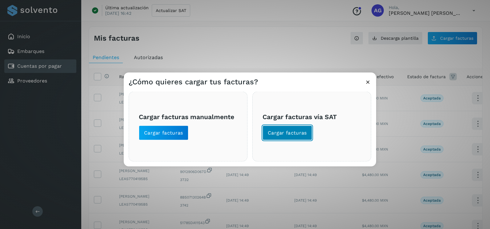
click at [293, 134] on span "Cargar facturas" at bounding box center [287, 133] width 39 height 7
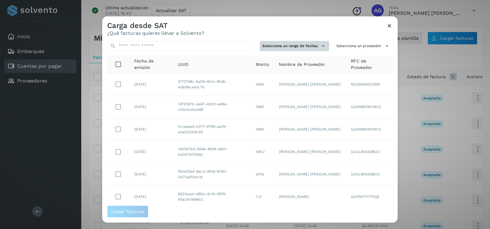
click at [309, 45] on button "Selecciona un rango de fechas" at bounding box center [294, 46] width 69 height 10
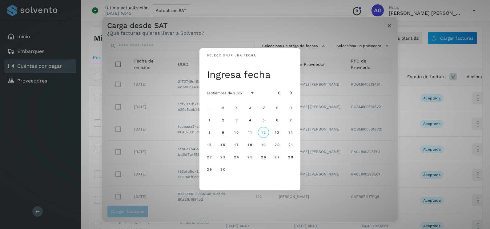
click at [283, 88] on div at bounding box center [284, 92] width 23 height 11
click at [273, 92] on div "septiembre de 2025" at bounding box center [250, 92] width 101 height 17
click at [279, 93] on icon "Mes anterior" at bounding box center [279, 93] width 6 height 6
click at [236, 131] on span "6" at bounding box center [236, 132] width 3 height 4
click at [249, 132] on span "7" at bounding box center [249, 132] width 3 height 4
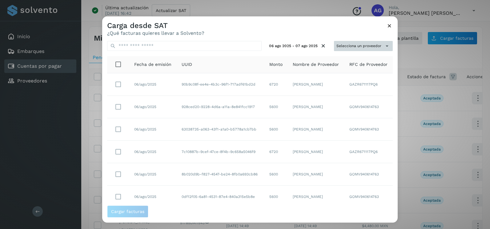
click at [364, 48] on button "Selecciona un proveedor" at bounding box center [363, 46] width 59 height 10
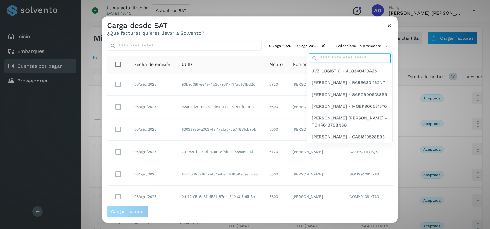
click at [338, 59] on input "text" at bounding box center [350, 58] width 82 height 10
type input "******"
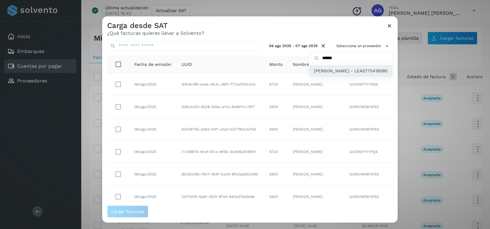
click at [341, 74] on span "[PERSON_NAME] - LEAS7704195B5" at bounding box center [351, 70] width 74 height 7
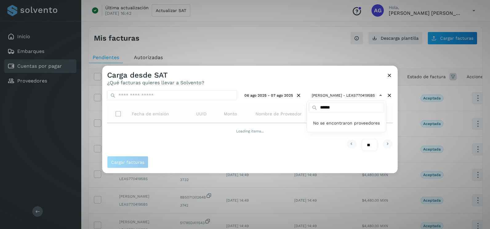
click at [326, 79] on div at bounding box center [347, 180] width 490 height 229
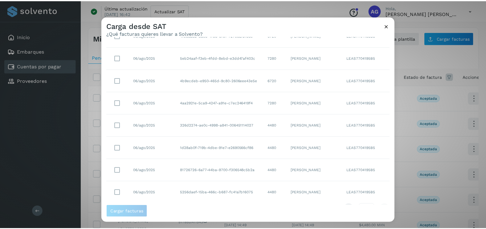
scroll to position [56, 0]
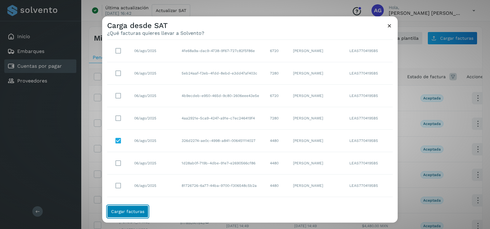
click at [139, 213] on span "Cargar facturas" at bounding box center [127, 211] width 33 height 4
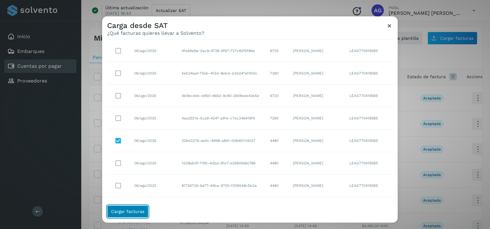
click at [139, 213] on span "Cargar facturas" at bounding box center [127, 211] width 33 height 4
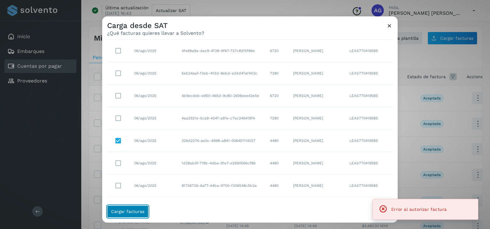
click at [139, 213] on span "Cargar facturas" at bounding box center [127, 211] width 33 height 4
click at [394, 27] on div "Carga desde SAT ¿Qué facturas quieres llevar a Solvento?" at bounding box center [250, 26] width 296 height 20
click at [389, 25] on icon at bounding box center [389, 25] width 6 height 6
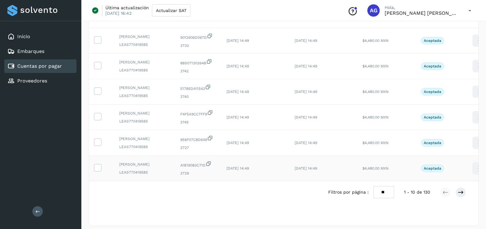
scroll to position [169, 0]
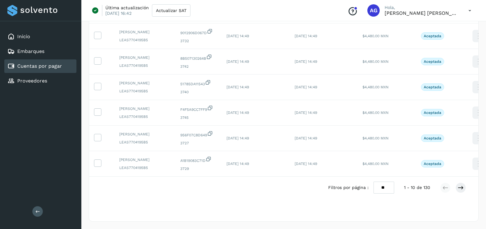
click at [385, 187] on select "** ** **" at bounding box center [383, 188] width 21 height 12
select select "**"
click at [373, 182] on select "** ** **" at bounding box center [383, 188] width 21 height 12
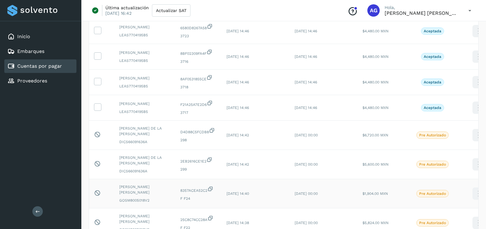
scroll to position [723, 0]
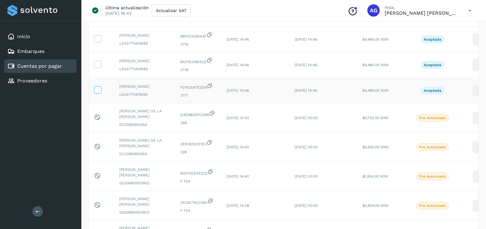
click at [98, 91] on icon at bounding box center [97, 89] width 6 height 6
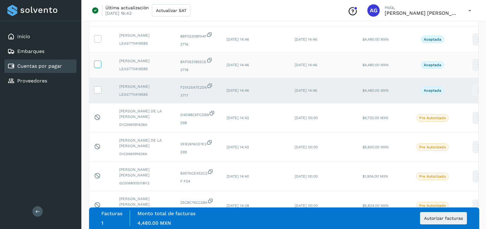
click at [98, 67] on icon at bounding box center [97, 64] width 6 height 6
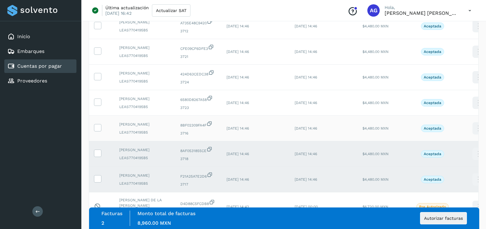
scroll to position [631, 0]
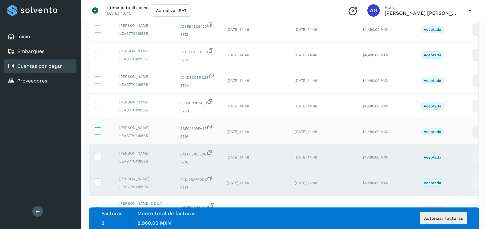
click at [98, 131] on icon at bounding box center [97, 130] width 6 height 6
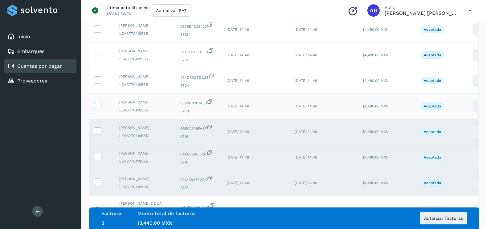
click at [96, 107] on icon at bounding box center [97, 105] width 6 height 6
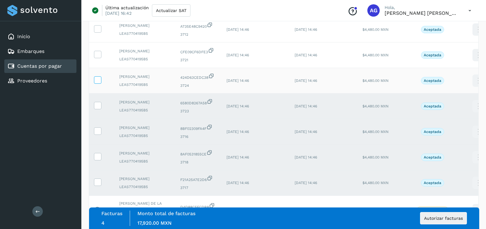
click at [99, 83] on icon at bounding box center [97, 79] width 6 height 6
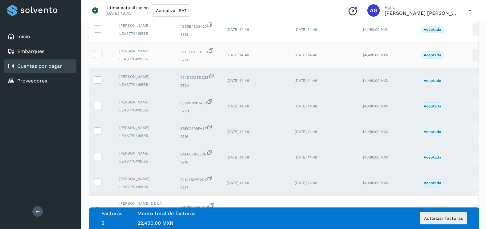
click at [96, 58] on span at bounding box center [97, 56] width 6 height 4
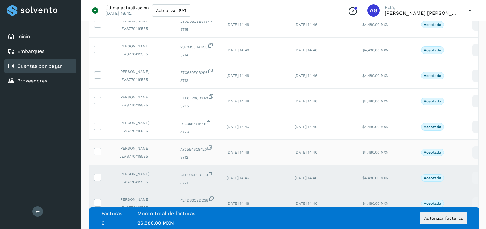
scroll to position [508, 0]
click at [98, 155] on span at bounding box center [97, 153] width 6 height 4
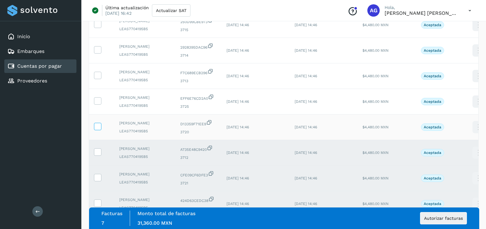
click at [97, 127] on icon at bounding box center [97, 126] width 6 height 6
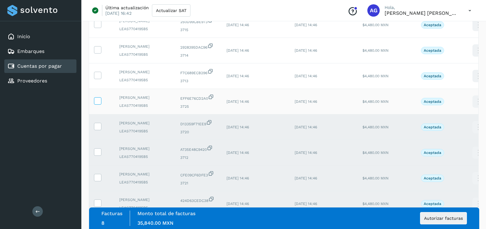
click at [96, 99] on icon at bounding box center [97, 100] width 6 height 6
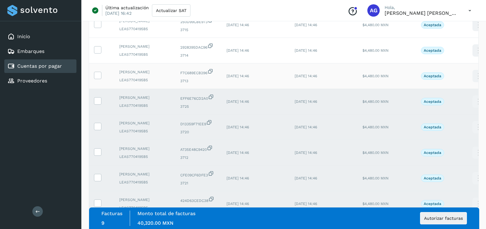
click at [101, 71] on td at bounding box center [101, 76] width 25 height 26
drag, startPoint x: 101, startPoint y: 71, endPoint x: 100, endPoint y: 52, distance: 18.8
click at [100, 52] on icon at bounding box center [97, 49] width 6 height 6
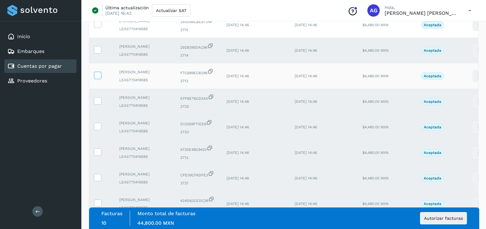
click at [99, 75] on icon at bounding box center [97, 75] width 6 height 6
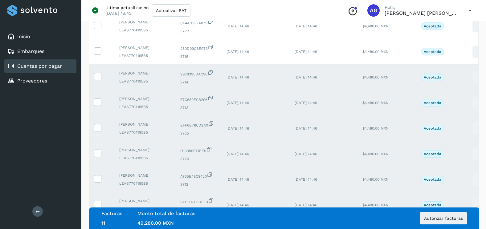
scroll to position [415, 0]
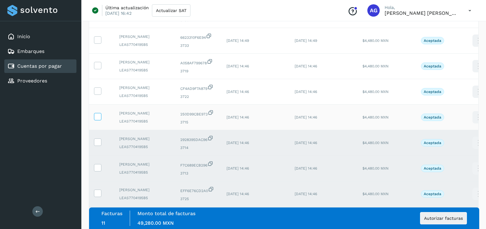
drag, startPoint x: 101, startPoint y: 122, endPoint x: 97, endPoint y: 115, distance: 7.6
click at [98, 119] on td at bounding box center [101, 118] width 25 height 26
click at [96, 114] on icon at bounding box center [97, 116] width 6 height 6
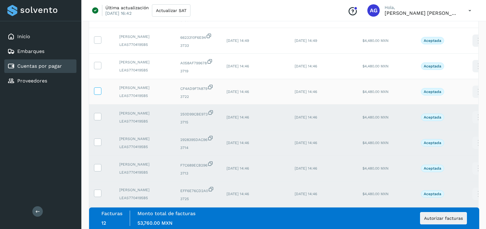
click at [96, 90] on icon at bounding box center [97, 90] width 6 height 6
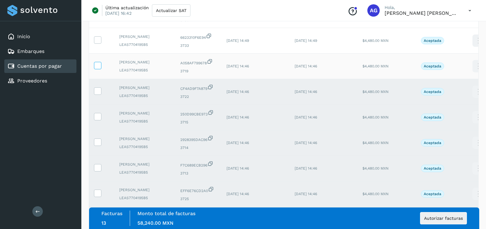
click at [99, 65] on icon at bounding box center [97, 65] width 6 height 6
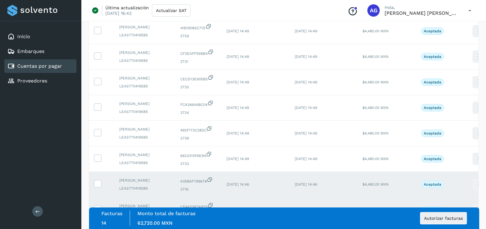
scroll to position [292, 0]
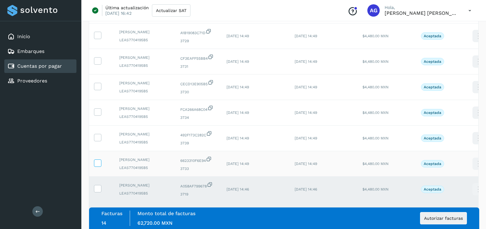
click at [97, 160] on icon at bounding box center [97, 162] width 6 height 6
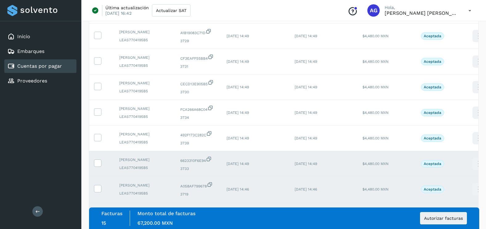
click at [99, 154] on td at bounding box center [101, 164] width 25 height 26
click at [99, 139] on icon at bounding box center [97, 137] width 6 height 6
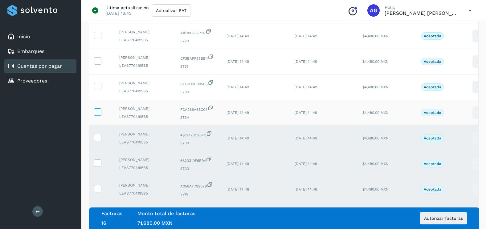
click at [98, 111] on icon at bounding box center [97, 111] width 6 height 6
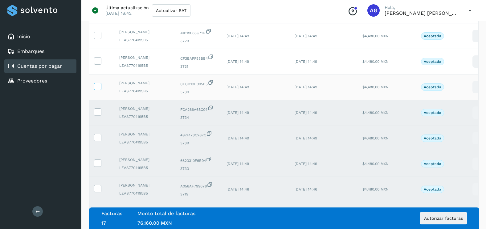
click at [99, 86] on icon at bounding box center [97, 86] width 6 height 6
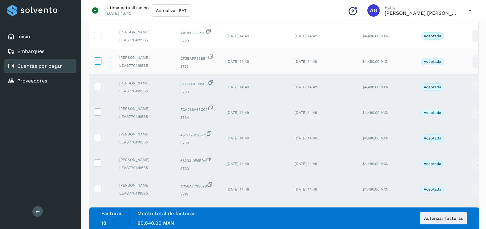
click at [97, 62] on icon at bounding box center [97, 60] width 6 height 6
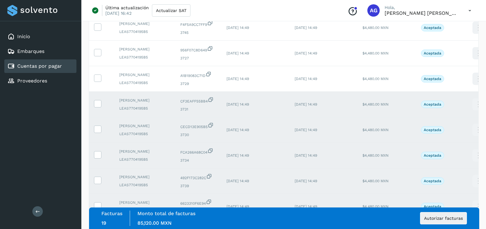
scroll to position [200, 0]
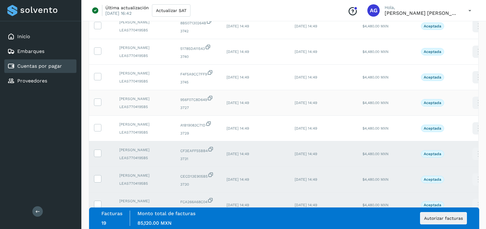
drag, startPoint x: 99, startPoint y: 127, endPoint x: 99, endPoint y: 110, distance: 16.3
click at [99, 125] on icon at bounding box center [97, 127] width 6 height 6
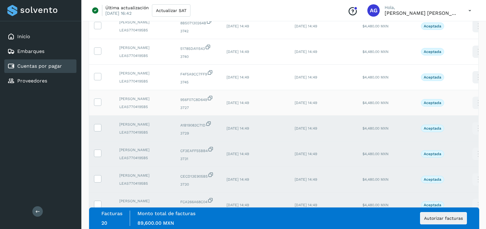
click at [99, 98] on td at bounding box center [101, 103] width 25 height 26
drag, startPoint x: 99, startPoint y: 98, endPoint x: 99, endPoint y: 76, distance: 22.2
click at [99, 76] on icon at bounding box center [97, 76] width 6 height 6
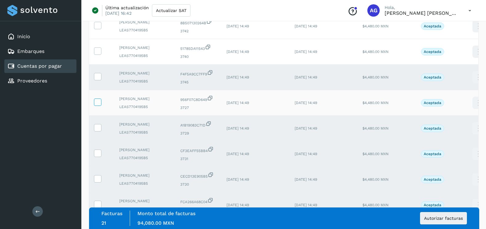
click at [99, 105] on icon at bounding box center [97, 102] width 6 height 6
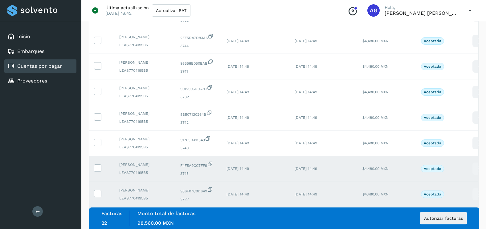
scroll to position [77, 0]
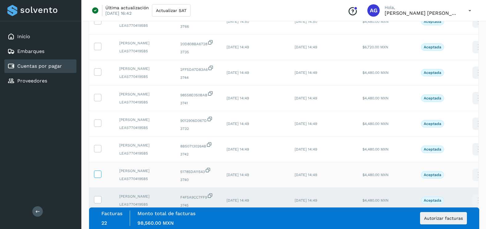
click at [97, 172] on icon at bounding box center [97, 174] width 6 height 6
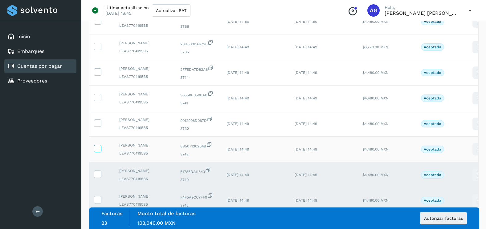
click at [96, 152] on label at bounding box center [97, 148] width 7 height 7
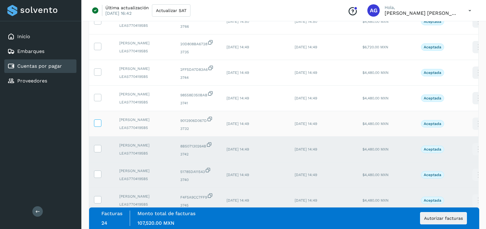
click at [95, 124] on icon at bounding box center [97, 122] width 6 height 6
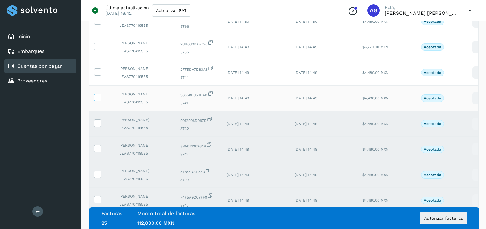
drag, startPoint x: 95, startPoint y: 101, endPoint x: 96, endPoint y: 94, distance: 7.1
click at [96, 100] on label at bounding box center [97, 97] width 7 height 7
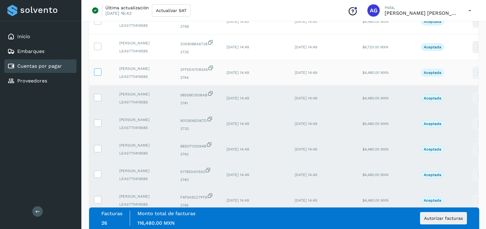
click at [95, 73] on icon at bounding box center [97, 71] width 6 height 6
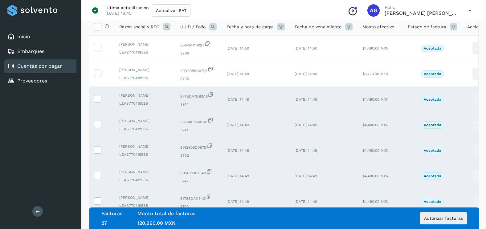
scroll to position [0, 0]
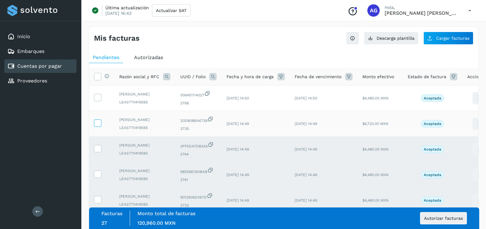
click at [97, 119] on icon at bounding box center [97, 122] width 6 height 6
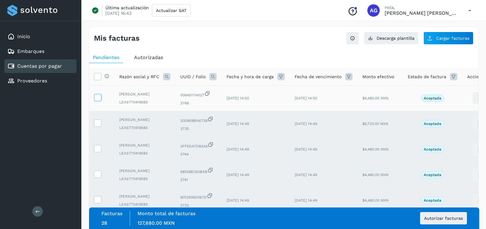
click at [98, 96] on icon at bounding box center [97, 97] width 6 height 6
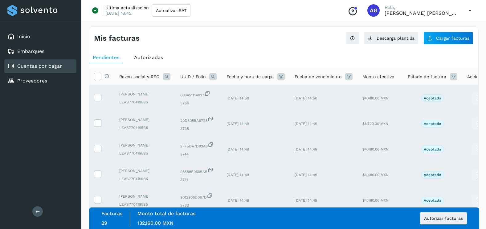
click at [452, 226] on div "Facturas 29 Monto total de facturas Monto total 132,160.00 MXN Autorizar factur…" at bounding box center [284, 219] width 390 height 22
click at [448, 224] on button "Autorizar facturas" at bounding box center [443, 218] width 47 height 12
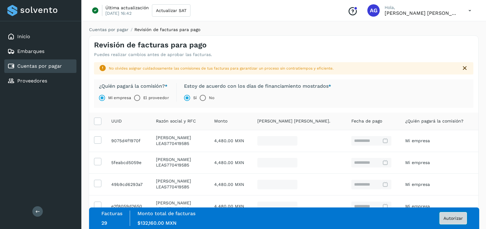
click at [448, 216] on button "Autorizar" at bounding box center [452, 218] width 27 height 12
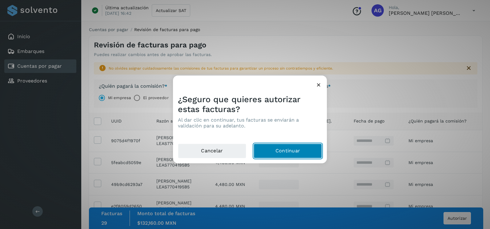
click at [294, 155] on button "Continuar" at bounding box center [288, 151] width 68 height 15
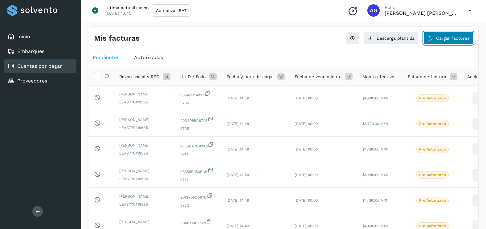
click at [453, 36] on span "Cargar facturas" at bounding box center [452, 38] width 33 height 4
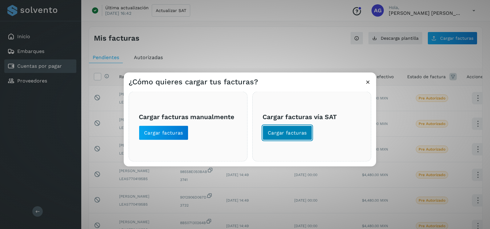
click at [299, 135] on span "Cargar facturas" at bounding box center [287, 133] width 39 height 7
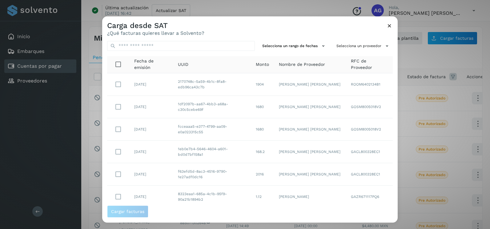
click at [304, 41] on div "Selecciona un rango de fechas Selecciona un proveedor Fecha de emisión UUID Mon…" at bounding box center [250, 120] width 296 height 169
click at [304, 45] on button "Selecciona un rango de fechas" at bounding box center [294, 46] width 69 height 10
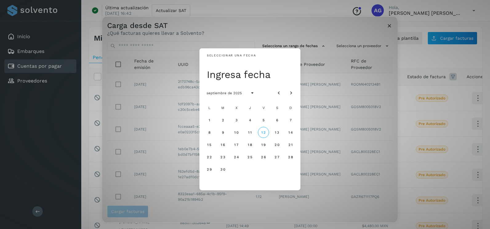
click at [284, 87] on div "septiembre de 2025" at bounding box center [250, 92] width 101 height 17
click at [283, 90] on button "Mes anterior" at bounding box center [278, 92] width 11 height 11
click at [220, 133] on button "5" at bounding box center [222, 132] width 11 height 11
click at [234, 135] on button "6" at bounding box center [236, 132] width 11 height 11
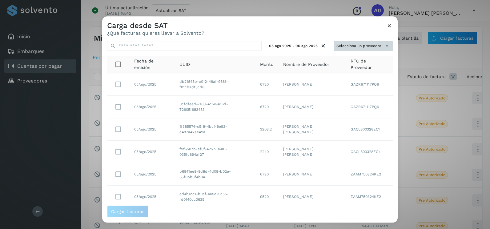
click at [363, 50] on button "Selecciona un proveedor" at bounding box center [363, 46] width 59 height 10
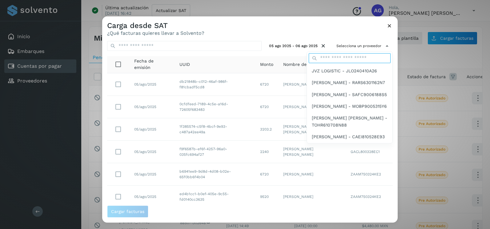
click at [349, 58] on input "text" at bounding box center [350, 58] width 82 height 10
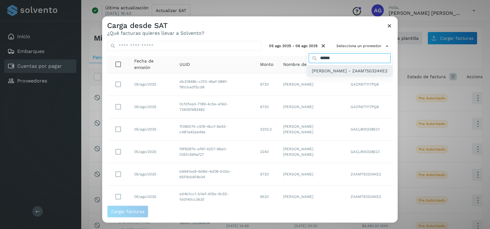
type input "******"
click at [358, 71] on span "[PERSON_NAME] - ZAAM750324KE2" at bounding box center [350, 70] width 76 height 7
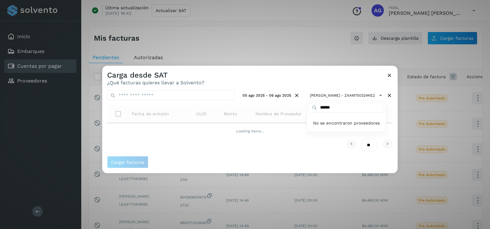
click at [295, 80] on div at bounding box center [347, 180] width 490 height 229
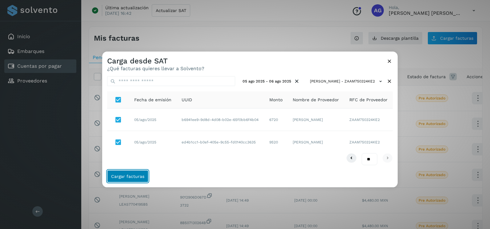
click at [141, 175] on span "Cargar facturas" at bounding box center [127, 176] width 33 height 4
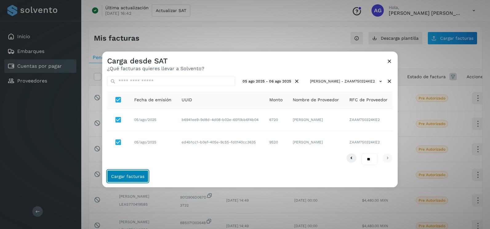
click at [141, 175] on span "Cargar facturas" at bounding box center [127, 176] width 33 height 4
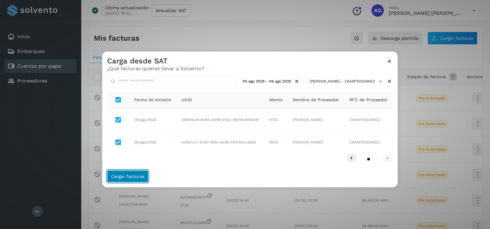
click at [141, 175] on span "Cargar facturas" at bounding box center [127, 176] width 33 height 4
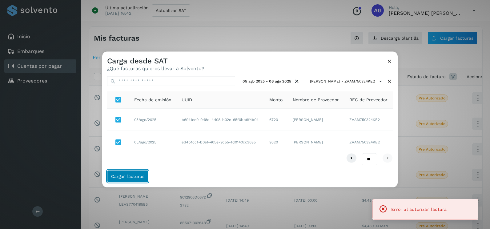
click at [141, 175] on span "Cargar facturas" at bounding box center [127, 176] width 33 height 4
click at [390, 60] on icon at bounding box center [389, 61] width 6 height 6
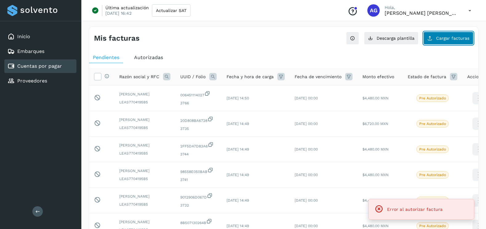
click at [447, 40] on span "Cargar facturas" at bounding box center [452, 38] width 33 height 4
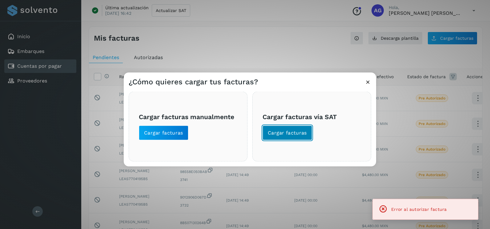
click at [281, 135] on span "Cargar facturas" at bounding box center [287, 133] width 39 height 7
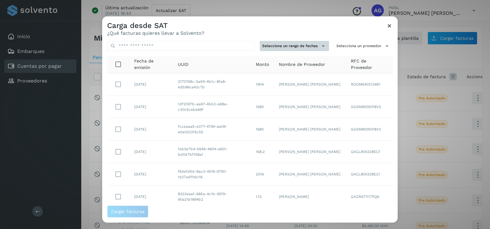
click at [309, 42] on button "Selecciona un rango de fechas" at bounding box center [294, 46] width 69 height 10
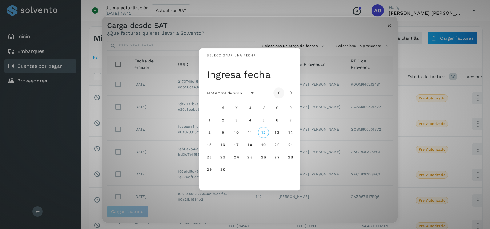
click at [279, 90] on icon "Mes anterior" at bounding box center [279, 93] width 6 height 6
click at [236, 134] on span "6" at bounding box center [236, 132] width 3 height 4
click at [248, 134] on button "7" at bounding box center [249, 132] width 11 height 11
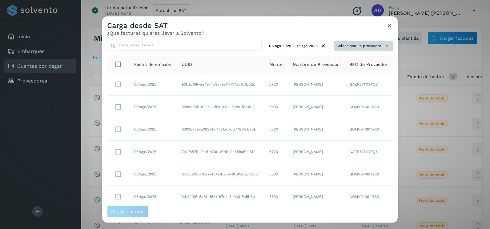
click at [359, 42] on button "Selecciona un proveedor" at bounding box center [363, 46] width 59 height 10
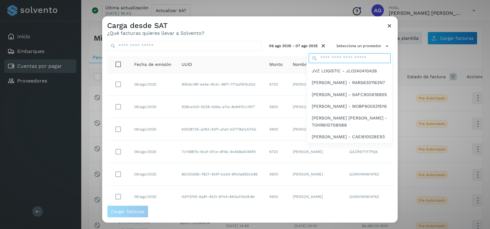
click at [349, 61] on input "text" at bounding box center [350, 58] width 82 height 10
type input "******"
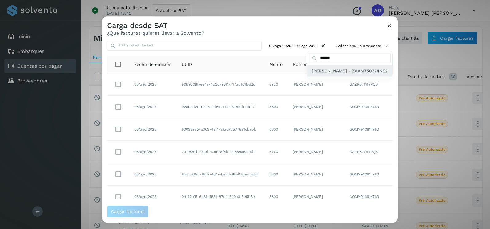
click at [345, 74] on span "[PERSON_NAME] - ZAAM750324KE2" at bounding box center [350, 70] width 76 height 7
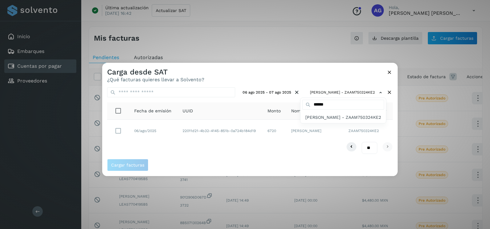
click at [117, 129] on div at bounding box center [347, 177] width 490 height 229
click at [119, 131] on div at bounding box center [347, 177] width 490 height 229
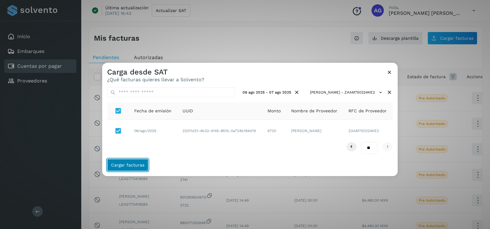
click at [127, 166] on span "Cargar facturas" at bounding box center [127, 165] width 33 height 4
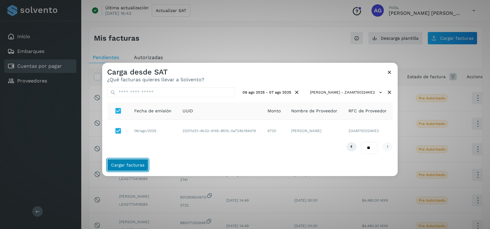
click at [127, 166] on span "Cargar facturas" at bounding box center [127, 165] width 33 height 4
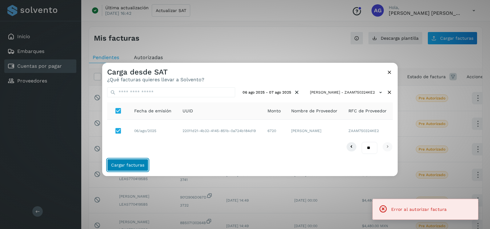
click at [127, 166] on span "Cargar facturas" at bounding box center [127, 165] width 33 height 4
click at [388, 72] on icon at bounding box center [389, 72] width 6 height 6
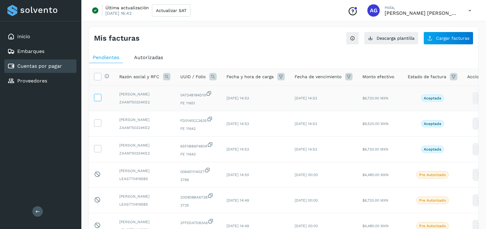
click at [100, 98] on icon at bounding box center [97, 97] width 6 height 6
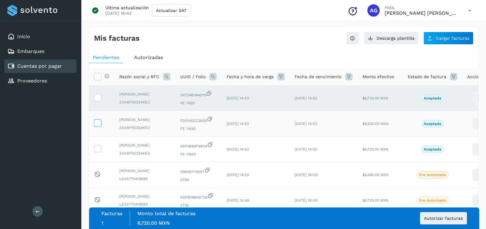
click at [99, 125] on icon at bounding box center [97, 122] width 6 height 6
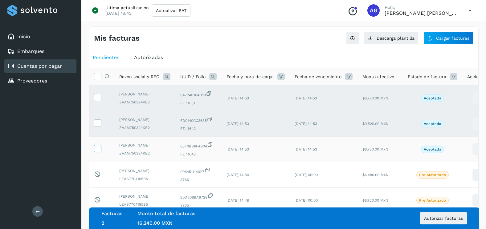
click at [97, 147] on icon at bounding box center [97, 148] width 6 height 6
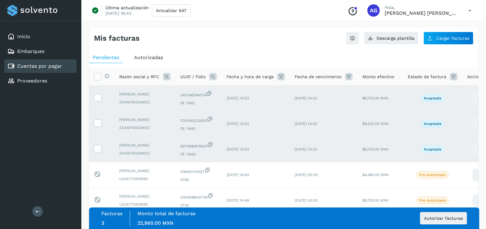
click at [419, 215] on div "Autorizar facturas" at bounding box center [442, 218] width 50 height 12
click at [421, 224] on div "Facturas 3 Monto total de facturas Monto total 22,960.00 MXN Autorizar facturas" at bounding box center [283, 218] width 365 height 15
click at [424, 221] on button "Autorizar facturas" at bounding box center [443, 218] width 47 height 12
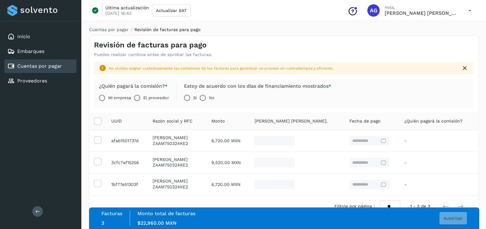
click at [115, 96] on label "Mi empresa" at bounding box center [119, 98] width 23 height 12
click at [457, 216] on span "Autorizar" at bounding box center [452, 218] width 19 height 4
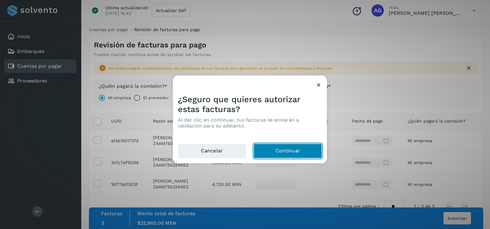
click at [314, 156] on button "Continuar" at bounding box center [288, 151] width 68 height 15
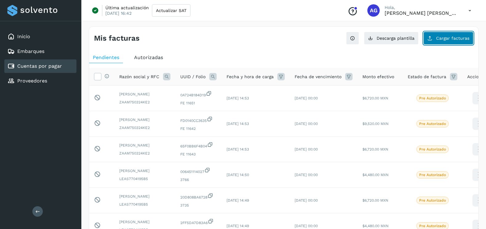
click at [437, 41] on button "Cargar facturas" at bounding box center [448, 38] width 50 height 13
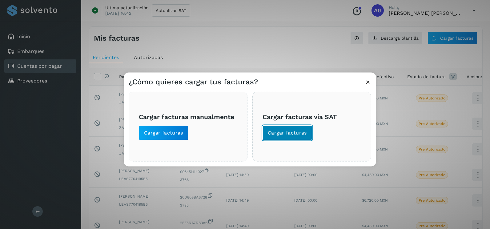
click at [289, 137] on button "Cargar facturas" at bounding box center [288, 133] width 50 height 15
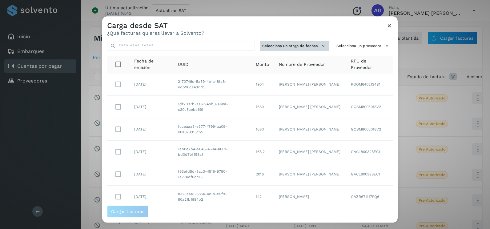
click at [304, 43] on button "Selecciona un rango de fechas" at bounding box center [294, 46] width 69 height 10
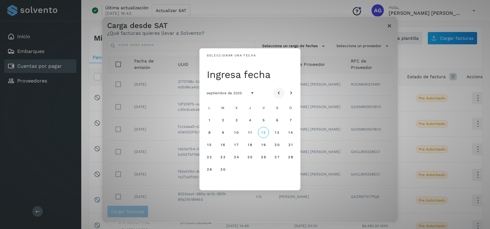
click at [276, 91] on icon "Mes anterior" at bounding box center [279, 93] width 6 height 6
click at [208, 132] on span "4" at bounding box center [209, 132] width 3 height 4
click at [220, 133] on button "5" at bounding box center [222, 132] width 11 height 11
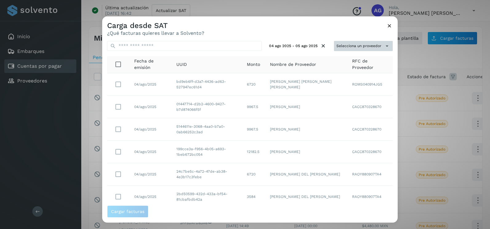
click at [354, 46] on button "Selecciona un proveedor" at bounding box center [363, 46] width 59 height 10
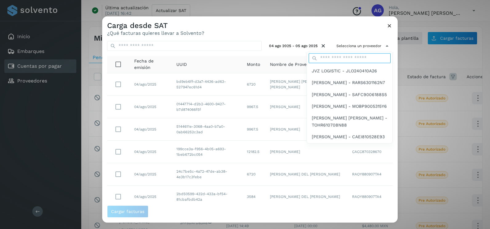
click at [349, 57] on input "text" at bounding box center [350, 58] width 82 height 10
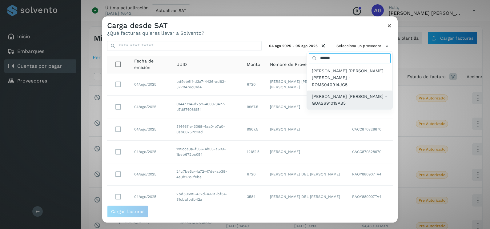
type input "******"
click at [350, 93] on span "SERGIO GONZALEZ ALONSO - GOAS691019A85" at bounding box center [350, 100] width 76 height 14
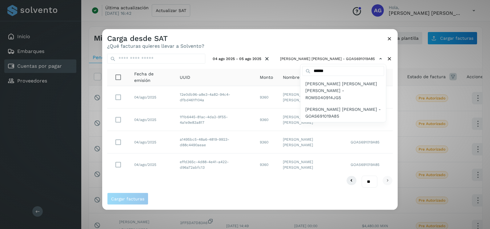
click at [283, 43] on div at bounding box center [347, 143] width 490 height 229
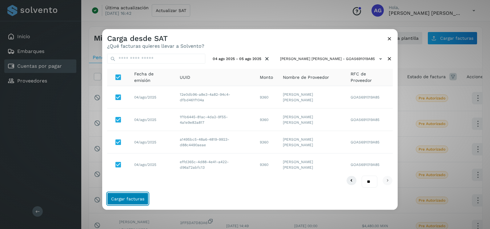
click at [122, 202] on button "Cargar facturas" at bounding box center [127, 198] width 41 height 12
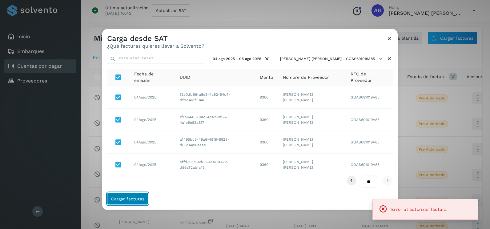
click at [122, 202] on button "Cargar facturas" at bounding box center [127, 198] width 41 height 12
drag, startPoint x: 390, startPoint y: 36, endPoint x: 383, endPoint y: 37, distance: 7.4
click at [388, 37] on icon at bounding box center [389, 38] width 6 height 6
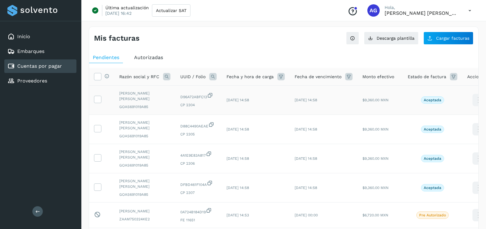
click at [99, 95] on td at bounding box center [101, 100] width 25 height 29
click at [99, 99] on icon at bounding box center [97, 99] width 6 height 6
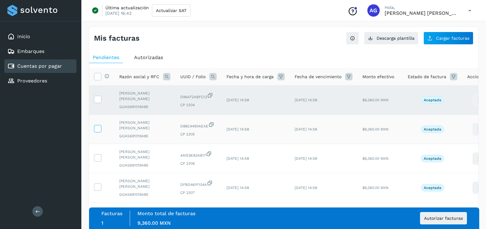
click at [99, 131] on icon at bounding box center [97, 128] width 6 height 6
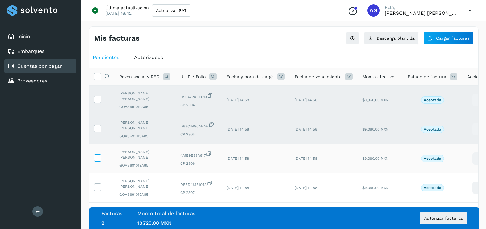
click at [98, 154] on icon at bounding box center [97, 157] width 6 height 6
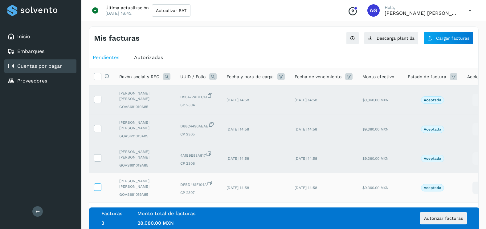
click at [98, 185] on icon at bounding box center [97, 186] width 6 height 6
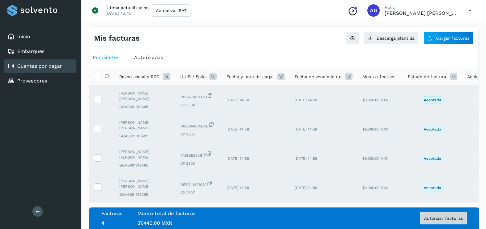
click at [422, 220] on button "Autorizar facturas" at bounding box center [443, 218] width 47 height 12
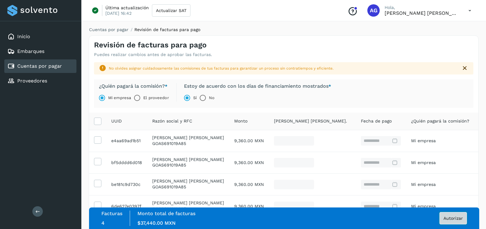
click at [455, 221] on button "Autorizar" at bounding box center [452, 218] width 27 height 12
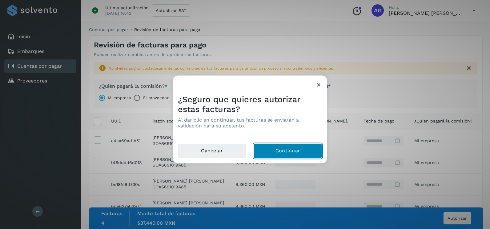
click at [301, 152] on button "Continuar" at bounding box center [288, 151] width 68 height 15
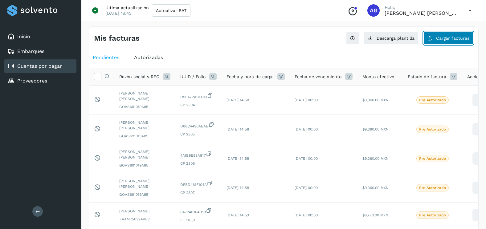
click at [452, 38] on span "Cargar facturas" at bounding box center [452, 38] width 33 height 4
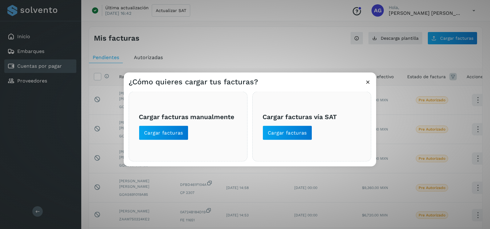
click at [372, 83] on div "¿Cómo quieres cargar tus facturas?" at bounding box center [250, 80] width 252 height 14
click at [367, 83] on icon at bounding box center [368, 82] width 6 height 6
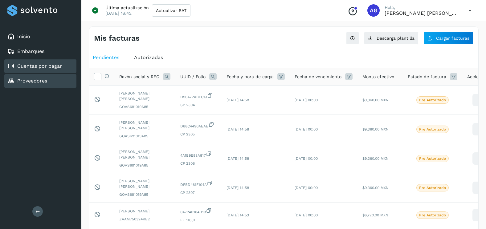
click at [46, 80] on link "Proveedores" at bounding box center [32, 81] width 30 height 6
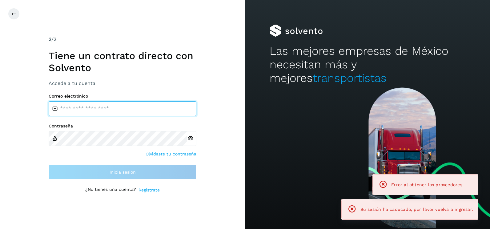
type input "**********"
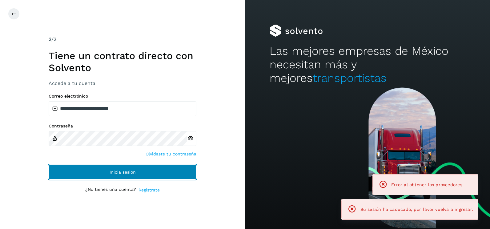
click at [156, 165] on button "Inicia sesión" at bounding box center [123, 172] width 148 height 15
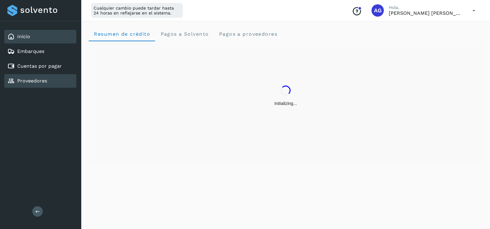
click at [42, 78] on link "Proveedores" at bounding box center [32, 81] width 30 height 6
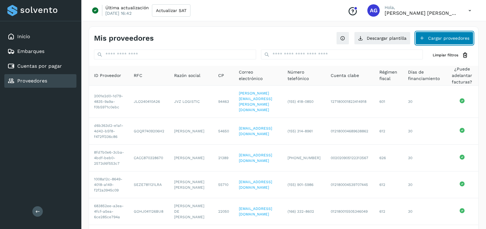
click at [445, 37] on button "Cargar proveedores" at bounding box center [444, 38] width 58 height 13
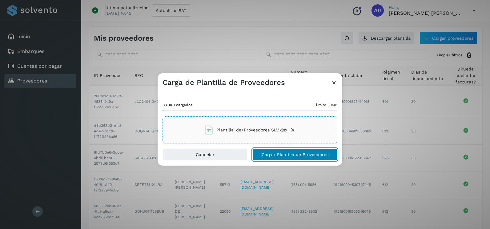
click at [271, 152] on span "Cargar Plantilla de Proveedores" at bounding box center [295, 154] width 67 height 4
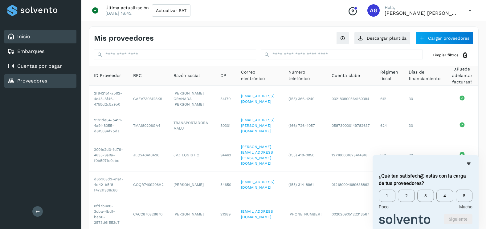
click at [41, 35] on div "Inicio" at bounding box center [40, 37] width 72 height 14
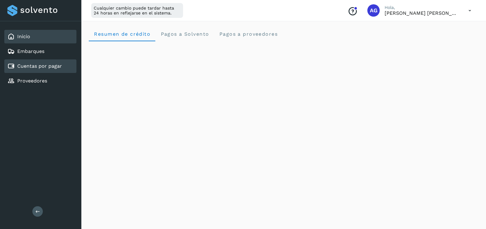
click at [45, 70] on div "Cuentas por pagar" at bounding box center [40, 66] width 72 height 14
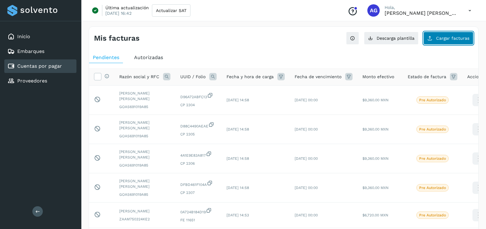
click at [432, 37] on icon at bounding box center [429, 38] width 5 height 5
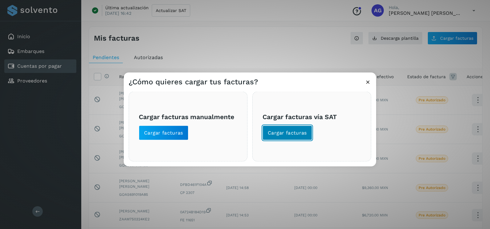
click at [293, 138] on button "Cargar facturas" at bounding box center [288, 133] width 50 height 15
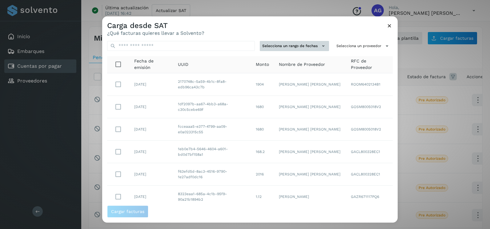
click at [296, 51] on button "Selecciona un rango de fechas" at bounding box center [294, 46] width 69 height 10
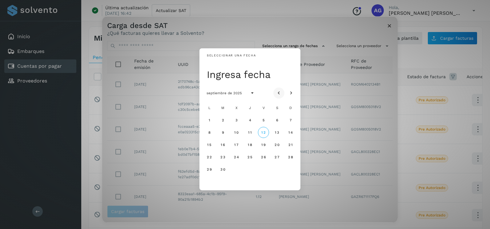
click at [280, 92] on icon "Mes anterior" at bounding box center [279, 93] width 6 height 6
click at [225, 132] on button "5" at bounding box center [222, 132] width 11 height 11
click at [236, 131] on span "6" at bounding box center [236, 132] width 3 height 4
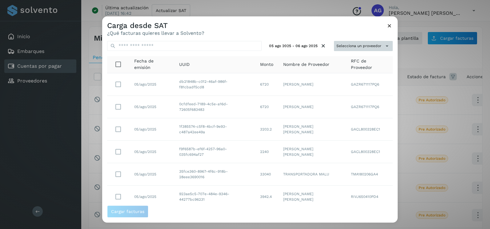
click at [351, 45] on button "Selecciona un proveedor" at bounding box center [363, 46] width 59 height 10
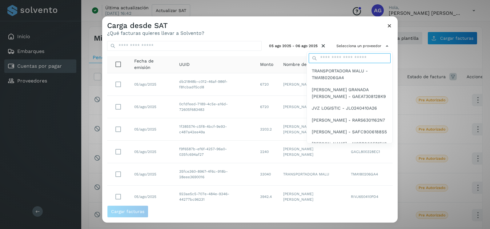
click at [337, 56] on input "text" at bounding box center [350, 58] width 82 height 10
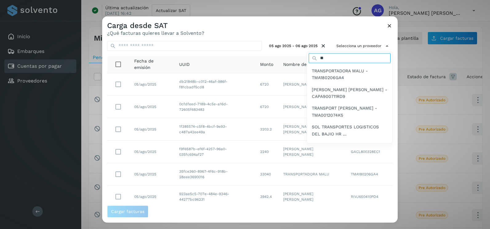
type input "*"
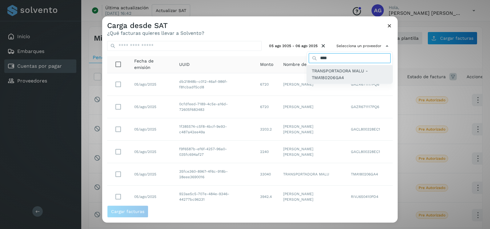
type input "****"
click at [333, 79] on span "TRANSPORTADORA MALU - TMA180206GA4" at bounding box center [350, 74] width 76 height 14
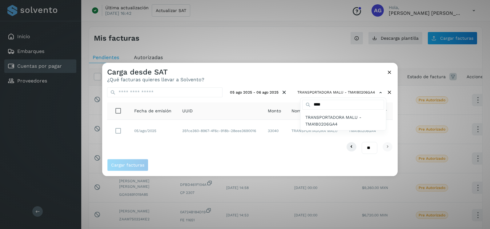
click at [239, 74] on div at bounding box center [347, 177] width 490 height 229
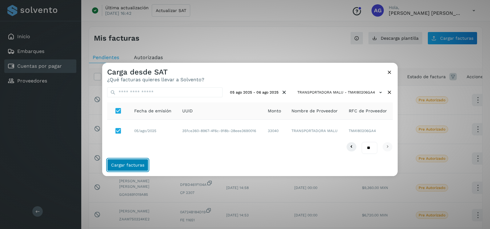
click at [138, 164] on span "Cargar facturas" at bounding box center [127, 165] width 33 height 4
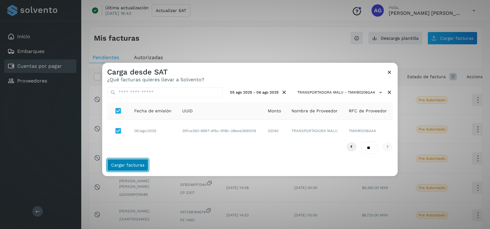
click at [138, 164] on span "Cargar facturas" at bounding box center [127, 165] width 33 height 4
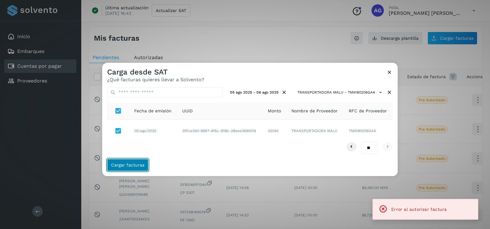
click at [138, 164] on span "Cargar facturas" at bounding box center [127, 165] width 33 height 4
click at [389, 73] on icon at bounding box center [389, 72] width 6 height 6
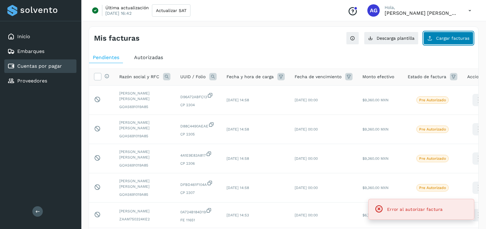
click at [440, 35] on button "Cargar facturas" at bounding box center [448, 38] width 50 height 13
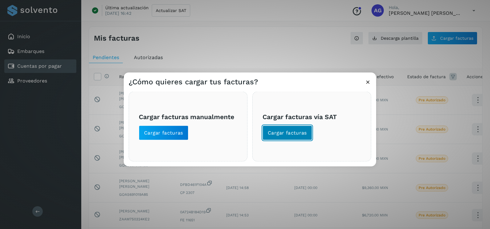
click at [293, 139] on button "Cargar facturas" at bounding box center [288, 133] width 50 height 15
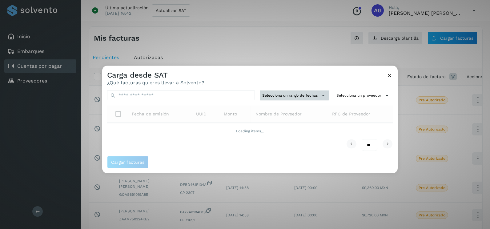
click at [293, 99] on button "Selecciona un rango de fechas" at bounding box center [294, 96] width 69 height 10
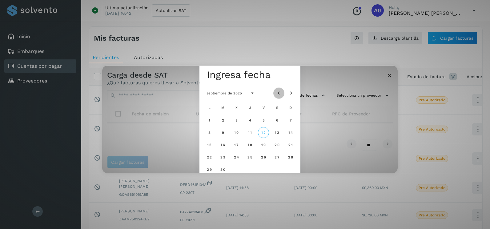
click at [278, 93] on icon "Mes anterior" at bounding box center [279, 93] width 6 height 6
click at [278, 92] on icon "Mes anterior" at bounding box center [279, 93] width 6 height 6
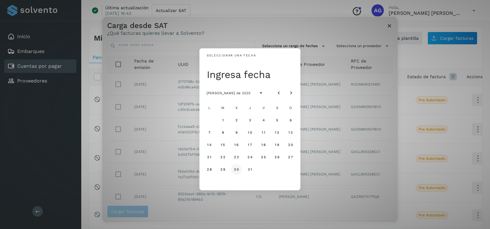
click at [237, 169] on span "30" at bounding box center [236, 169] width 5 height 4
click at [248, 171] on span "31" at bounding box center [250, 169] width 5 height 4
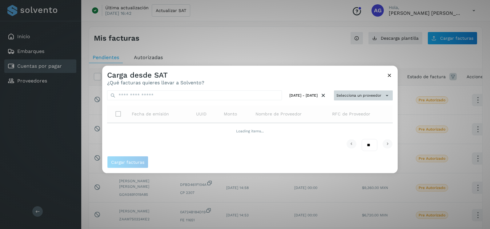
click at [358, 96] on button "Selecciona un proveedor" at bounding box center [363, 96] width 59 height 10
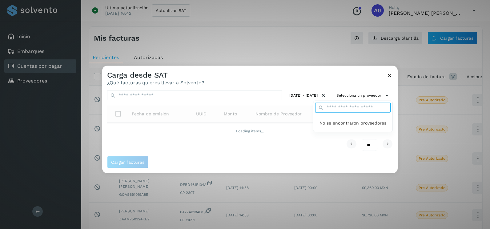
click at [343, 109] on input "text" at bounding box center [352, 108] width 75 height 10
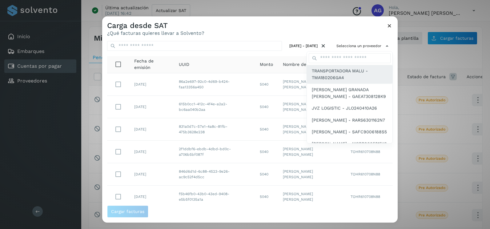
click at [344, 75] on span "TRANSPORTADORA MALU - TMA180206GA4" at bounding box center [350, 74] width 76 height 14
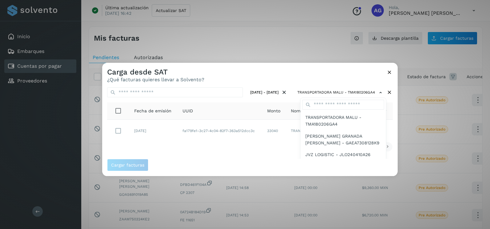
click at [194, 152] on div at bounding box center [347, 177] width 490 height 229
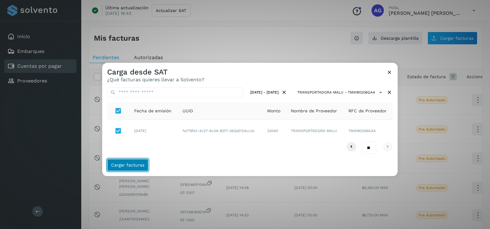
click at [135, 163] on span "Cargar facturas" at bounding box center [127, 165] width 33 height 4
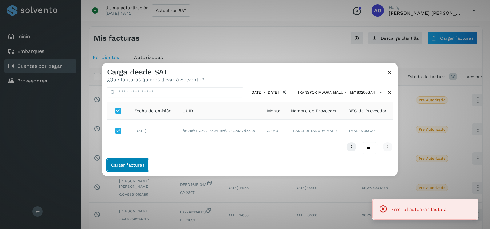
click at [135, 163] on span "Cargar facturas" at bounding box center [127, 165] width 33 height 4
click at [389, 75] on icon at bounding box center [389, 72] width 6 height 6
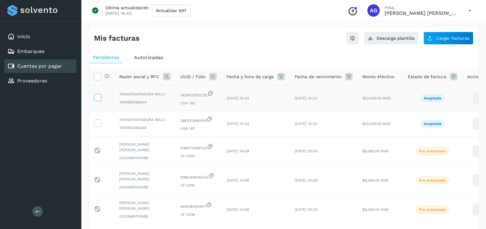
click at [100, 97] on icon at bounding box center [97, 97] width 6 height 6
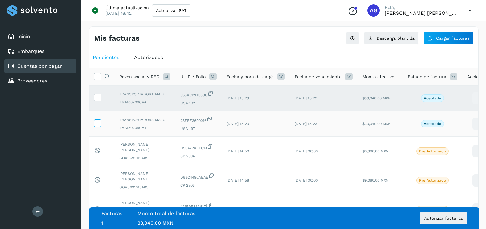
click at [100, 120] on icon at bounding box center [97, 122] width 6 height 6
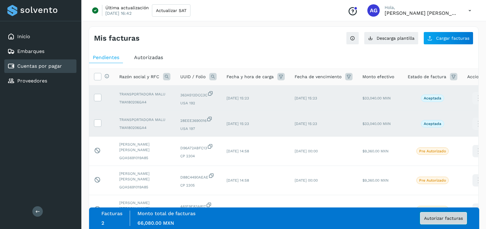
click at [453, 223] on button "Autorizar facturas" at bounding box center [443, 218] width 47 height 12
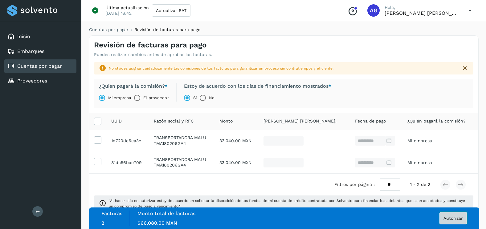
click at [455, 220] on span "Autorizar" at bounding box center [452, 218] width 19 height 4
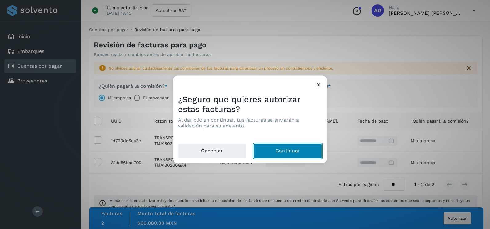
click at [274, 151] on button "Continuar" at bounding box center [288, 151] width 68 height 15
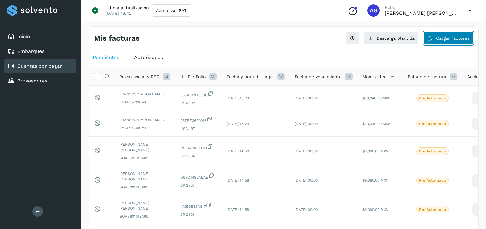
click at [456, 39] on span "Cargar facturas" at bounding box center [452, 38] width 33 height 4
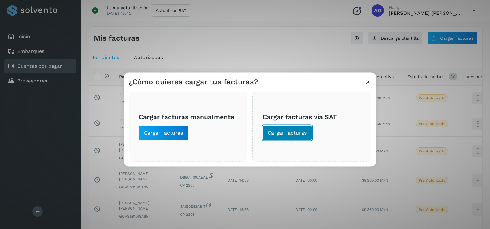
click at [292, 140] on button "Cargar facturas" at bounding box center [288, 133] width 50 height 15
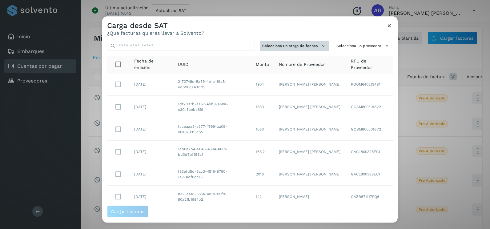
click at [298, 42] on button "Selecciona un rango de fechas" at bounding box center [294, 46] width 69 height 10
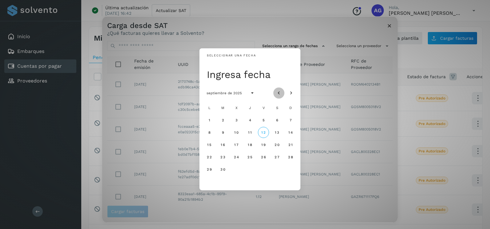
click at [281, 94] on icon "Mes anterior" at bounding box center [279, 93] width 6 height 6
click at [237, 133] on span "6" at bounding box center [236, 132] width 3 height 4
click at [249, 134] on span "7" at bounding box center [249, 132] width 3 height 4
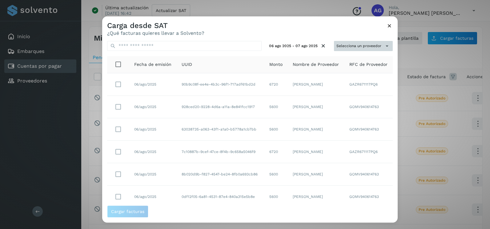
click at [347, 46] on button "Selecciona un proveedor" at bounding box center [363, 46] width 59 height 10
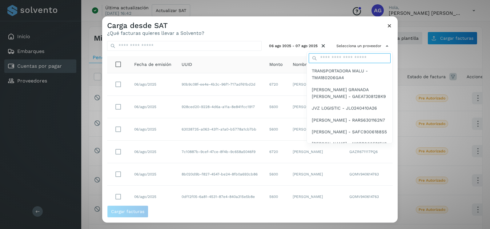
click at [331, 59] on input "text" at bounding box center [350, 58] width 82 height 10
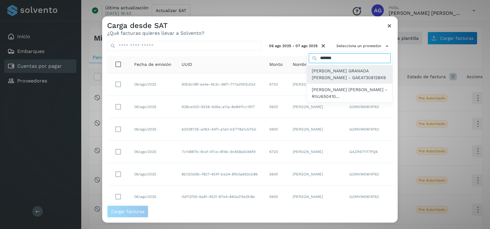
type input "*******"
click at [333, 74] on span "[PERSON_NAME] GRANADA [PERSON_NAME] - GAEA7308128K9" at bounding box center [350, 74] width 76 height 14
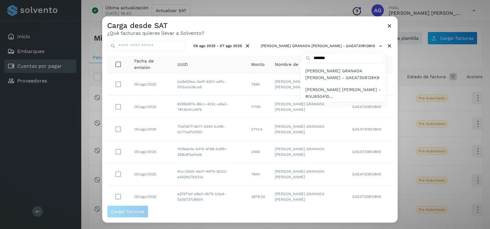
click at [279, 34] on div at bounding box center [347, 130] width 490 height 229
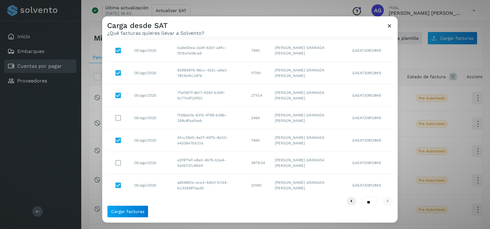
scroll to position [42, 0]
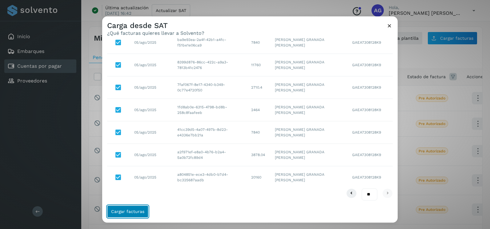
click at [124, 209] on span "Cargar facturas" at bounding box center [127, 211] width 33 height 4
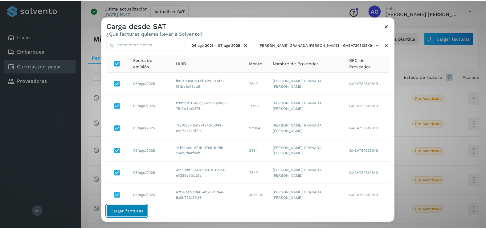
scroll to position [0, 0]
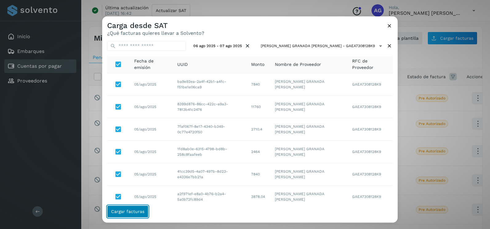
click at [123, 205] on button "Cargar facturas" at bounding box center [127, 211] width 41 height 12
click at [125, 208] on button "Cargar facturas" at bounding box center [127, 211] width 41 height 12
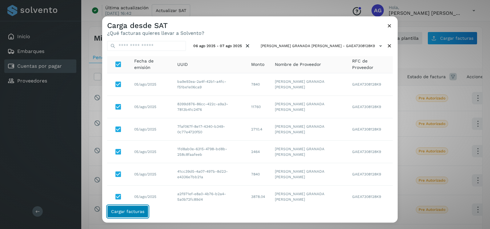
click at [125, 208] on button "Cargar facturas" at bounding box center [127, 211] width 41 height 12
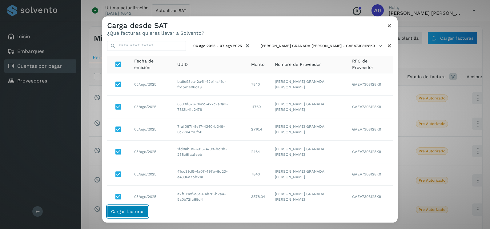
click at [125, 208] on button "Cargar facturas" at bounding box center [127, 211] width 41 height 12
click at [253, 45] on button "06 ago 2025 - 07 ago 2025" at bounding box center [222, 46] width 62 height 10
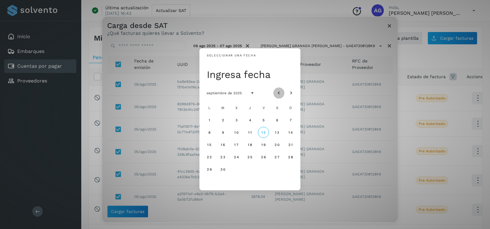
click at [278, 93] on icon "Mes anterior" at bounding box center [279, 93] width 6 height 6
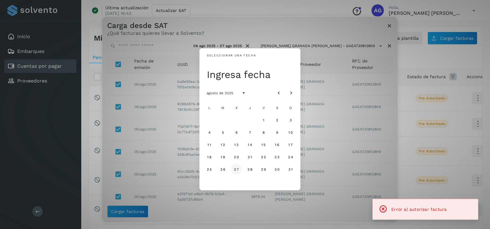
click at [238, 169] on span "27" at bounding box center [236, 169] width 5 height 4
click at [247, 168] on span "28" at bounding box center [249, 169] width 5 height 4
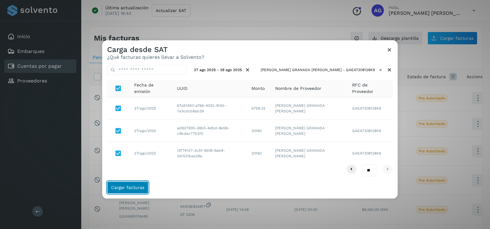
click at [138, 185] on span "Cargar facturas" at bounding box center [127, 187] width 33 height 4
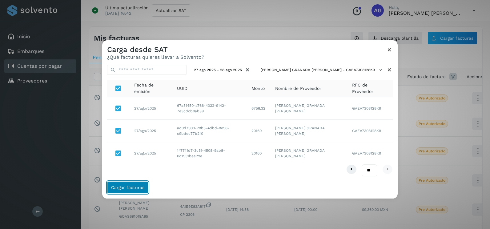
click at [138, 185] on span "Cargar facturas" at bounding box center [127, 187] width 33 height 4
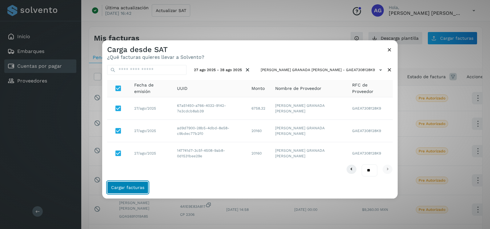
click at [138, 185] on span "Cargar facturas" at bounding box center [127, 187] width 33 height 4
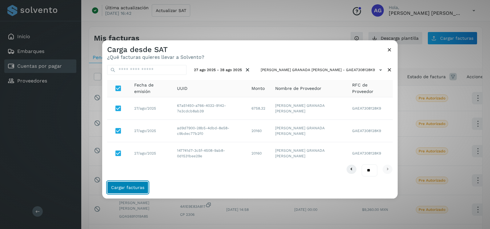
click at [138, 185] on span "Cargar facturas" at bounding box center [127, 187] width 33 height 4
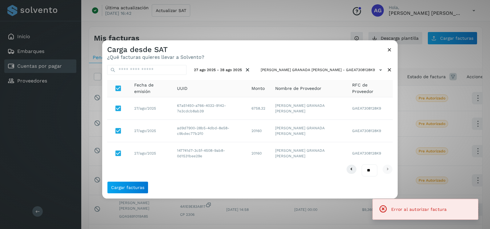
click at [390, 49] on icon at bounding box center [389, 49] width 6 height 6
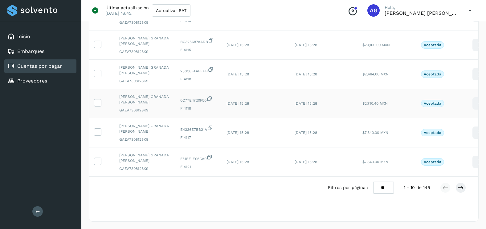
scroll to position [206, 0]
click at [385, 192] on select "** ** **" at bounding box center [383, 188] width 21 height 12
select select "**"
click at [373, 182] on select "** ** **" at bounding box center [383, 188] width 21 height 12
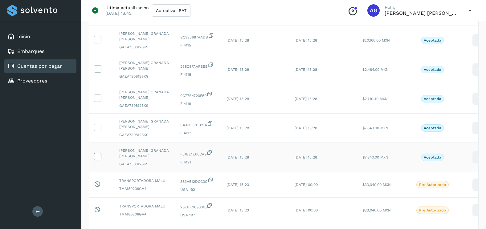
click at [97, 156] on icon at bounding box center [97, 156] width 6 height 6
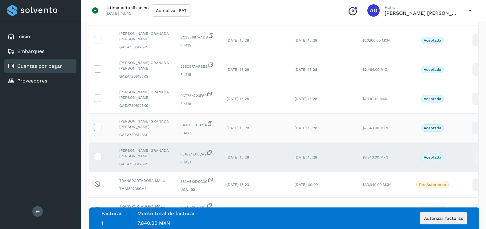
click at [99, 124] on icon at bounding box center [97, 127] width 6 height 6
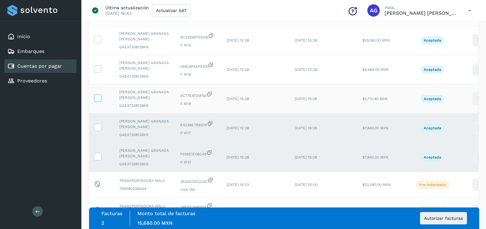
click at [99, 102] on label at bounding box center [97, 98] width 7 height 7
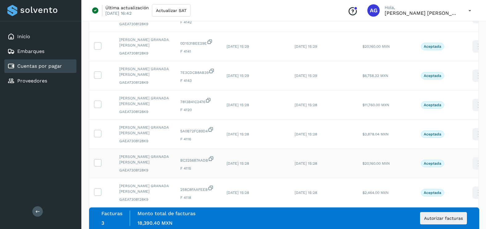
scroll to position [114, 0]
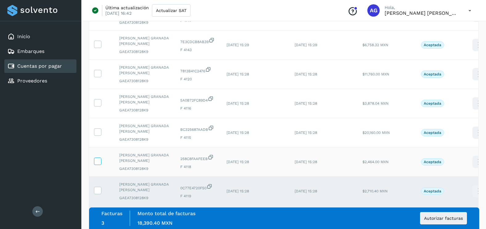
click at [99, 161] on icon at bounding box center [97, 161] width 6 height 6
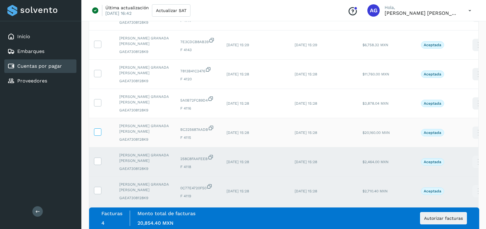
click at [99, 130] on icon at bounding box center [97, 131] width 6 height 6
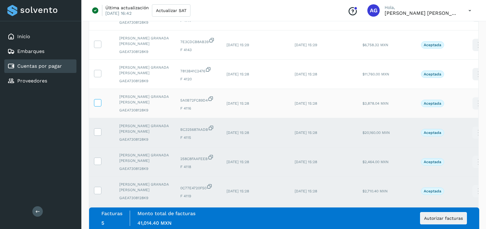
click at [98, 105] on icon at bounding box center [97, 102] width 6 height 6
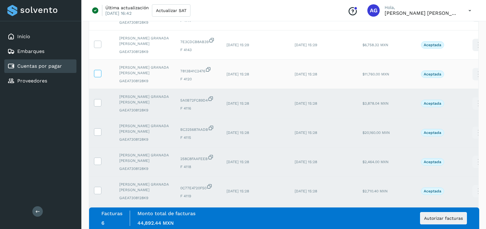
click at [99, 75] on icon at bounding box center [97, 73] width 6 height 6
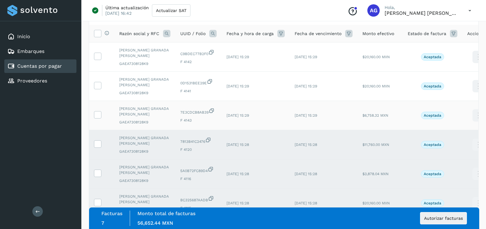
scroll to position [21, 0]
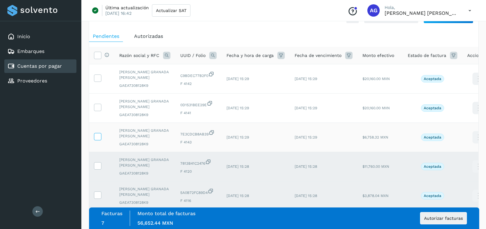
click at [99, 138] on icon at bounding box center [97, 136] width 6 height 6
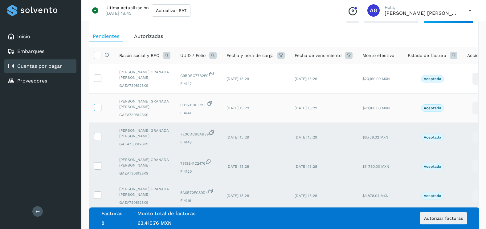
click at [98, 108] on icon at bounding box center [97, 107] width 6 height 6
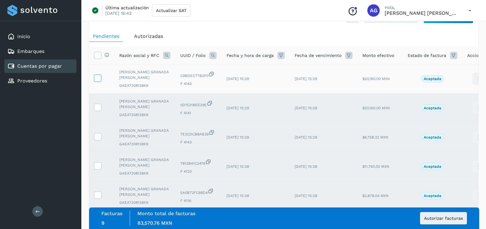
click at [100, 81] on span at bounding box center [97, 79] width 6 height 4
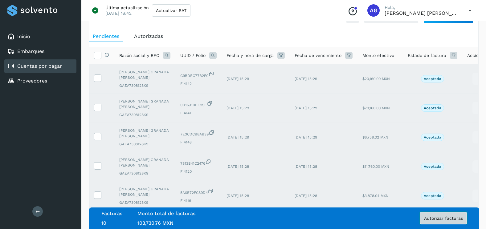
click at [455, 220] on span "Autorizar facturas" at bounding box center [443, 218] width 39 height 4
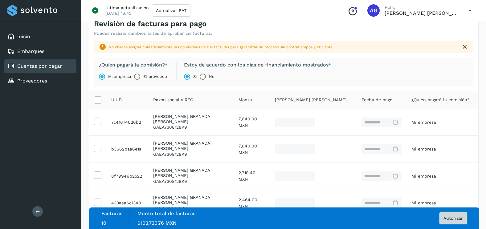
click at [447, 223] on button "Autorizar" at bounding box center [452, 218] width 27 height 12
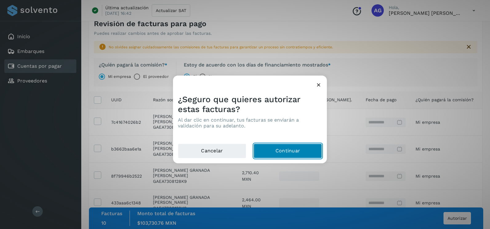
click at [287, 152] on button "Continuar" at bounding box center [288, 151] width 68 height 15
